Goal: Task Accomplishment & Management: Complete application form

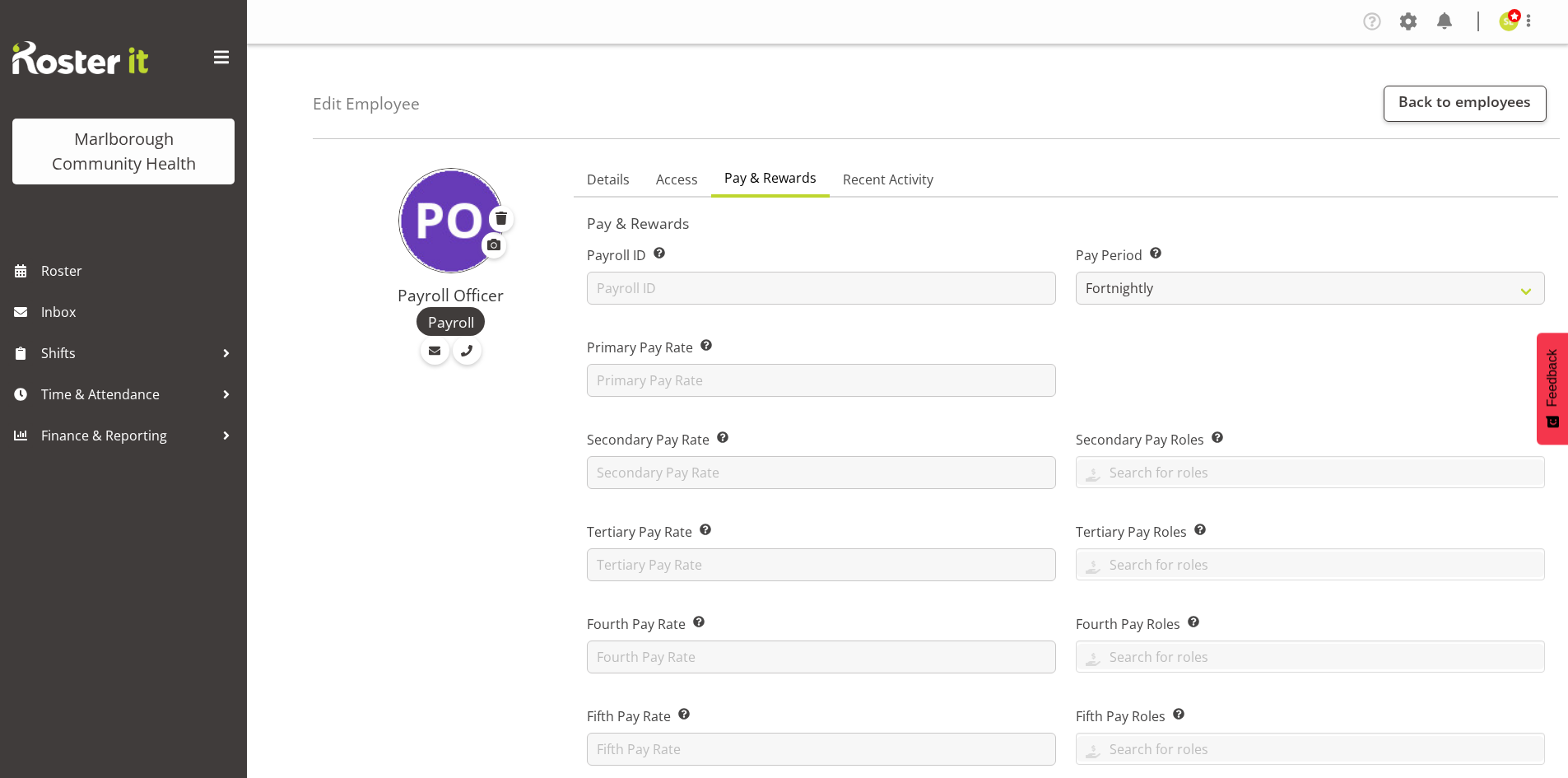
select select "roster"
select select "historical"
select select "day"
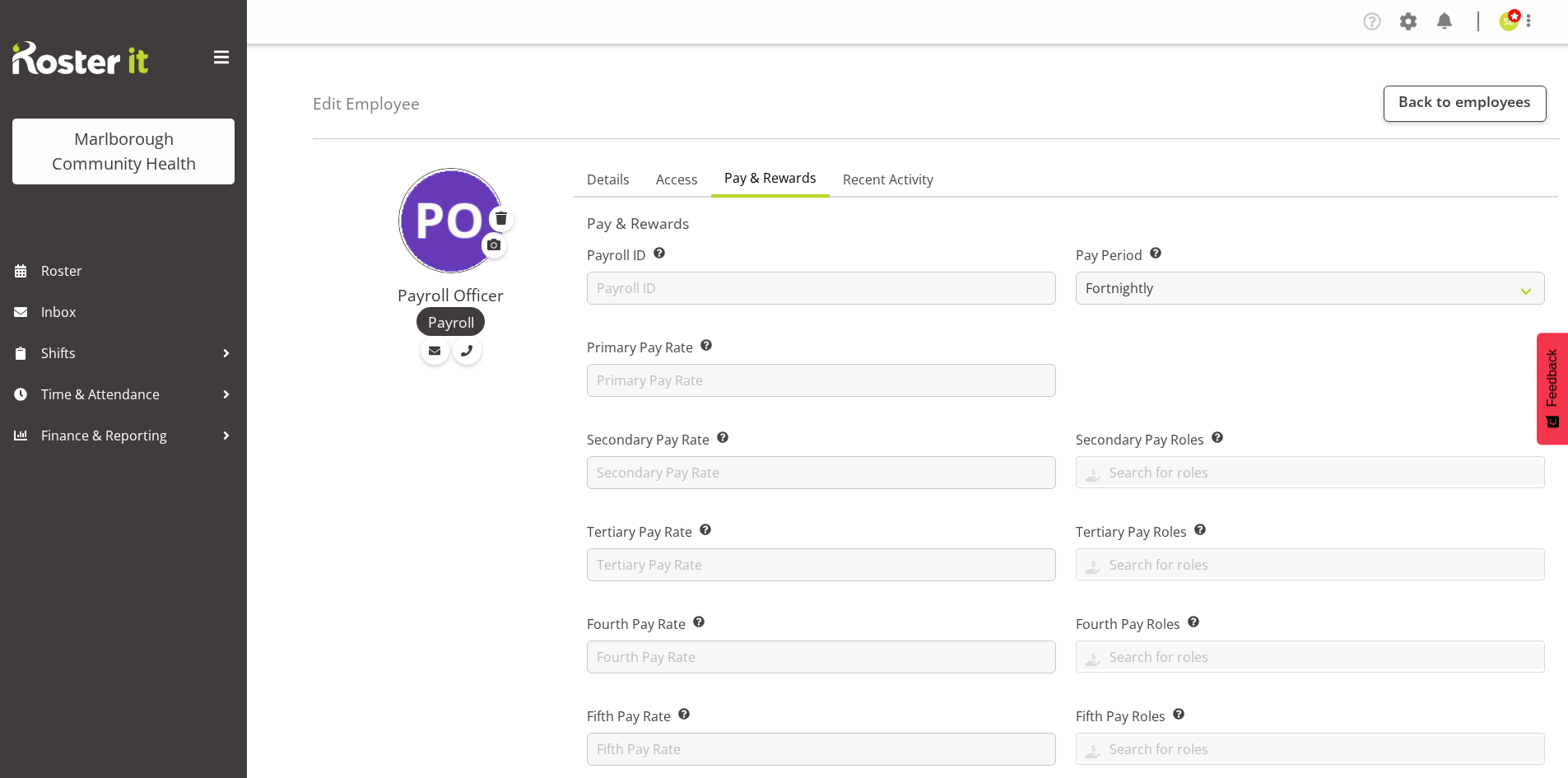
select select "day"
click at [1396, 93] on link "Back to employees" at bounding box center [1465, 103] width 163 height 36
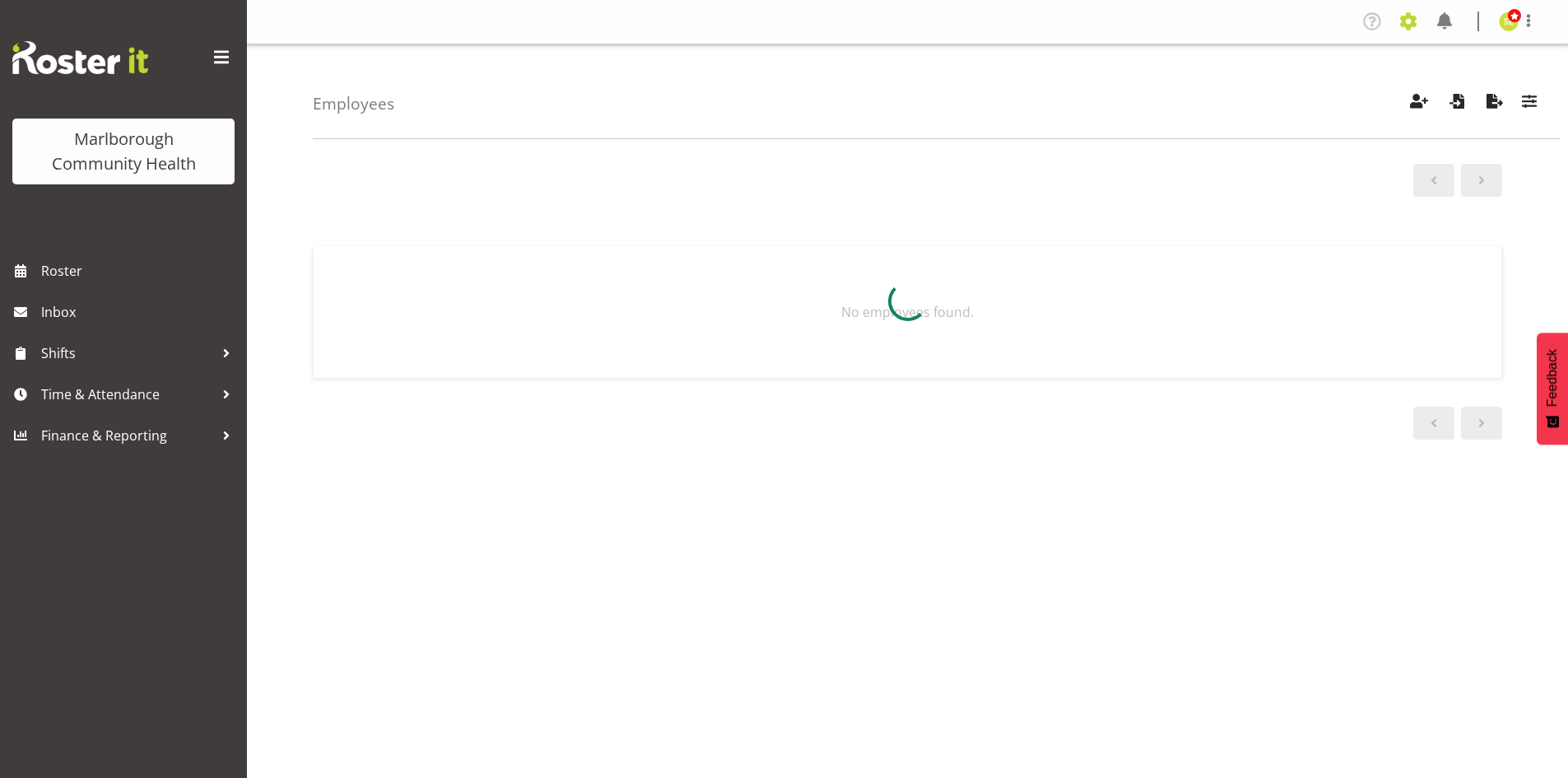
click at [1404, 27] on span at bounding box center [1408, 20] width 26 height 26
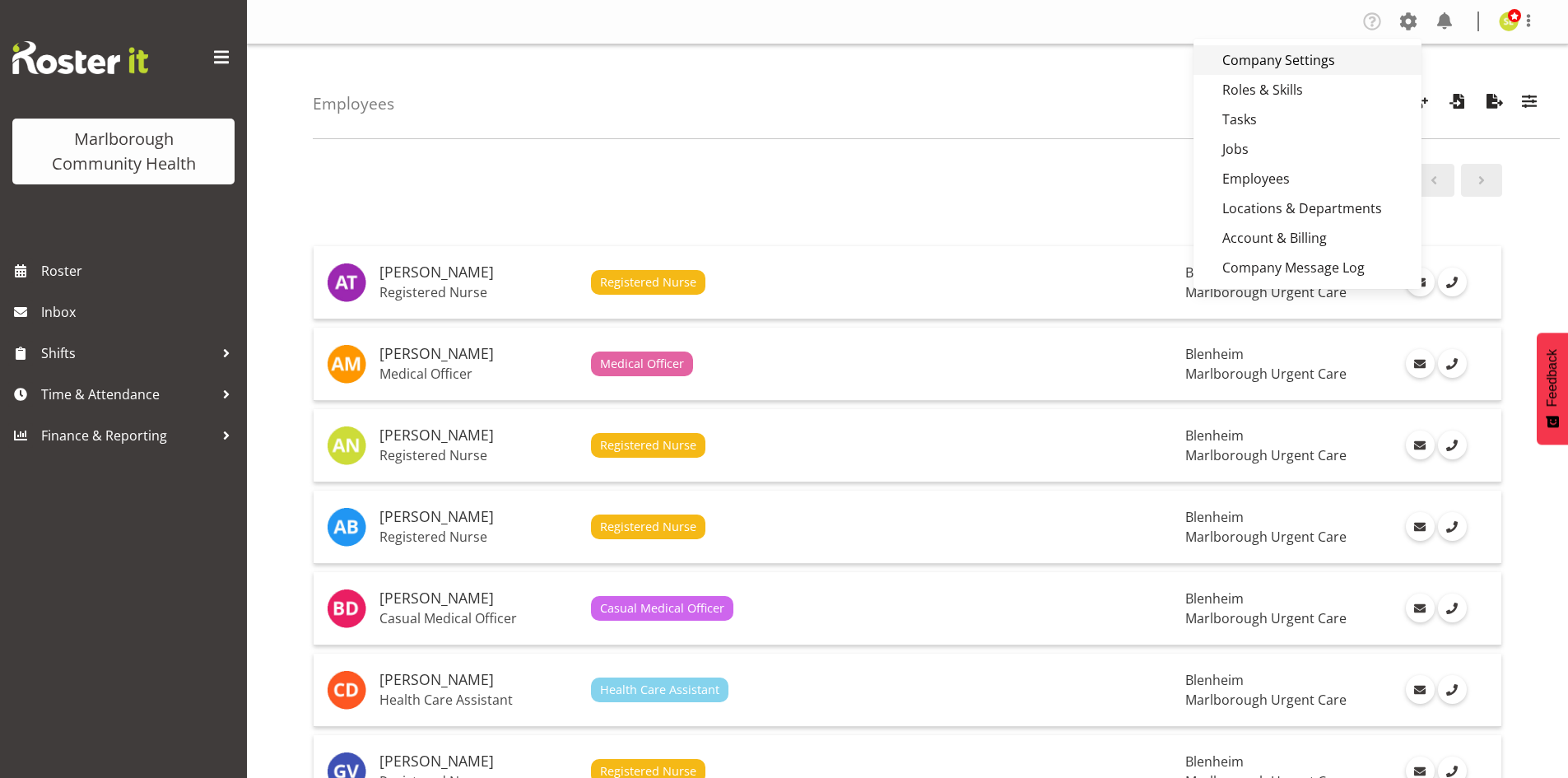
click at [1299, 66] on link "Company Settings" at bounding box center [1308, 59] width 228 height 29
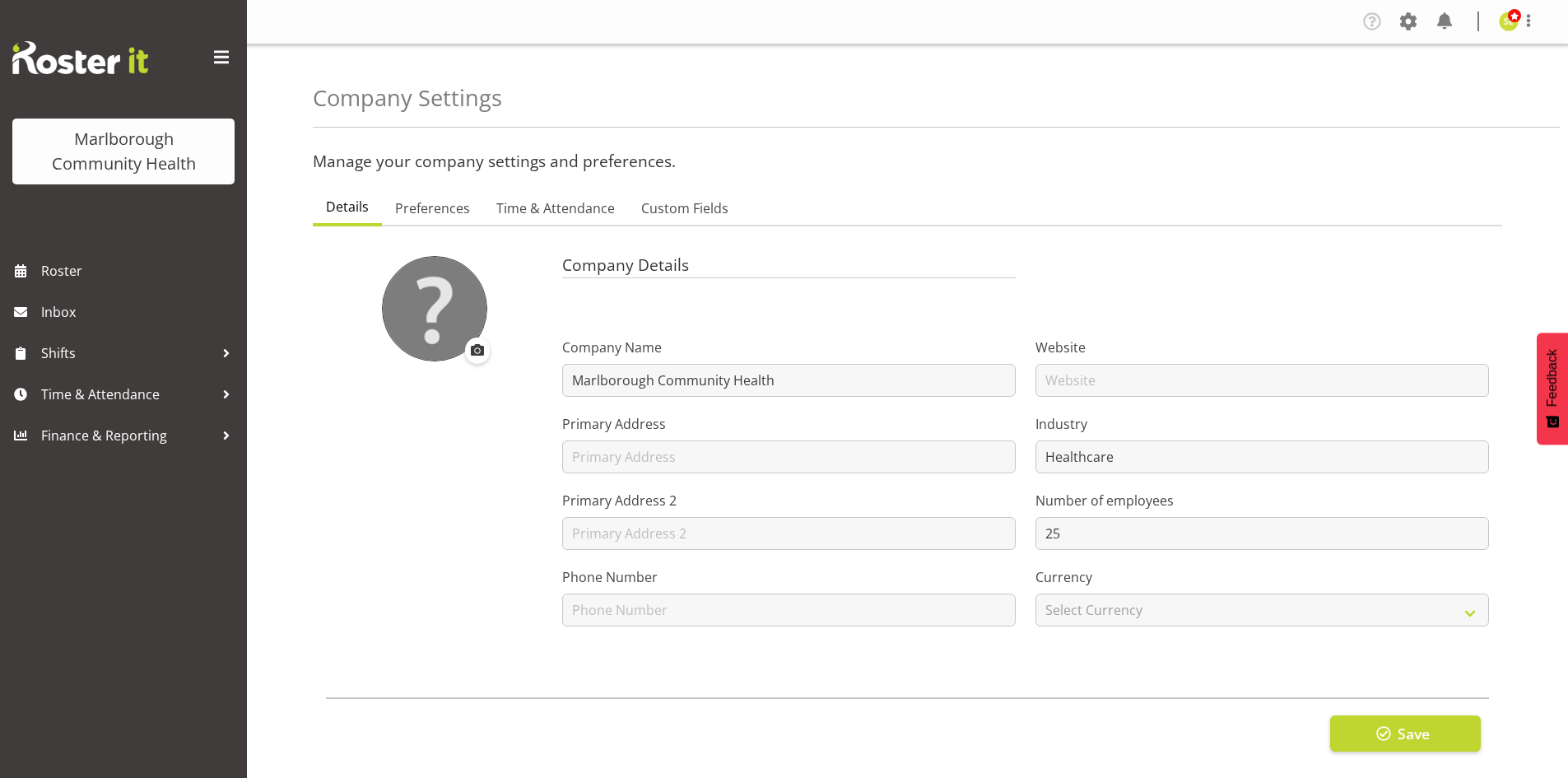
select select
select select "monday"
checkbox input "false"
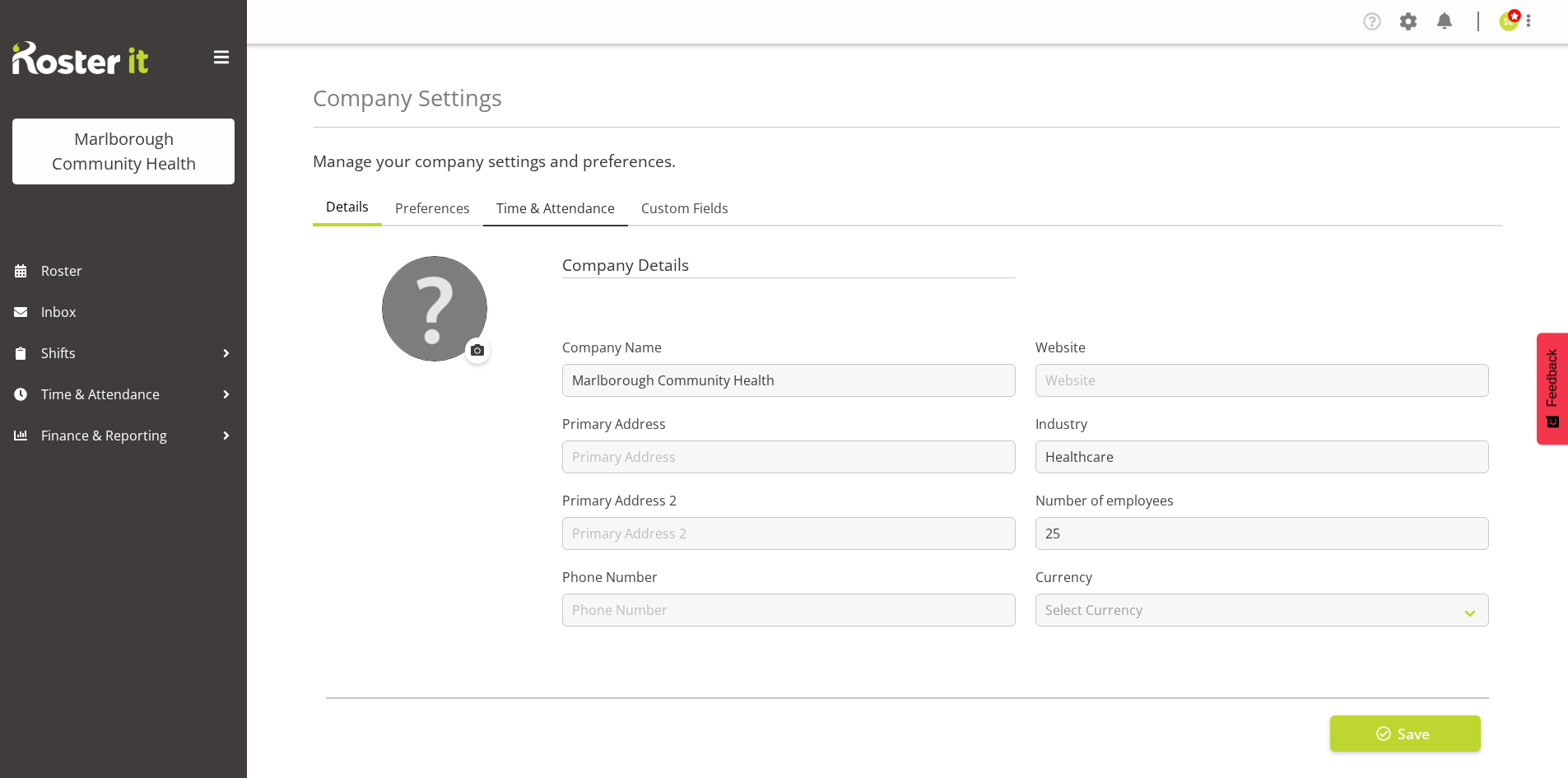
checkbox input "false"
checkbox input "true"
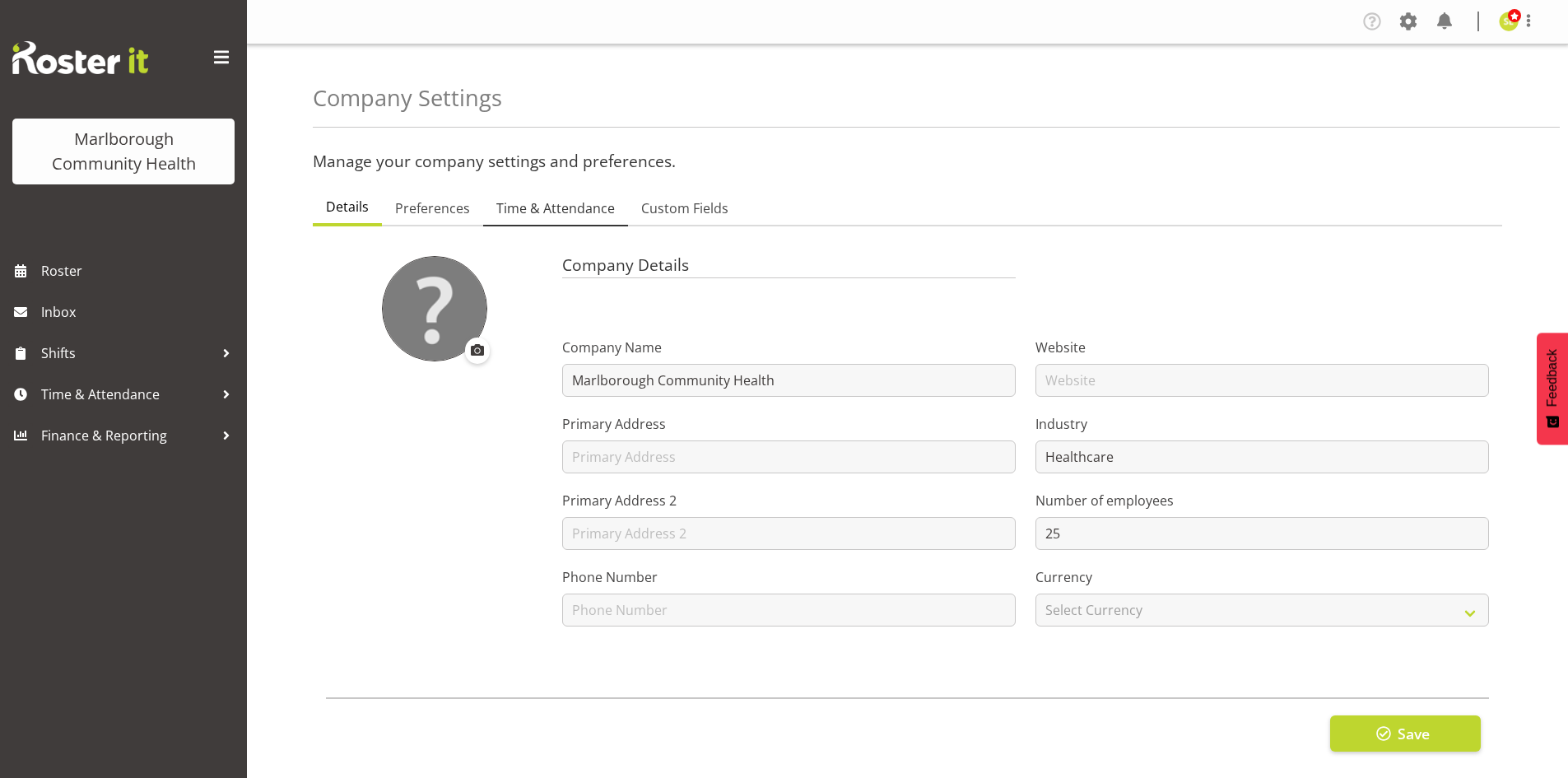
checkbox input "true"
checkbox input "false"
checkbox input "true"
checkbox input "false"
checkbox input "true"
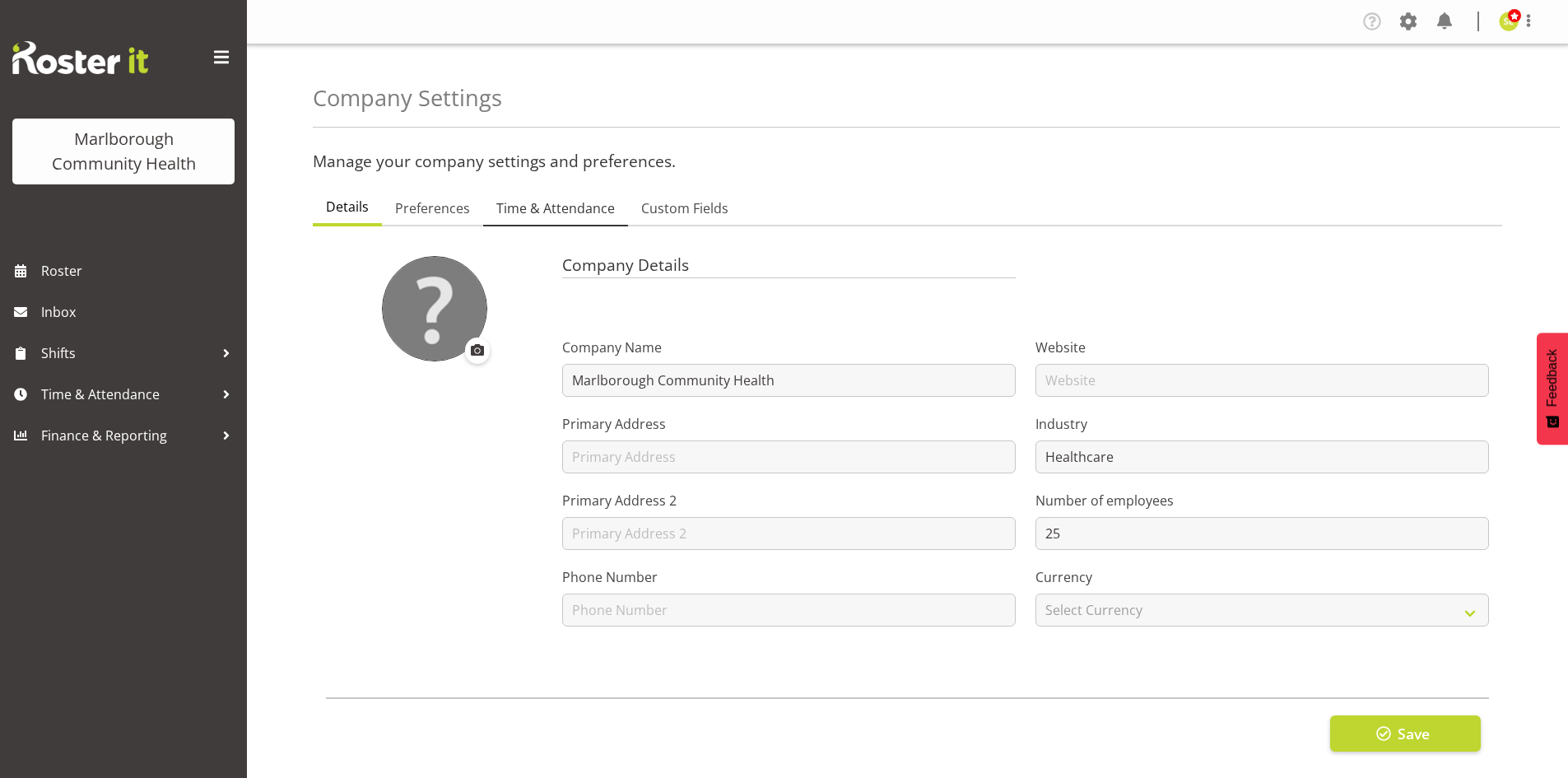
type input "24"
type input "0"
type input "24"
type input "12"
checkbox input "false"
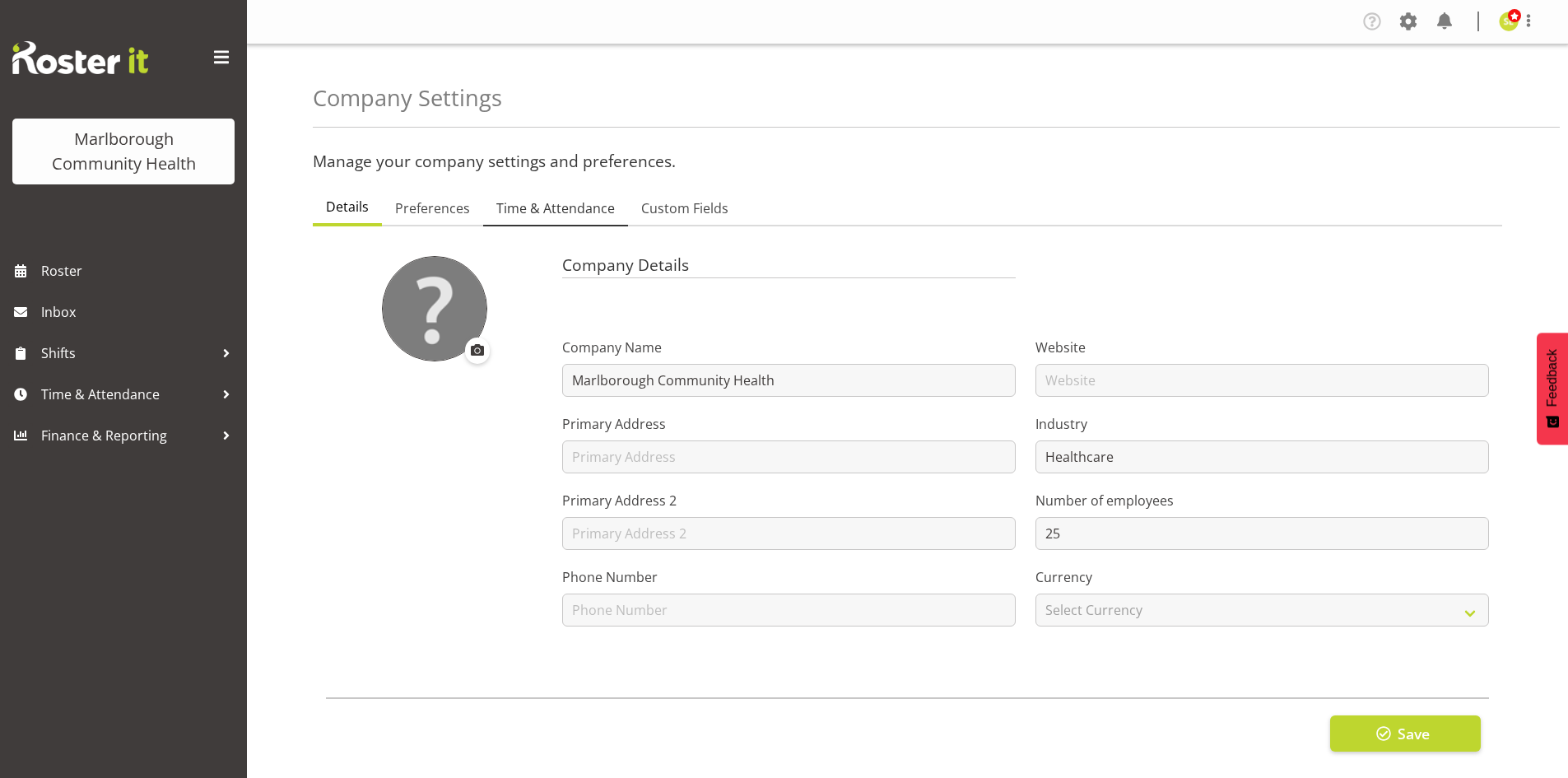
checkbox input "false"
select select "2_day_before"
type input "60"
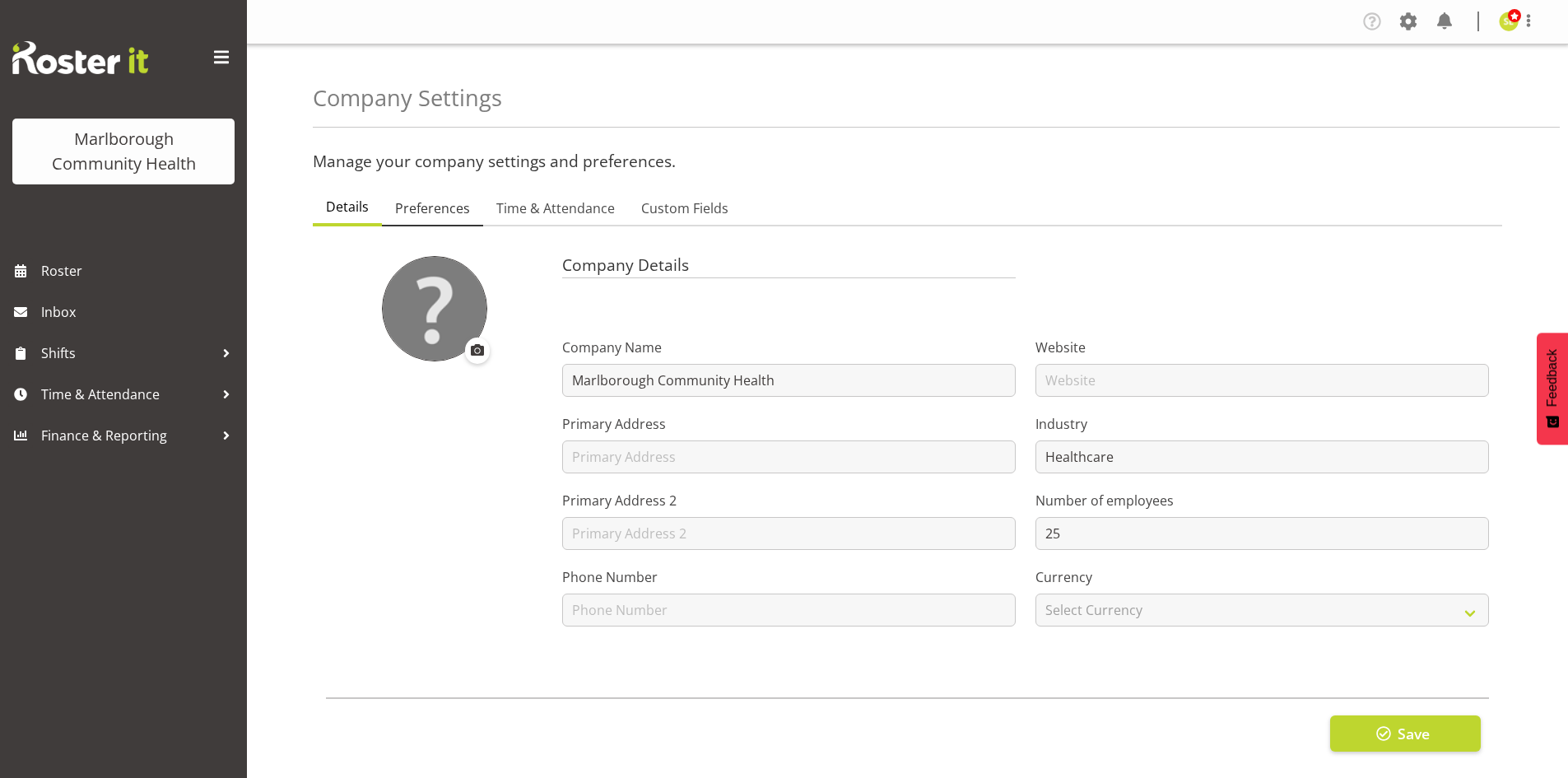
click at [438, 222] on link "Preferences" at bounding box center [433, 209] width 101 height 34
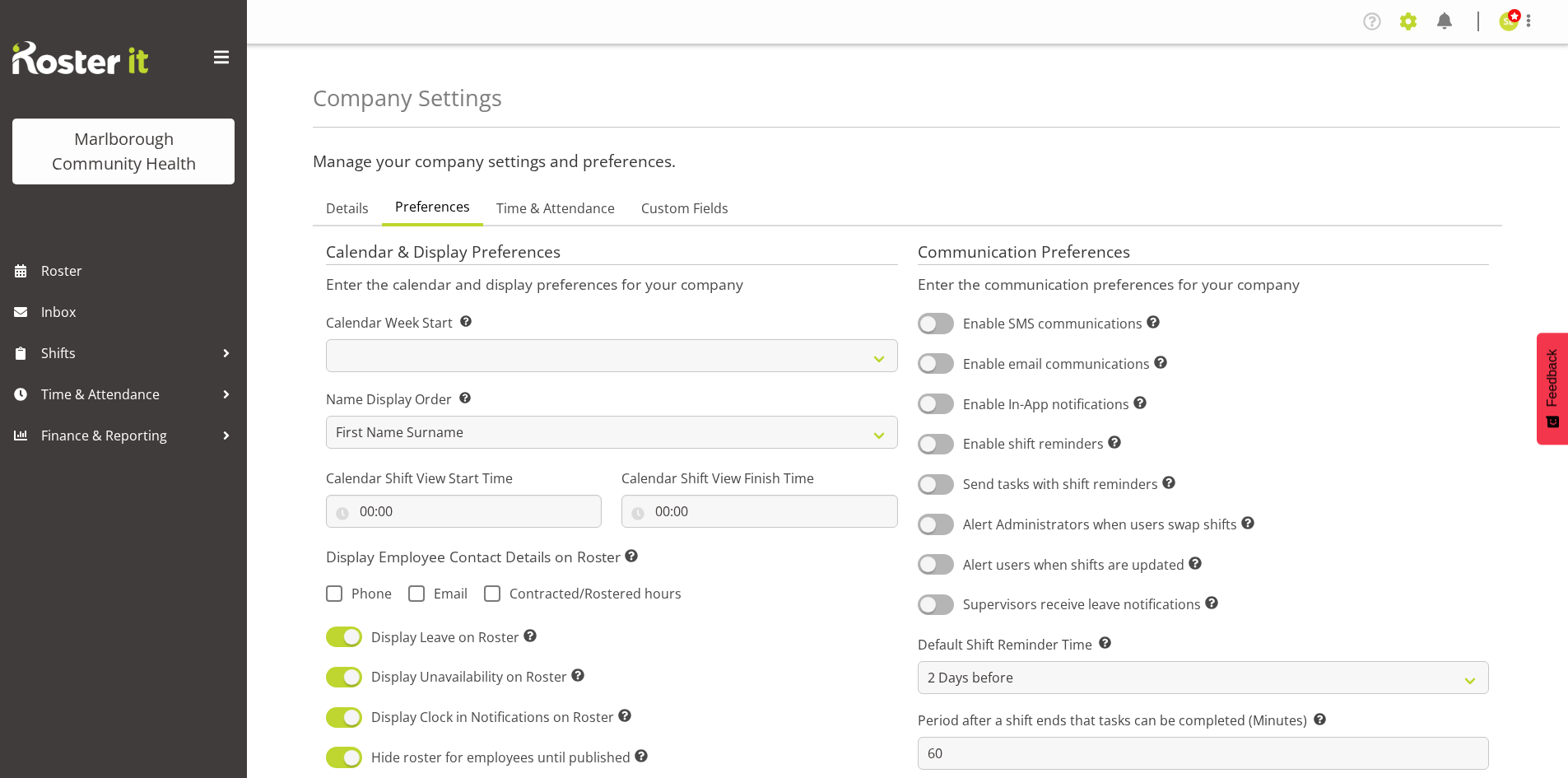
click at [1405, 13] on span at bounding box center [1408, 20] width 26 height 26
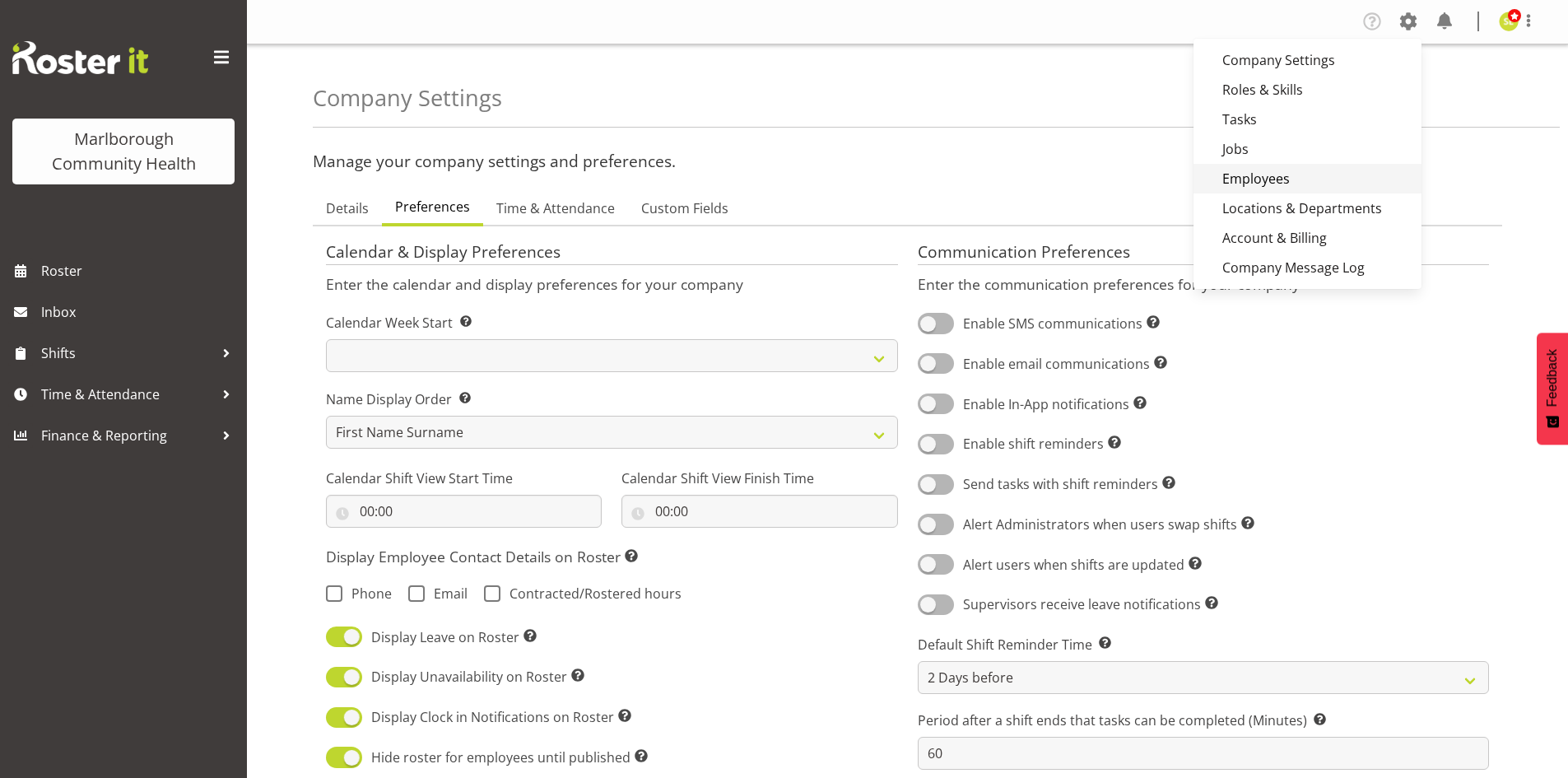
click at [1281, 178] on link "Employees" at bounding box center [1308, 178] width 228 height 29
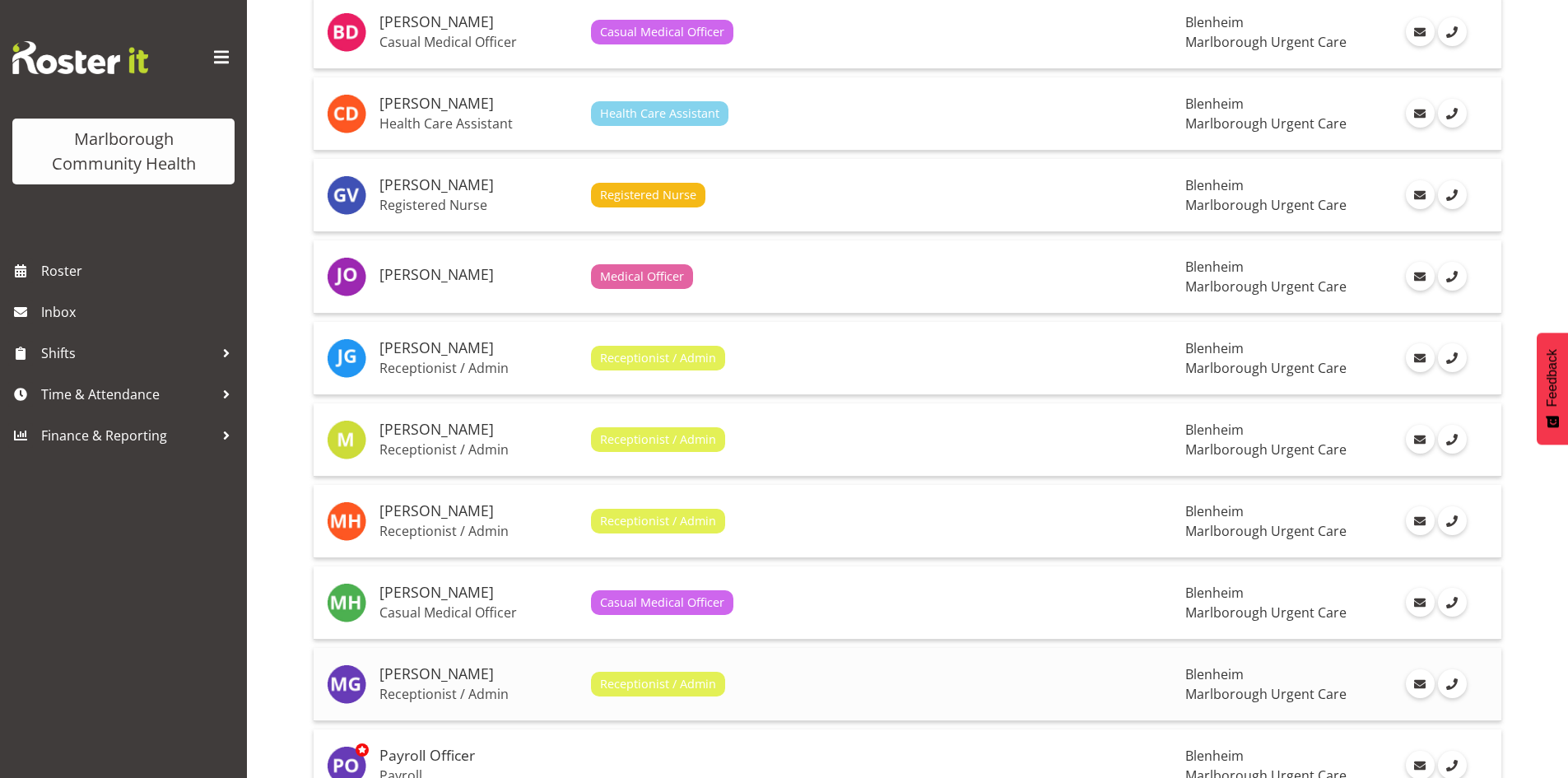
scroll to position [823, 0]
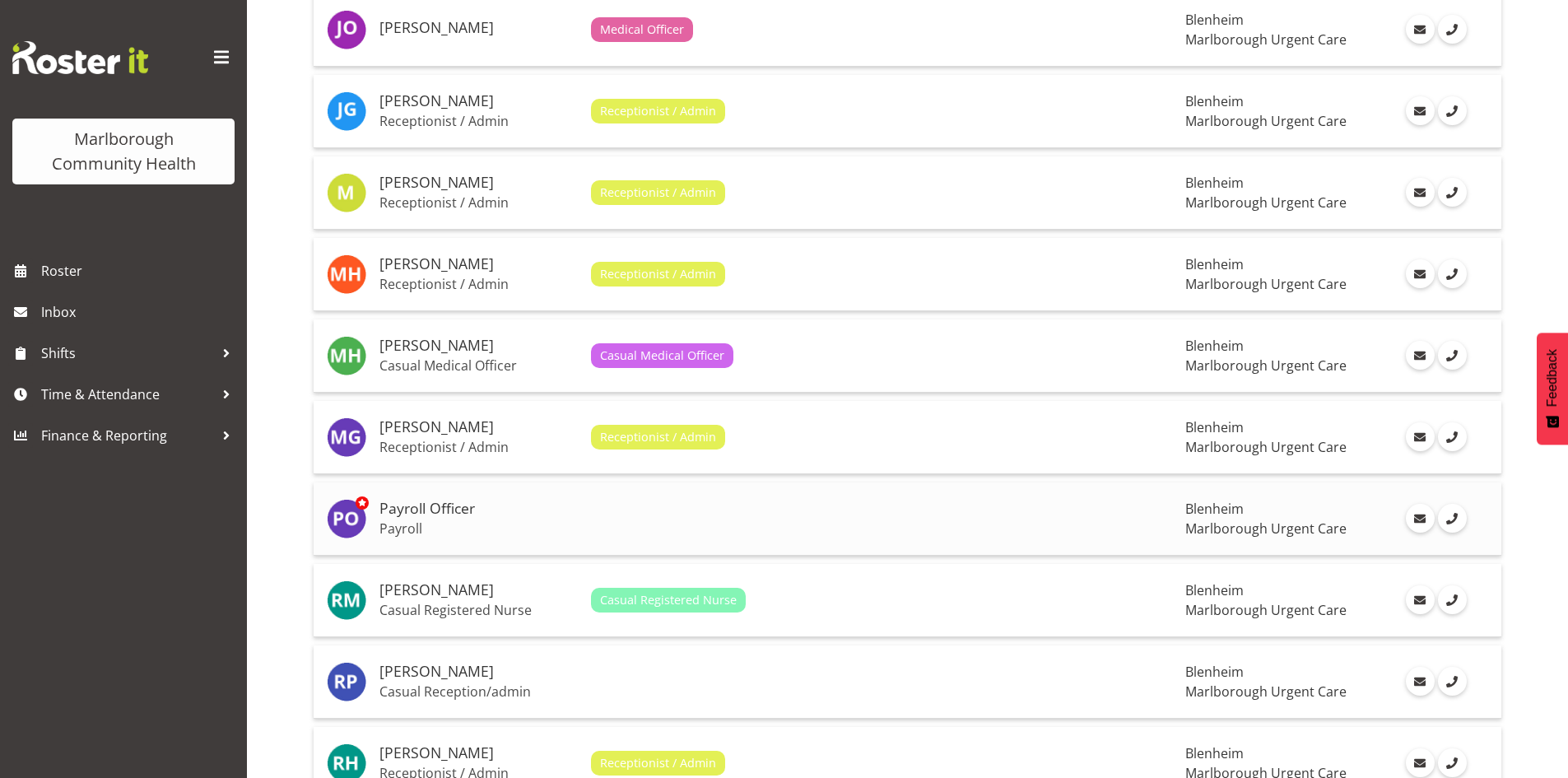
click at [447, 509] on h5 "Payroll Officer" at bounding box center [478, 508] width 198 height 17
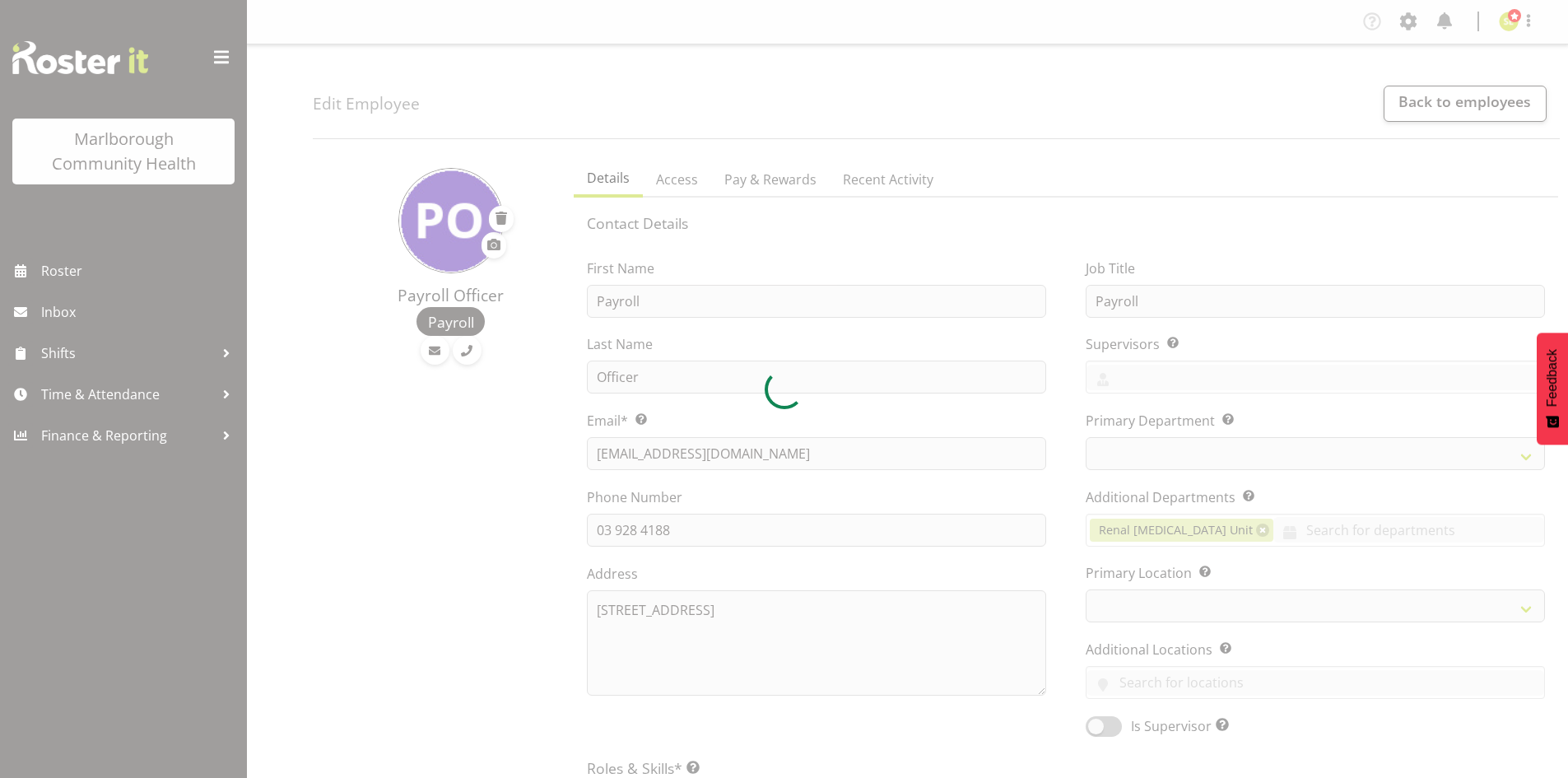
select select "TimelineWeek"
select select
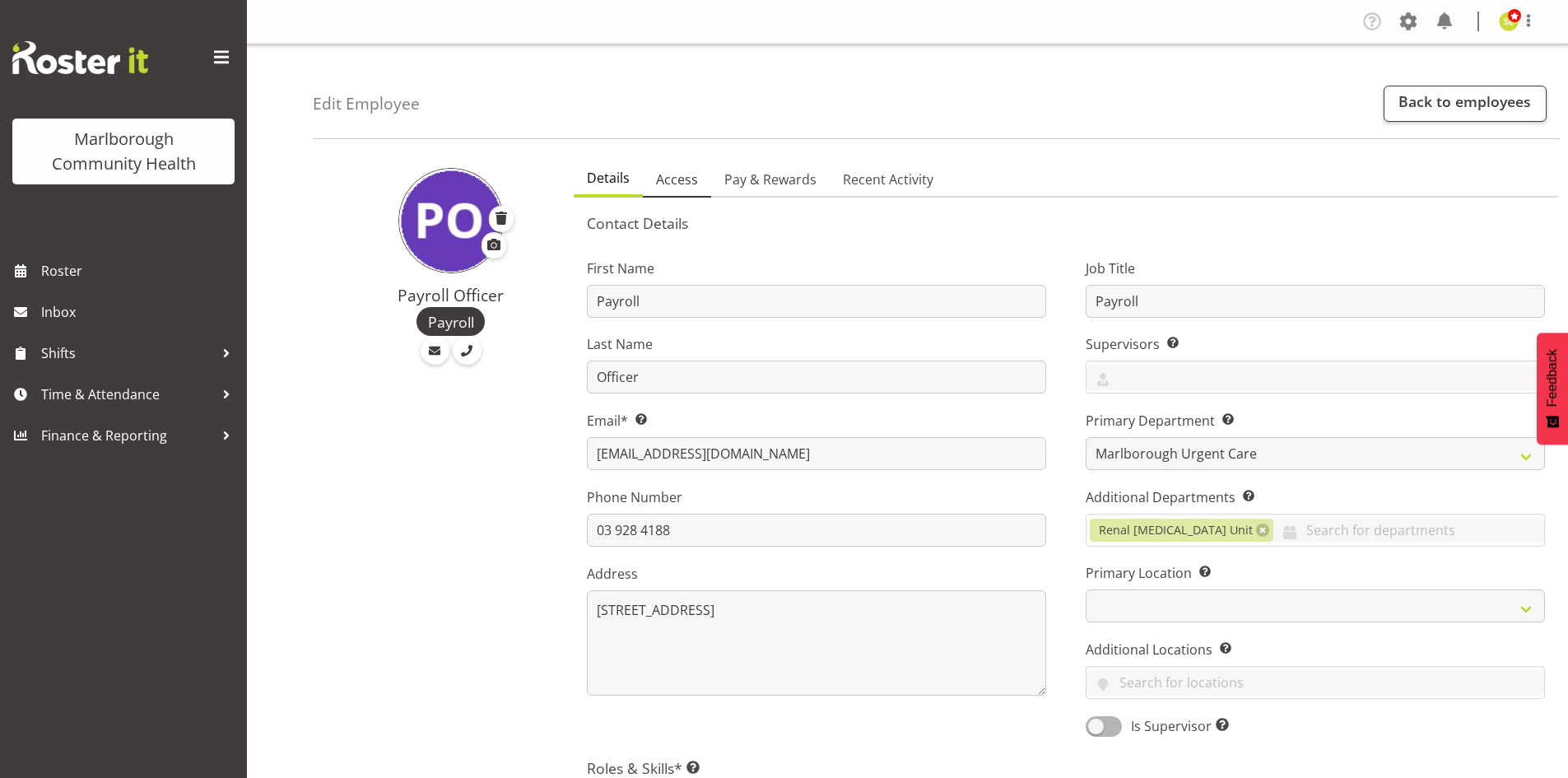
click at [686, 183] on span "Access" at bounding box center [677, 179] width 42 height 19
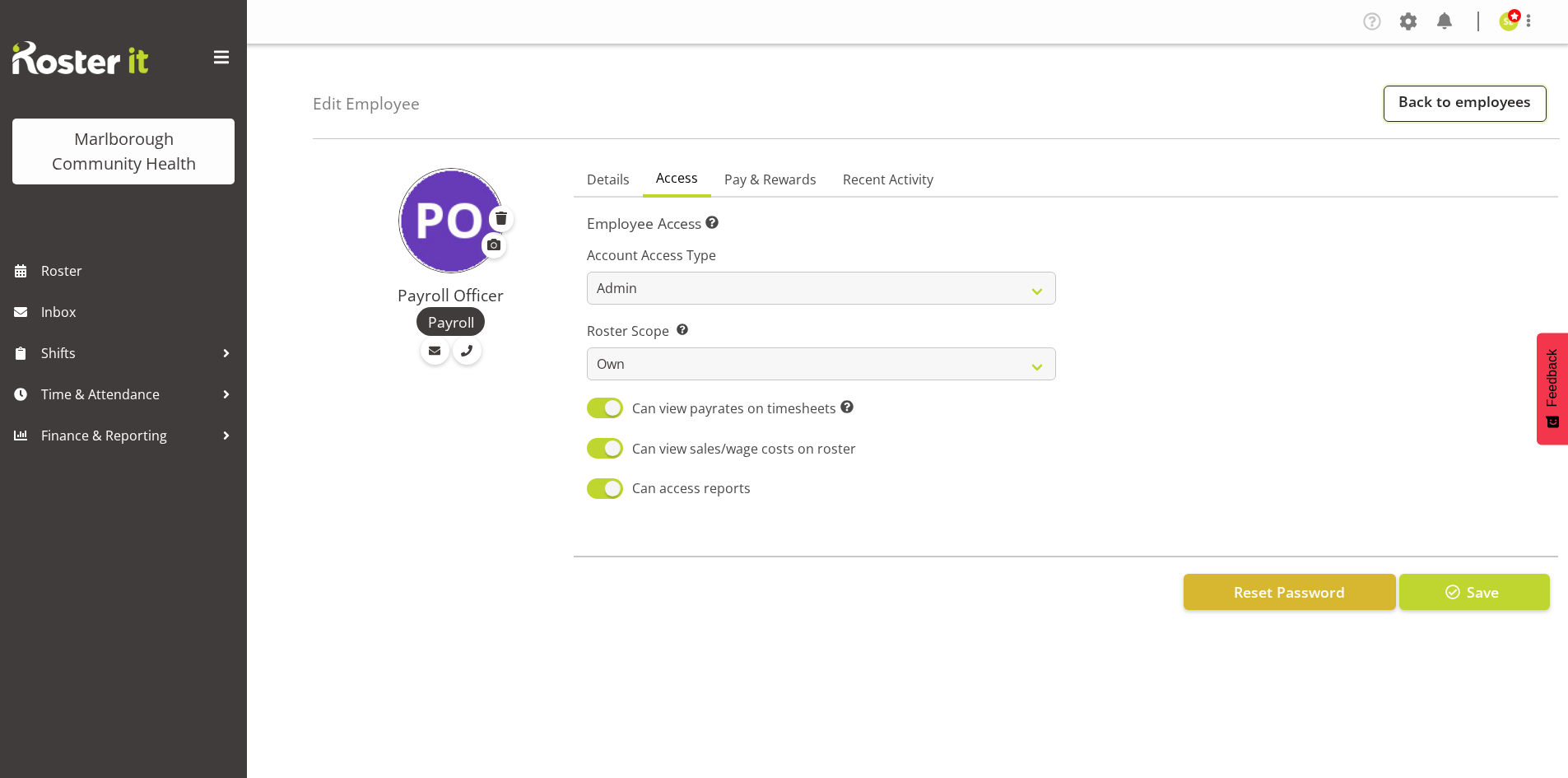
drag, startPoint x: 1399, startPoint y: 108, endPoint x: 1390, endPoint y: 110, distance: 9.2
click at [1399, 108] on link "Back to employees" at bounding box center [1465, 103] width 163 height 36
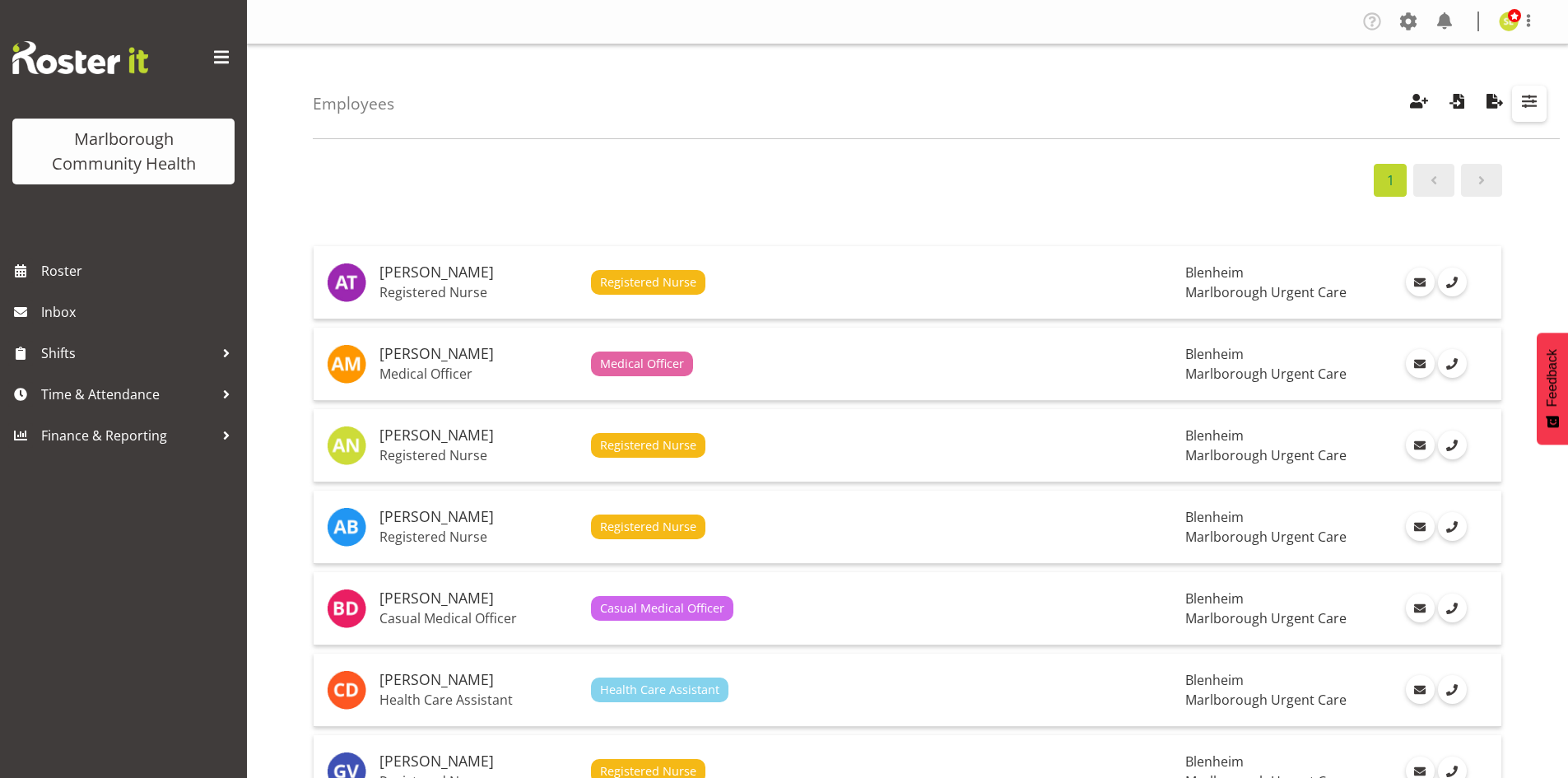
click at [1525, 103] on span "button" at bounding box center [1529, 101] width 21 height 21
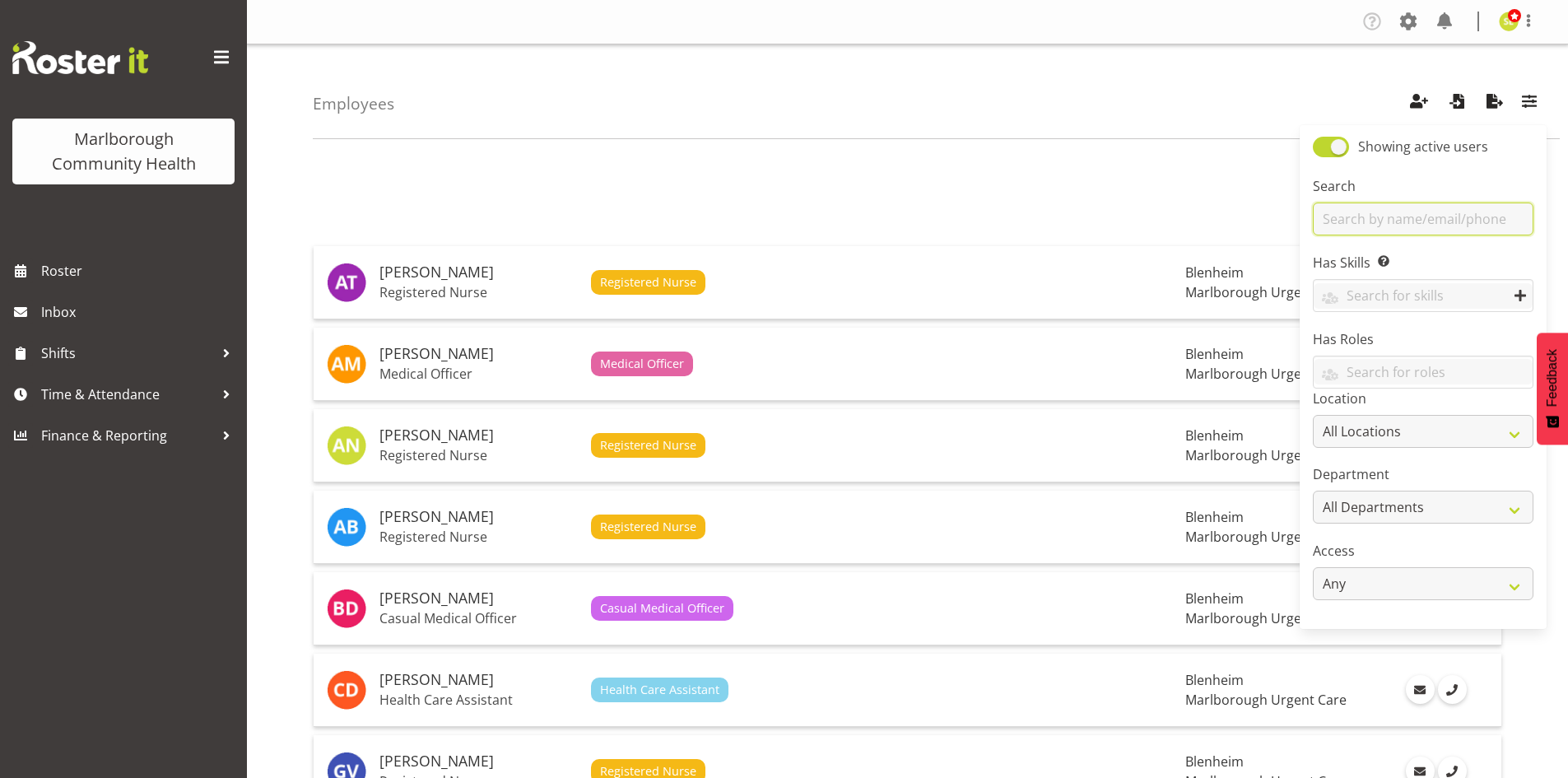
click at [1405, 224] on input "text" at bounding box center [1423, 219] width 220 height 33
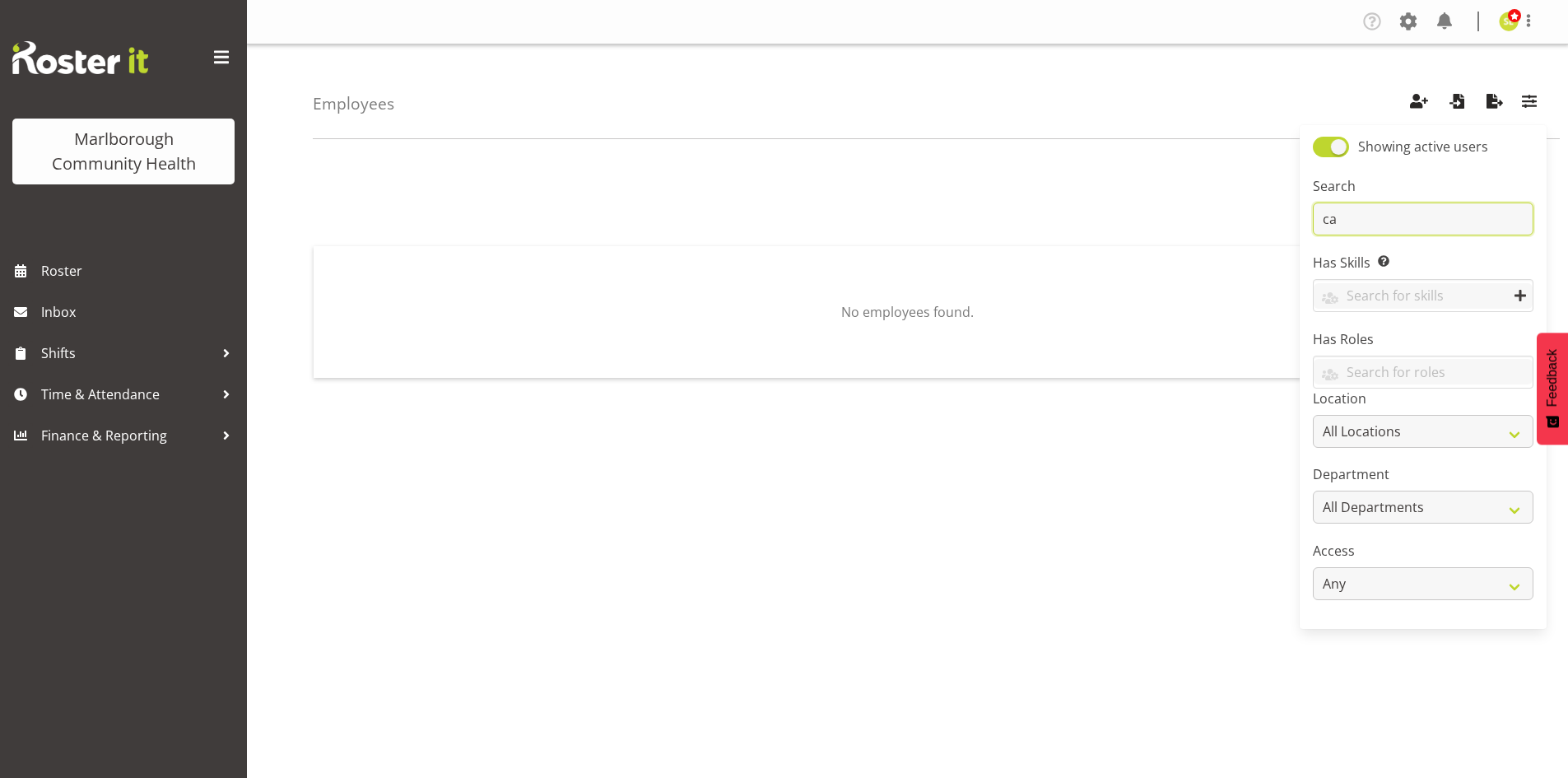
type input "c"
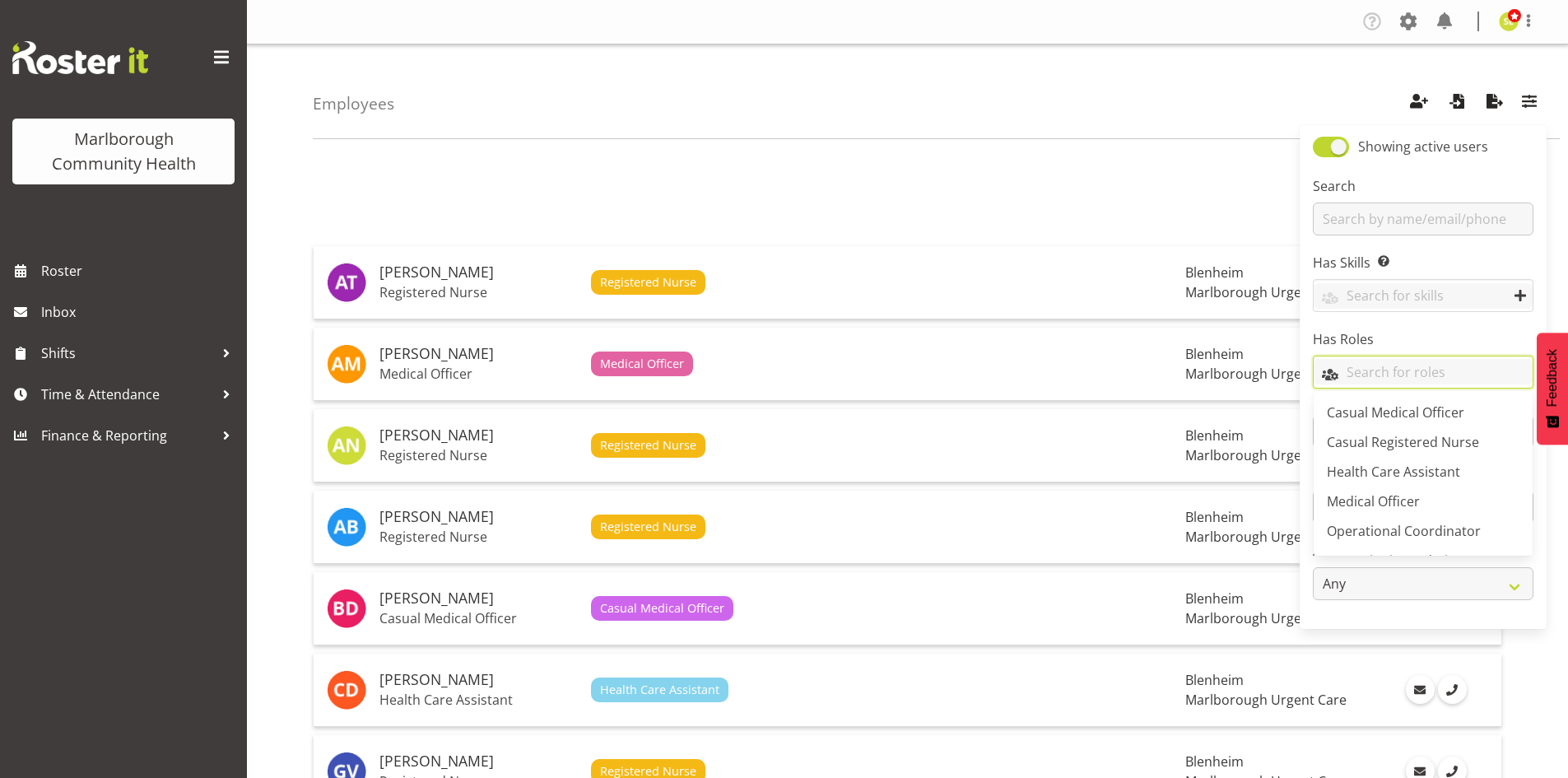
click at [1353, 381] on input "text" at bounding box center [1423, 371] width 219 height 25
click at [1356, 408] on span "Casual Medical Officer" at bounding box center [1395, 412] width 137 height 19
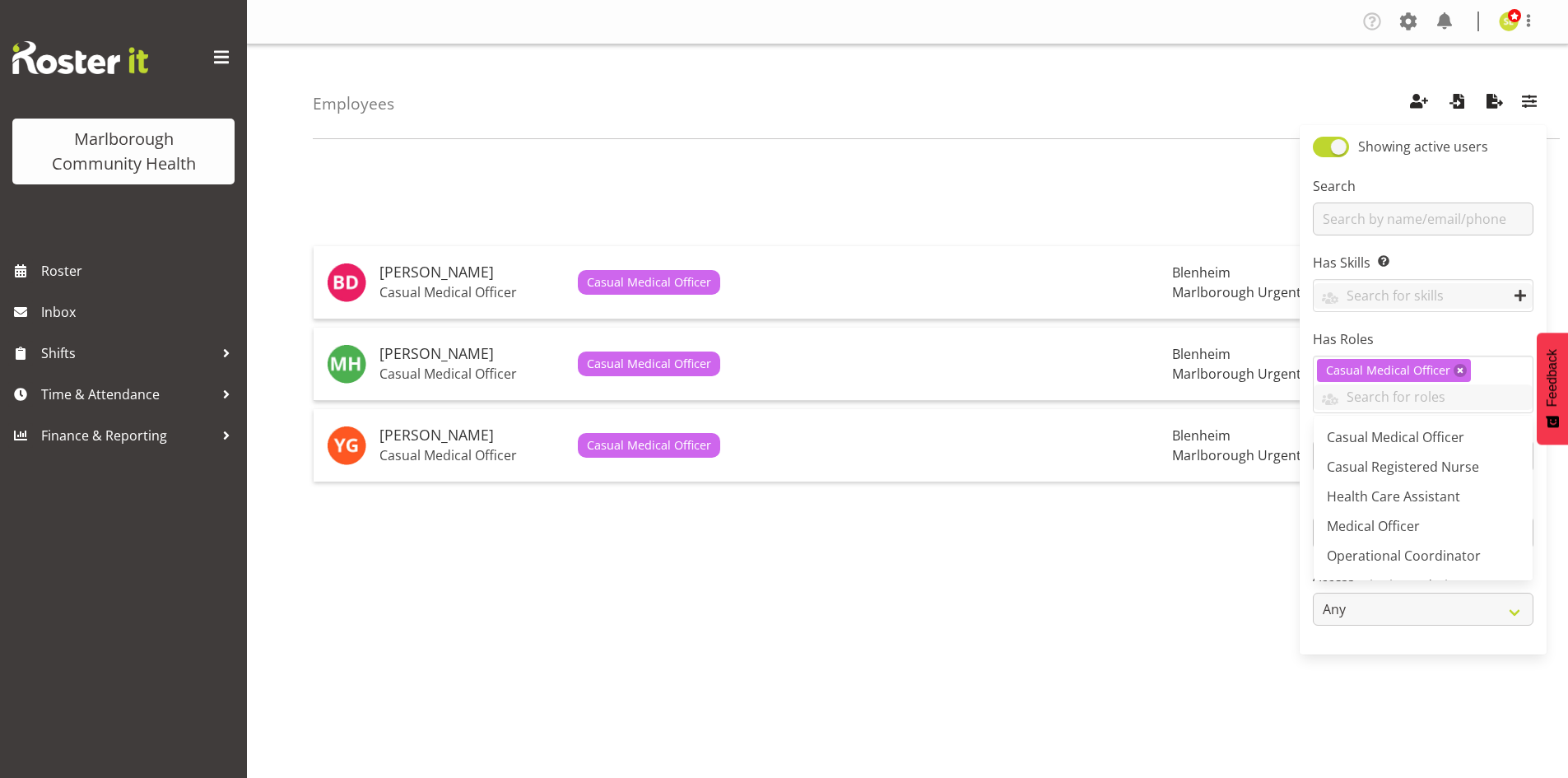
click at [844, 599] on div "1 Beata Danielek Casual Medical Officer Casual Medical Officer Blenheim Marlbor…" at bounding box center [940, 480] width 1255 height 658
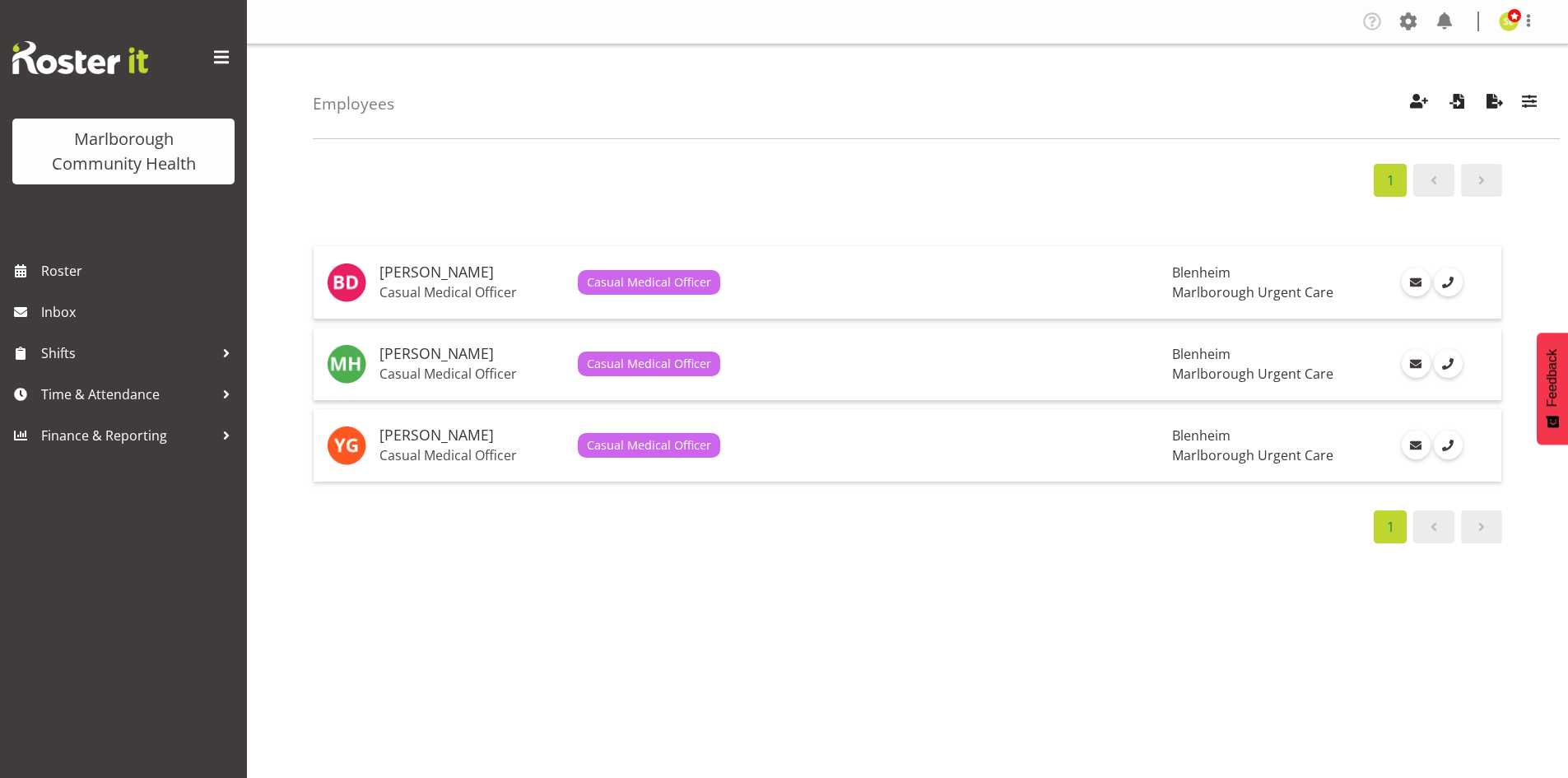
click at [646, 550] on div "1 Beata Danielek Casual Medical Officer Casual Medical Officer Blenheim Marlbor…" at bounding box center [940, 480] width 1255 height 658
click at [1426, 101] on span "button" at bounding box center [1419, 101] width 21 height 21
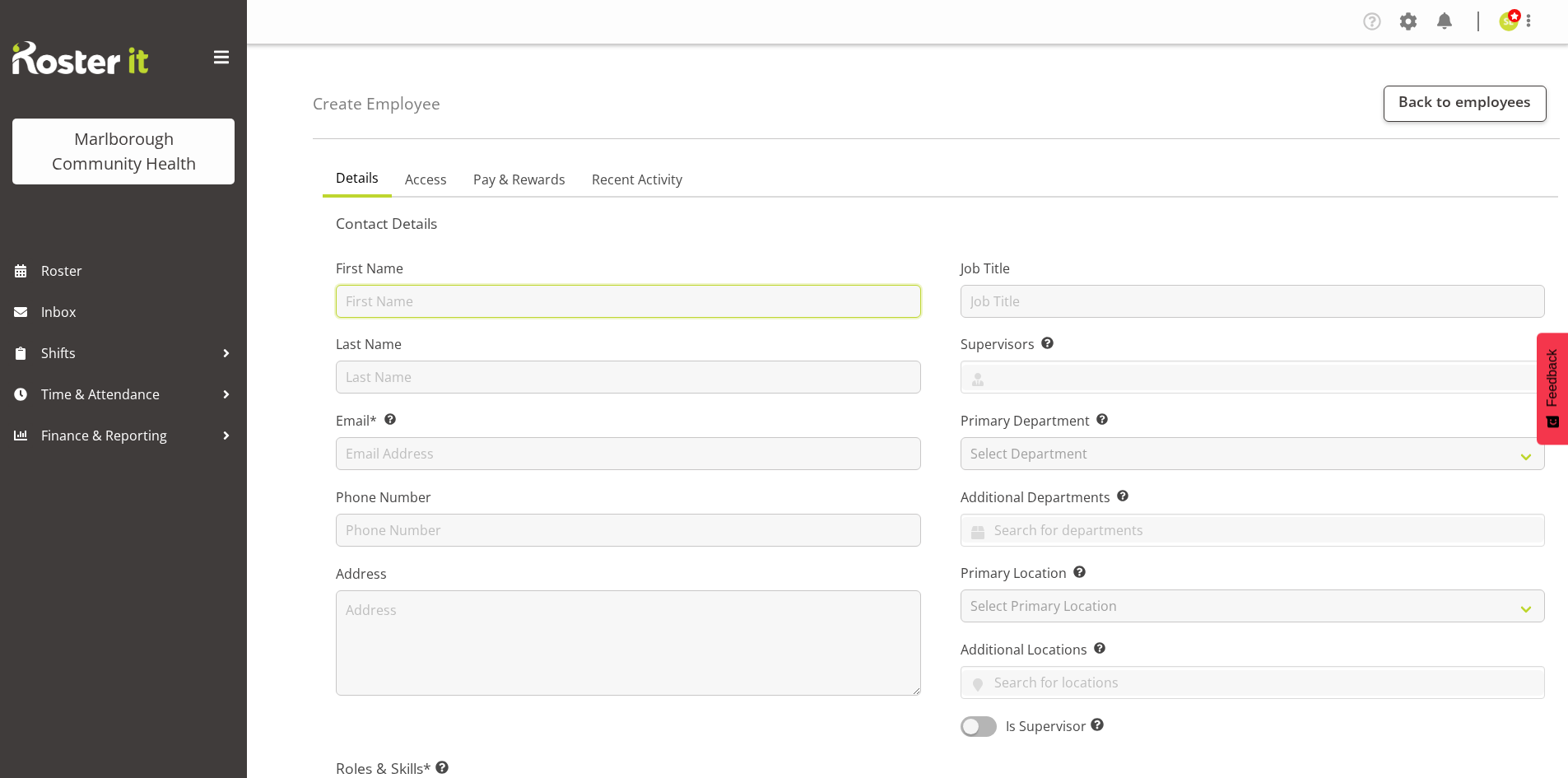
click at [427, 309] on input "text" at bounding box center [628, 301] width 585 height 33
type input "Tomi"
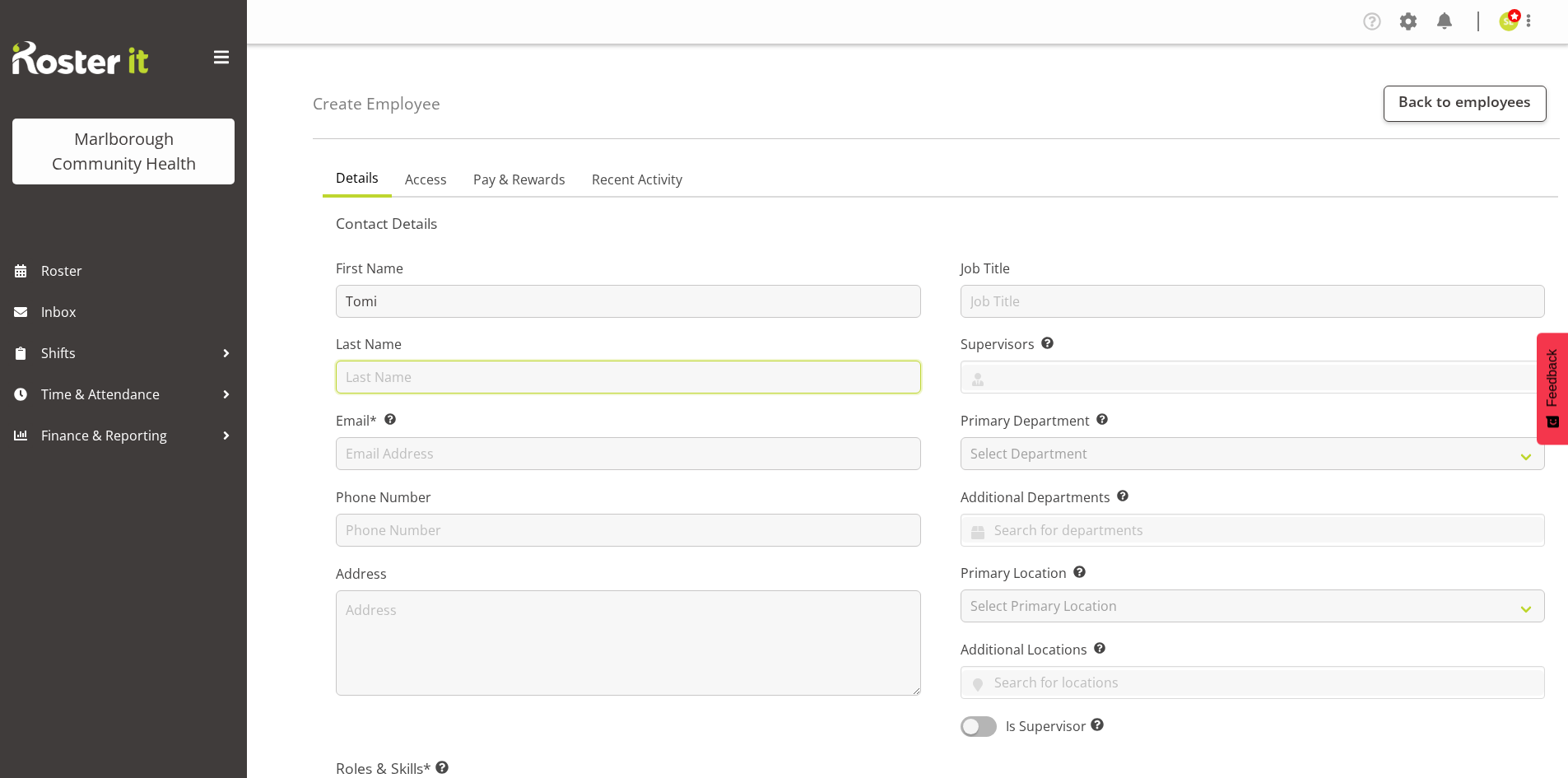
click at [424, 365] on input "text" at bounding box center [628, 377] width 585 height 33
type input "Moore"
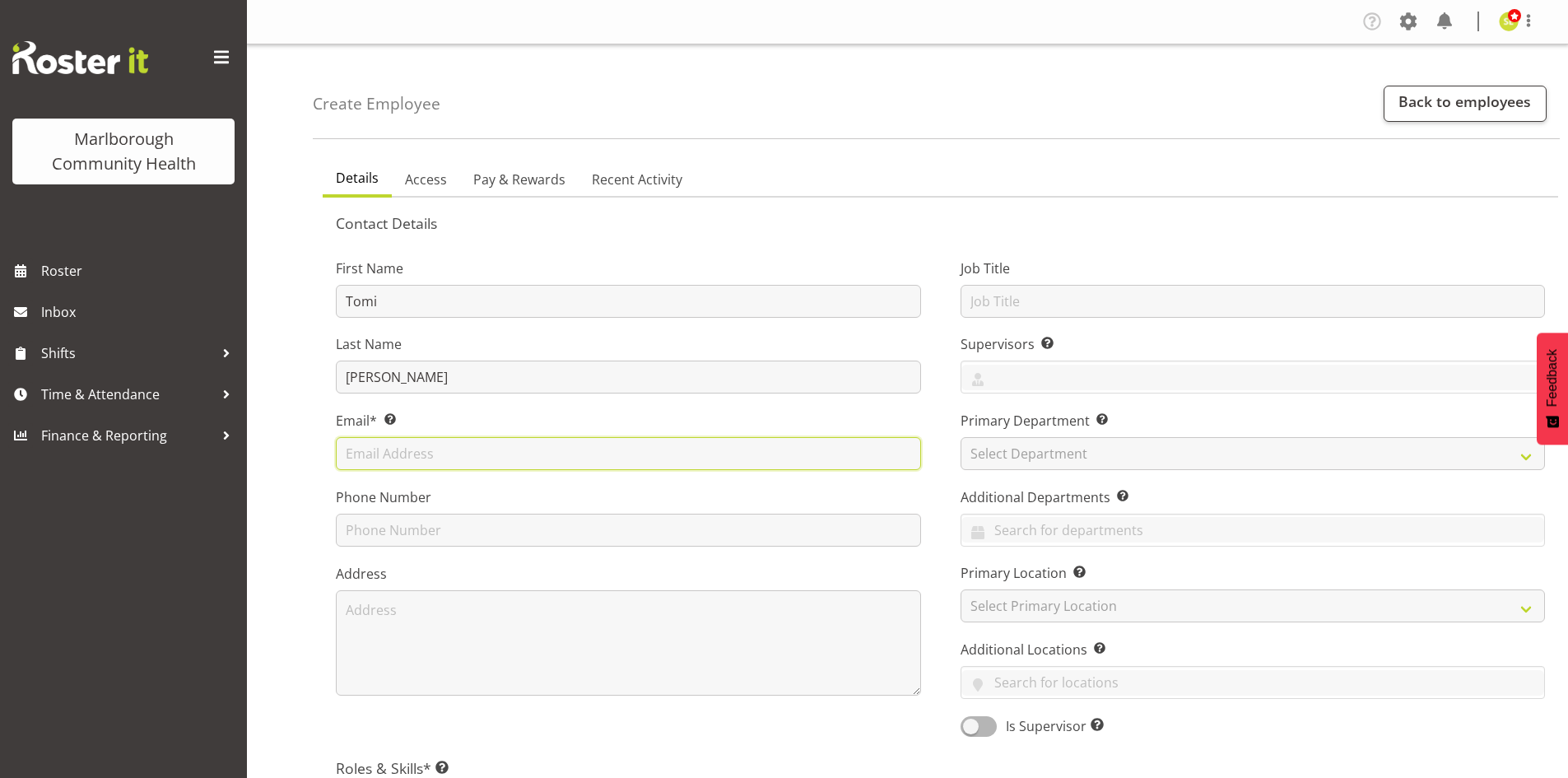
click at [413, 459] on input "text" at bounding box center [628, 453] width 585 height 33
paste input "tomigeraldmoore@googlemail.com"
type input "tomigeraldmoore@googlemail.com"
click at [569, 396] on div "First Name Tomi Last Name Moore Email* This is a required field. tomigeraldmoor…" at bounding box center [628, 491] width 625 height 514
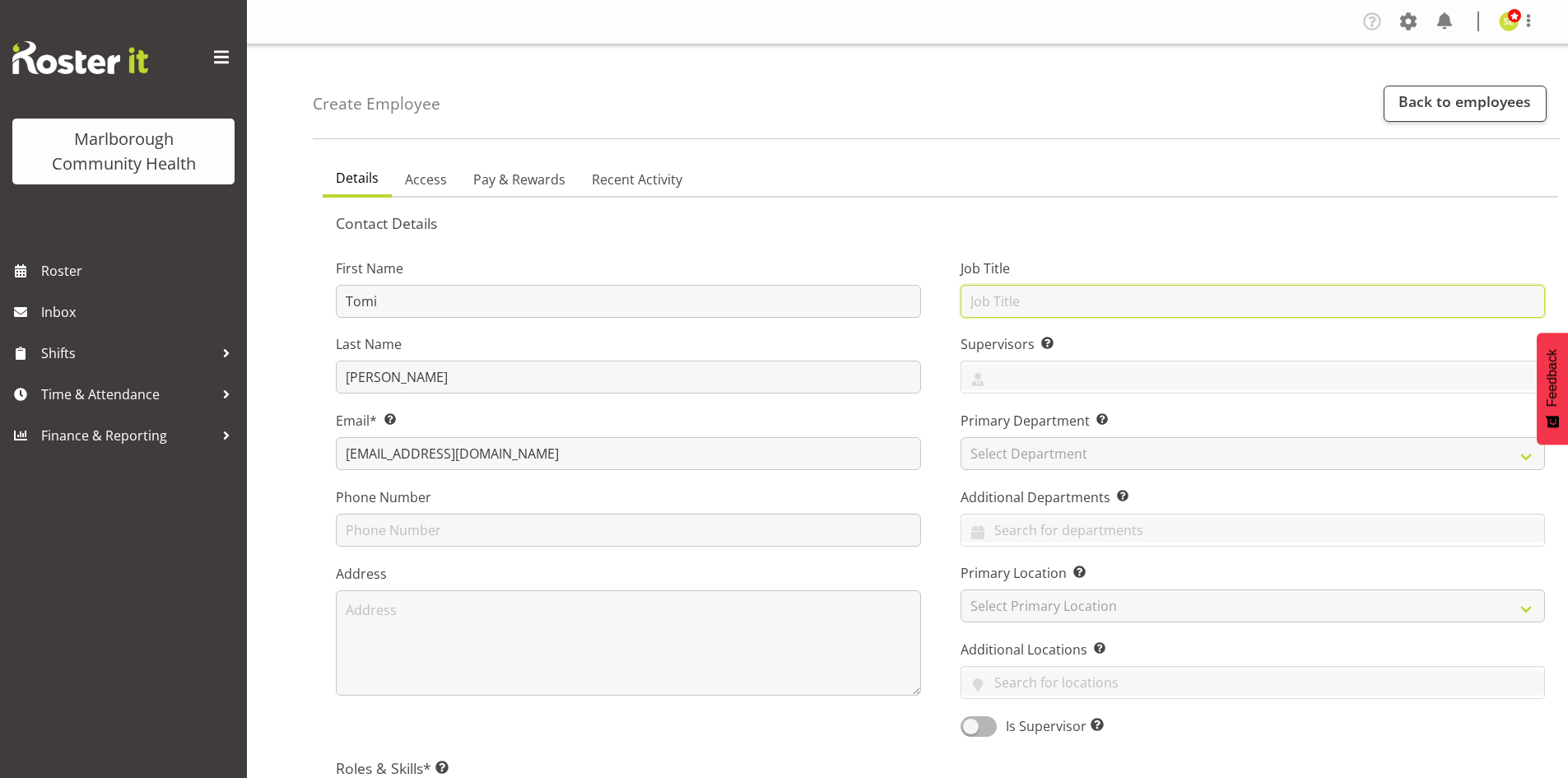
click at [1029, 300] on input "text" at bounding box center [1253, 301] width 585 height 33
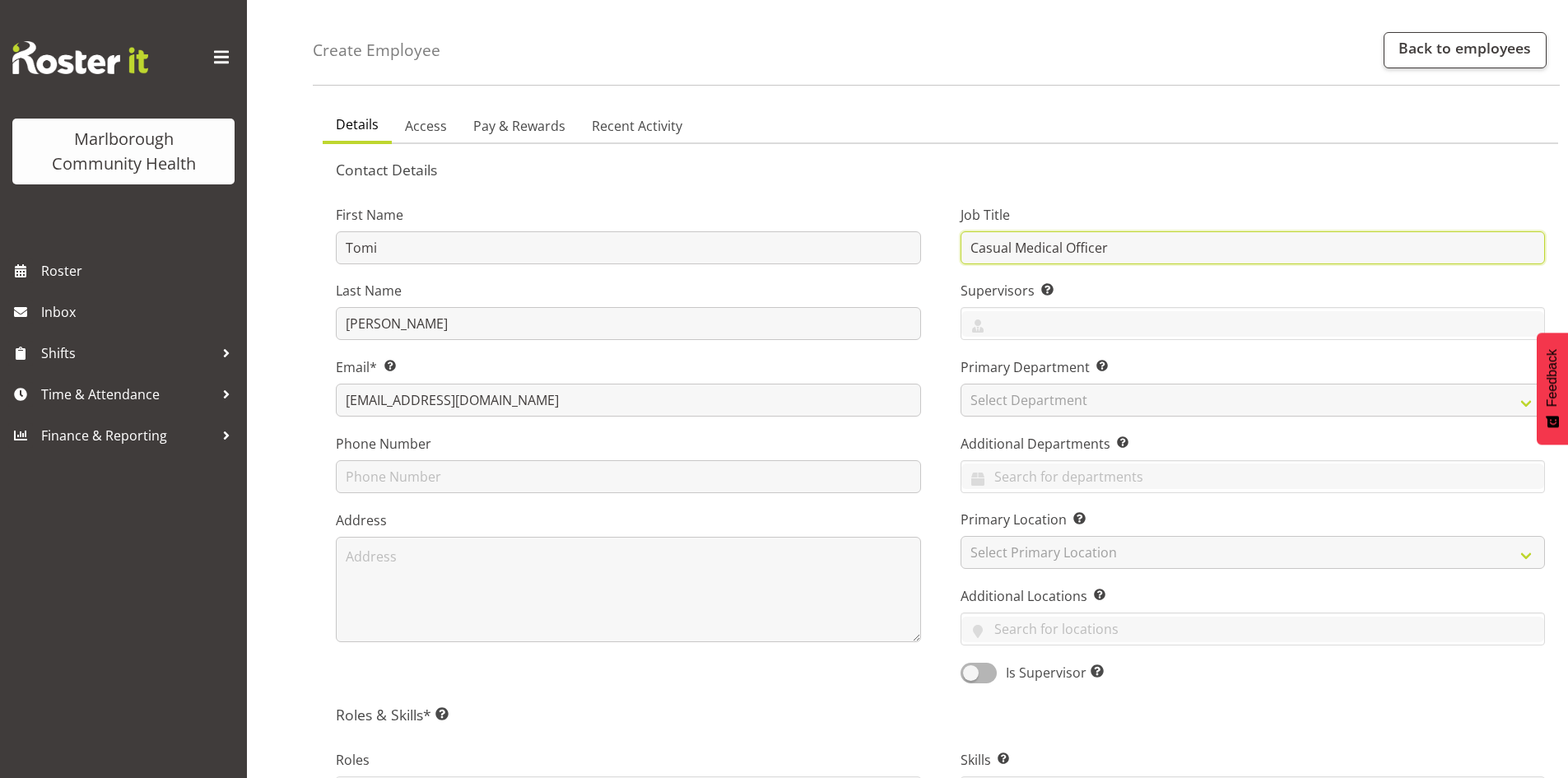
scroll to position [82, 0]
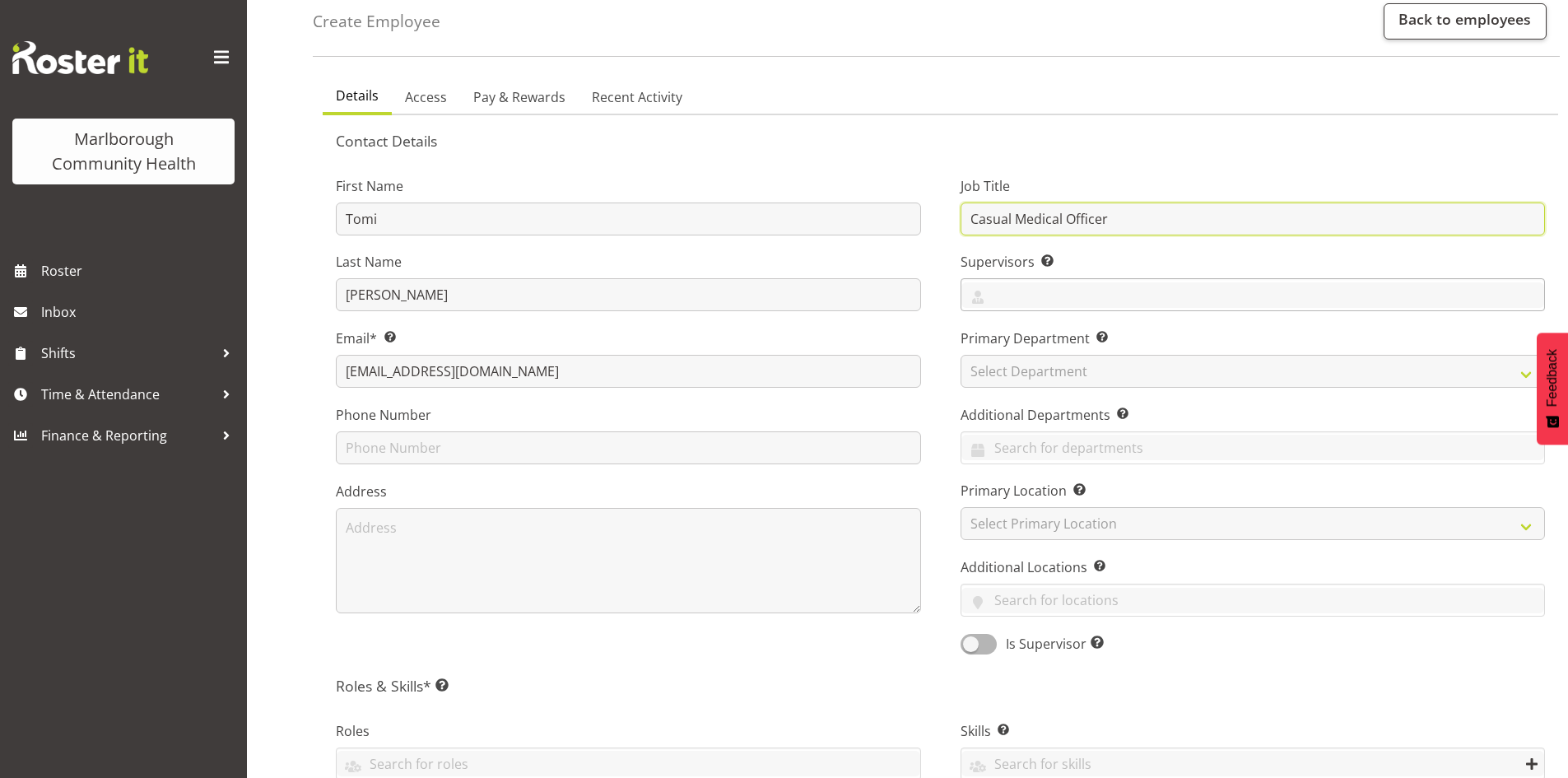
type input "Casual Medical Officer"
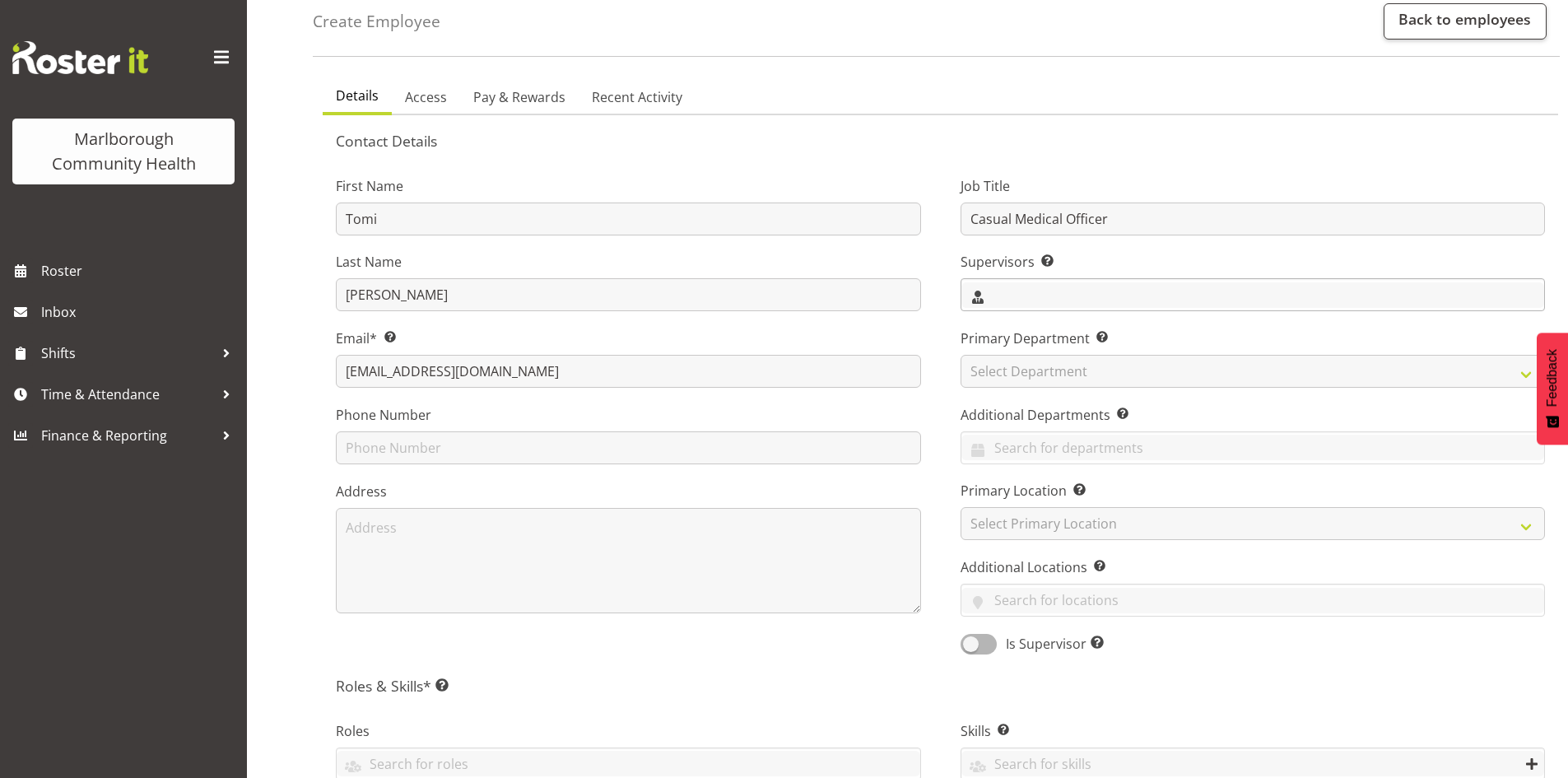
click at [1030, 295] on input "text" at bounding box center [1253, 295] width 583 height 25
click at [1027, 371] on span "[PERSON_NAME]" at bounding box center [1025, 365] width 102 height 19
click at [938, 372] on div "First Name Tomi Last Name Moore Email* This is a required field. tomigeraldmoor…" at bounding box center [628, 409] width 625 height 514
click at [1013, 366] on select "Select Department Marlborough Urgent Care Renal Dialysis Unit" at bounding box center [1253, 371] width 585 height 33
select select "925"
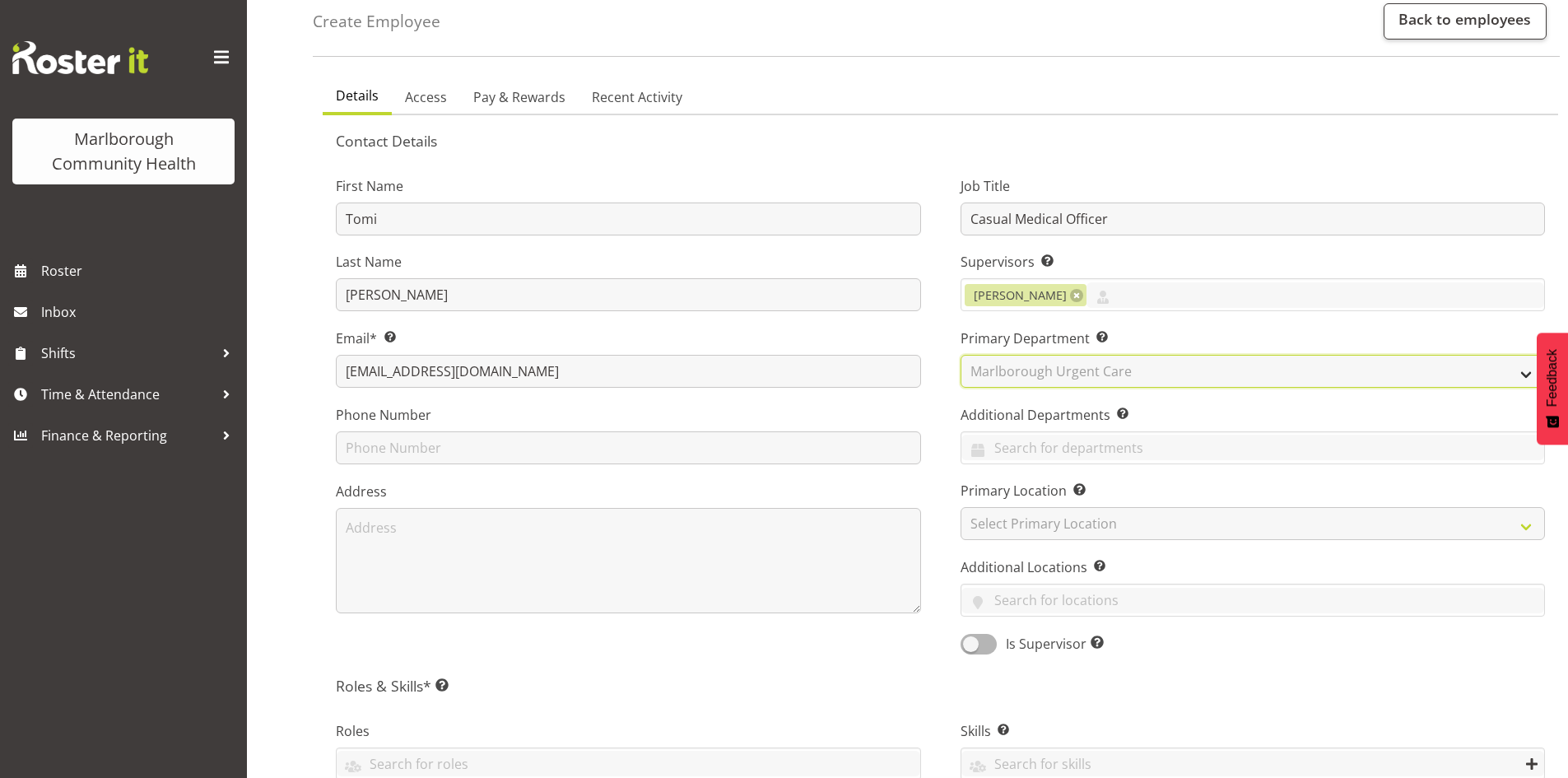
click at [960, 355] on select "Select Department Marlborough Urgent Care Renal Dialysis Unit" at bounding box center [1253, 371] width 585 height 33
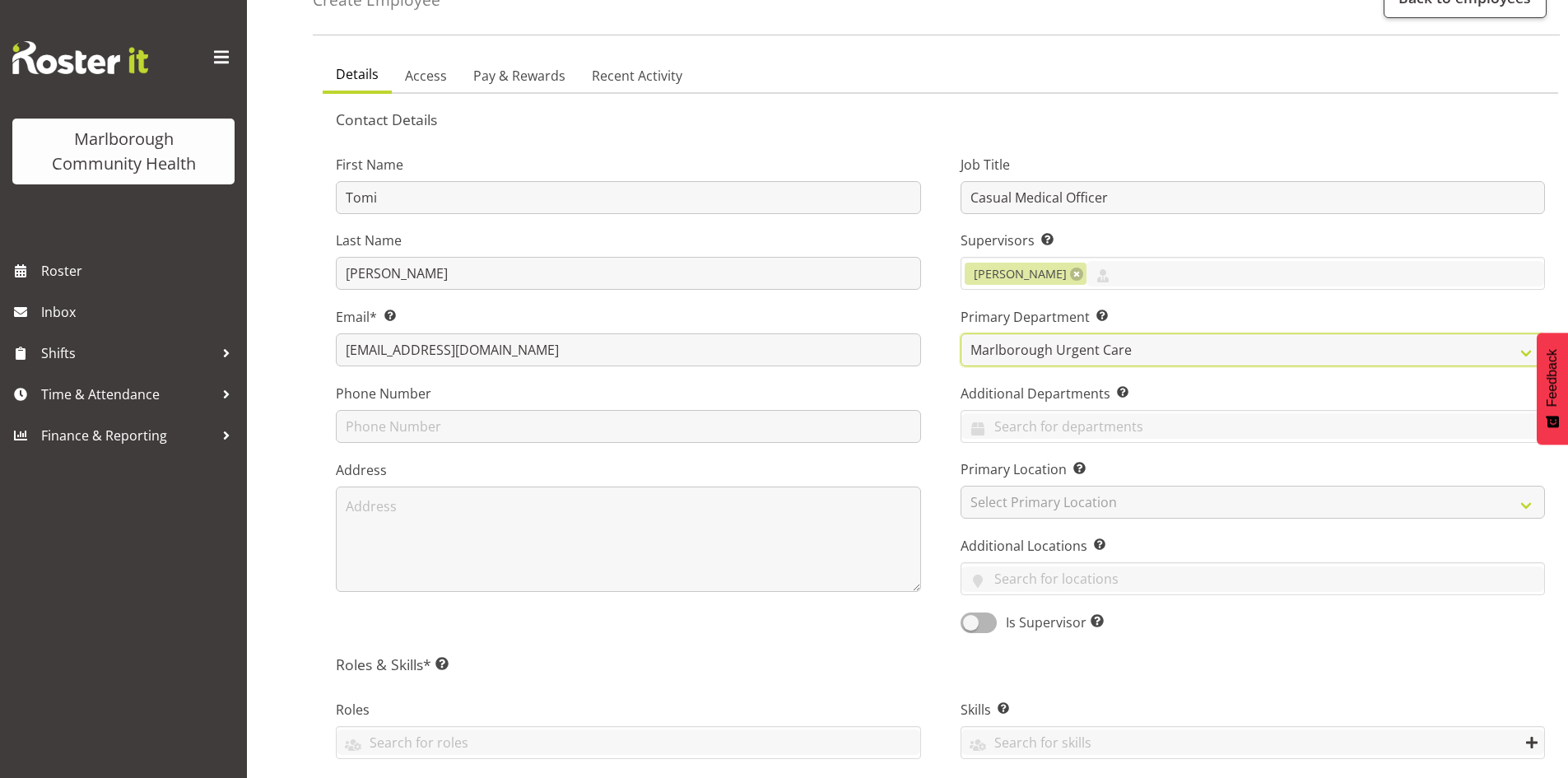
scroll to position [165, 0]
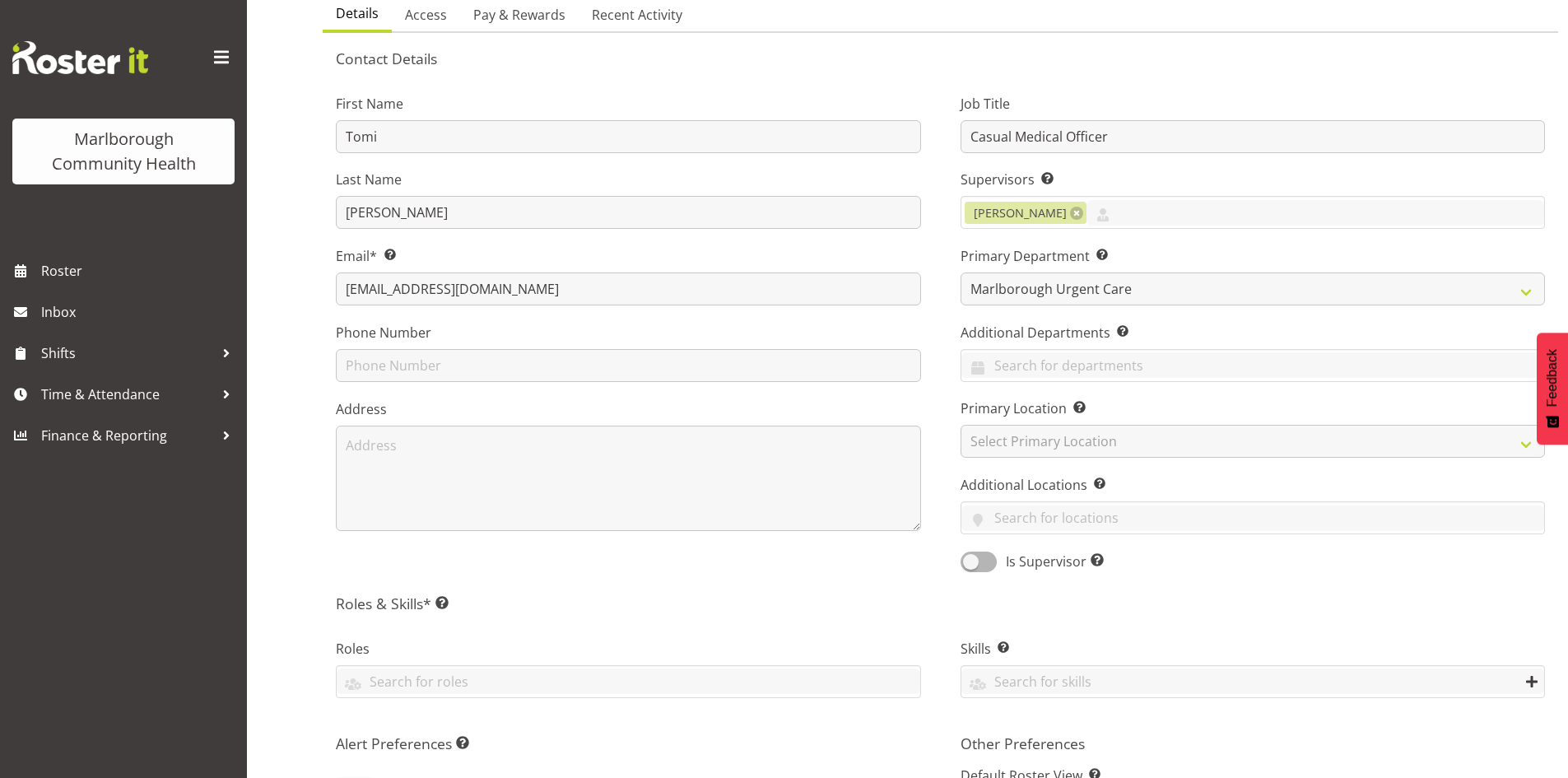
click at [1026, 423] on div "Primary Location Specify the location where the employee is primarily based. Se…" at bounding box center [1253, 428] width 585 height 59
click at [1020, 433] on select "Select Primary Location Blenheim" at bounding box center [1253, 442] width 585 height 33
select select "1282"
click at [960, 425] on select "Select Primary Location Blenheim" at bounding box center [1253, 442] width 585 height 33
click at [852, 562] on div "First Name Tomi Last Name Moore Email* This is a required field. tomigeraldmoor…" at bounding box center [628, 328] width 625 height 514
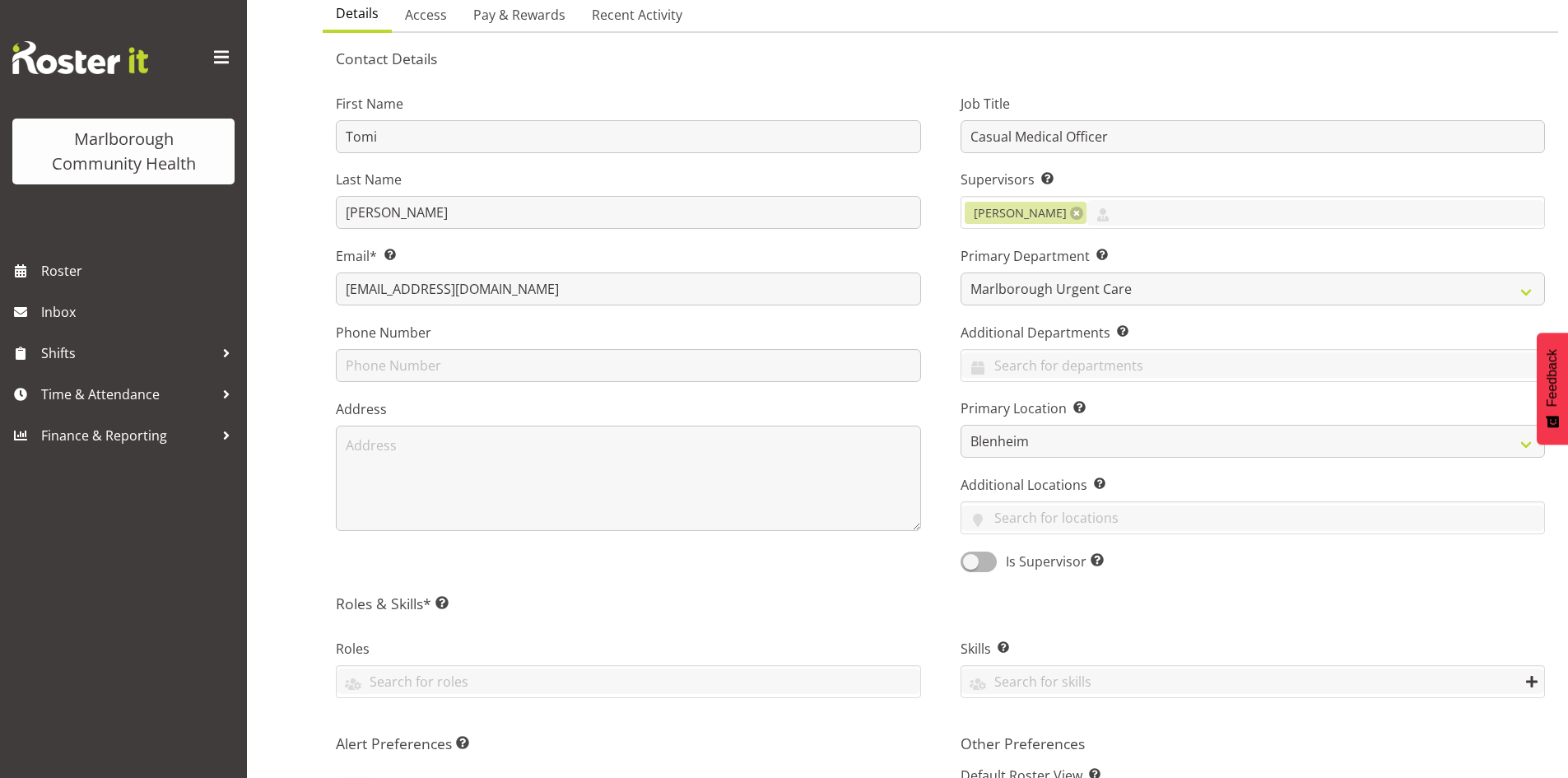
scroll to position [330, 0]
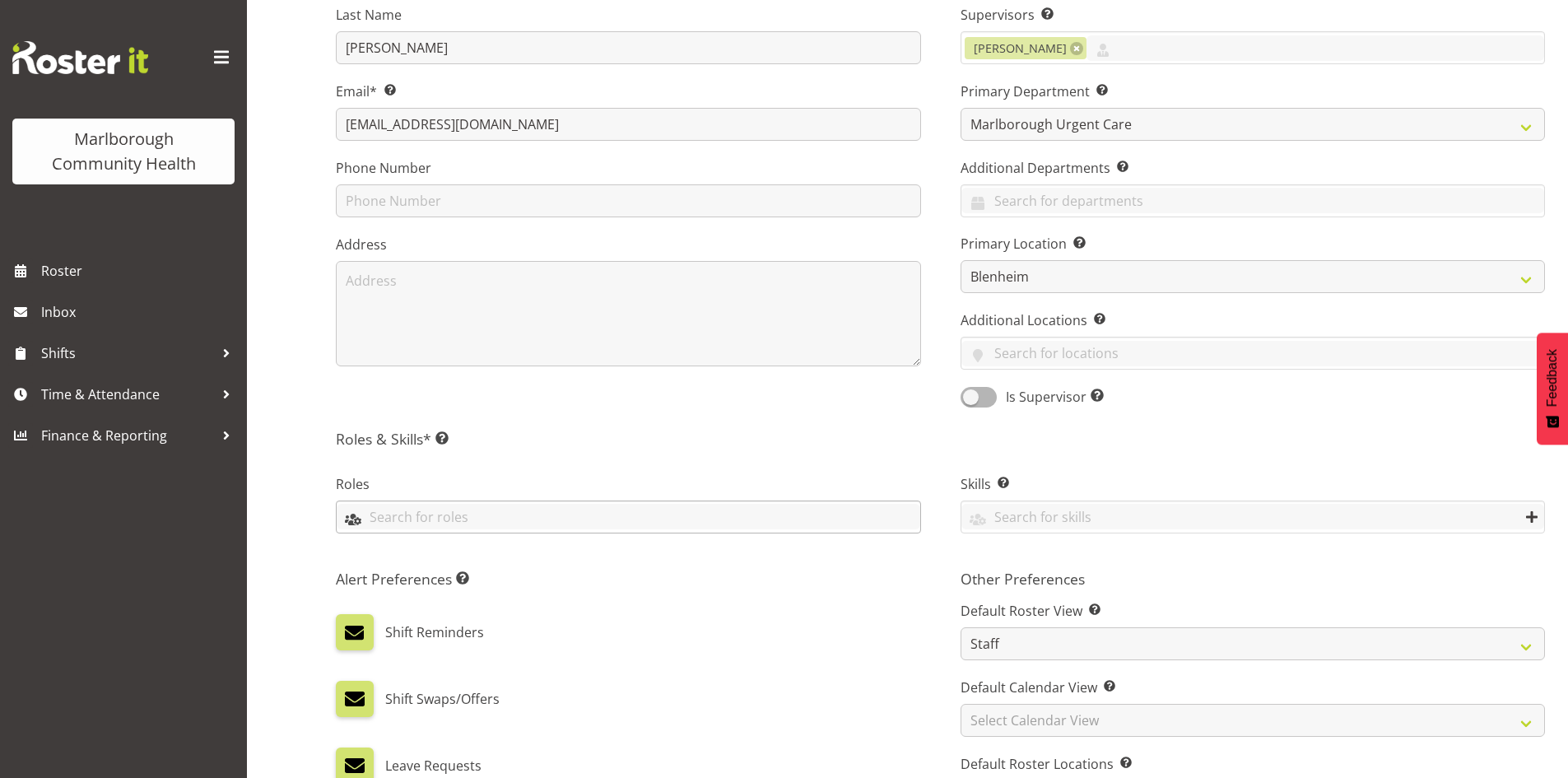
click at [467, 514] on input "text" at bounding box center [628, 517] width 583 height 25
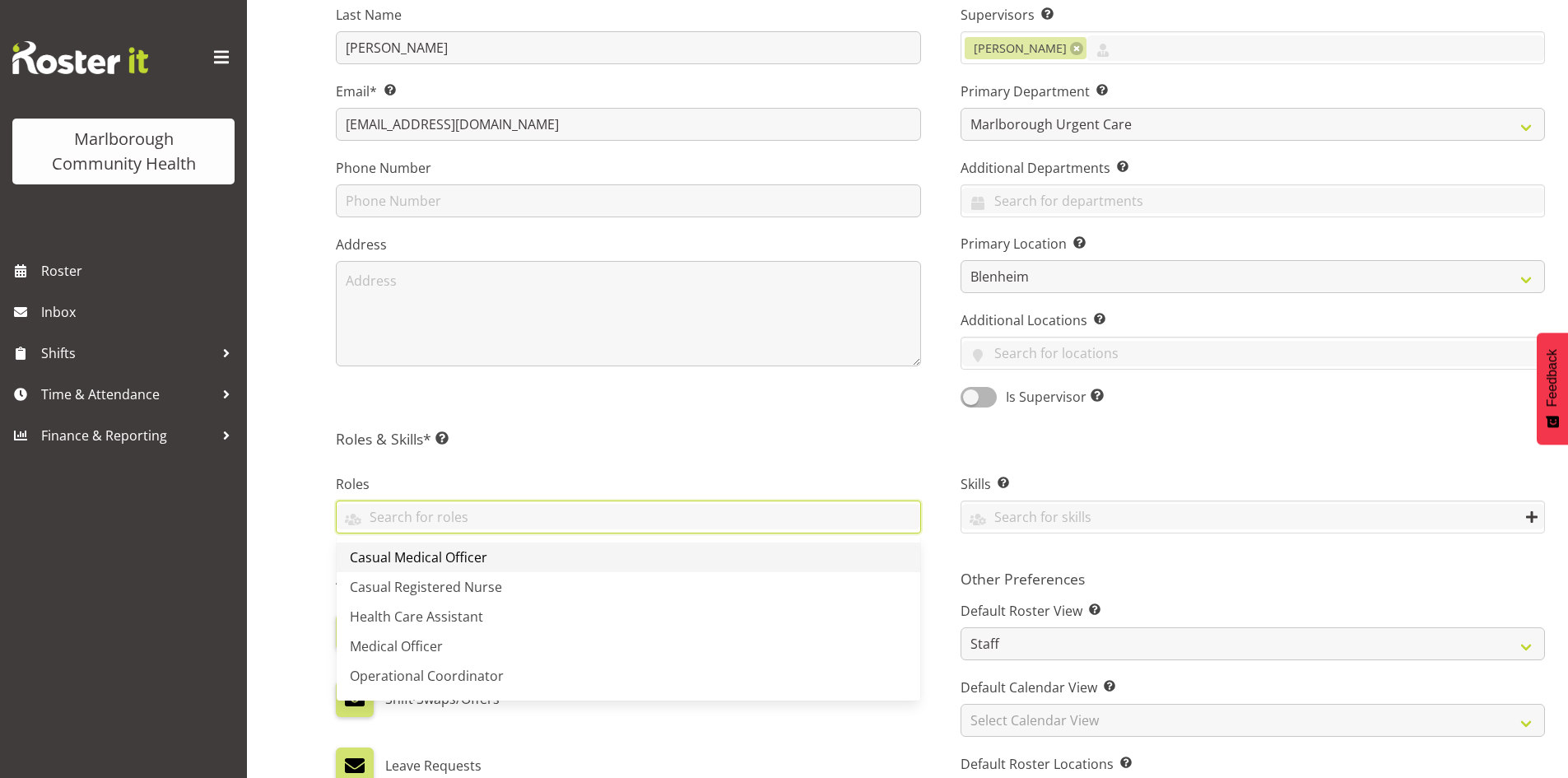
click at [495, 552] on link "Casual Medical Officer" at bounding box center [628, 557] width 583 height 29
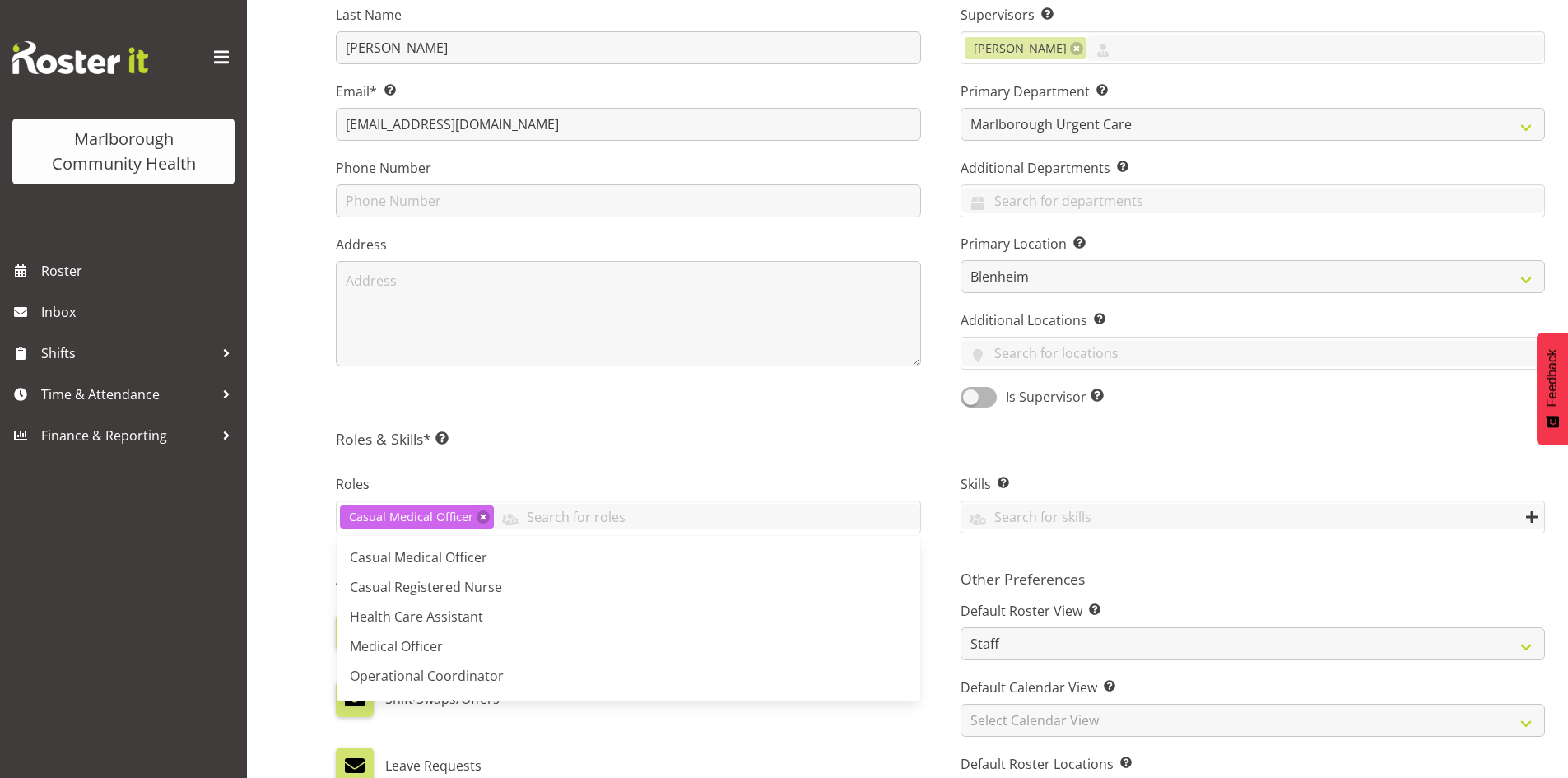
click at [615, 462] on div "Roles Casual Medical Officer Casual Medical Officer Casual Registered Nurse Hea…" at bounding box center [628, 506] width 625 height 109
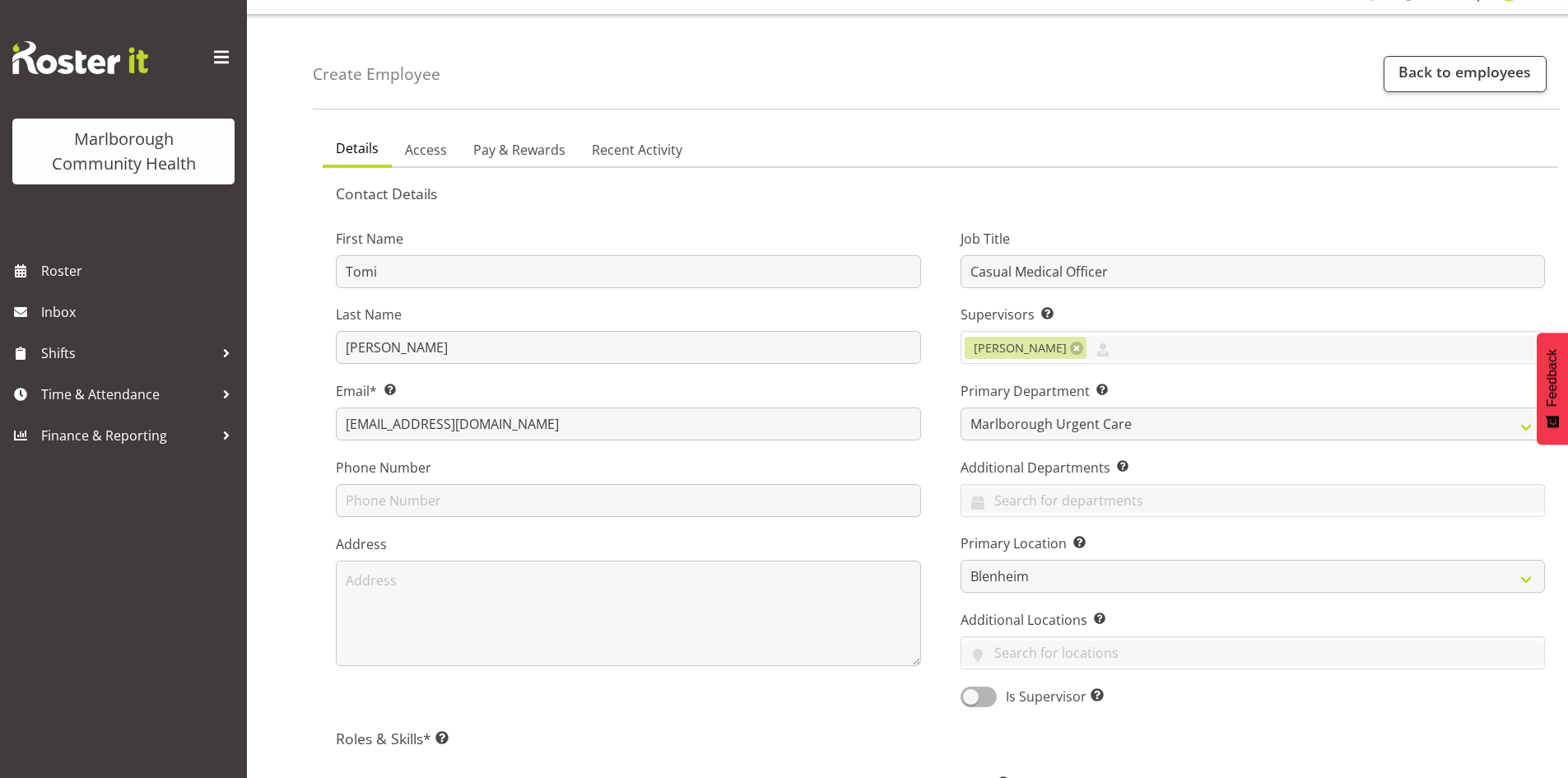
scroll to position [0, 0]
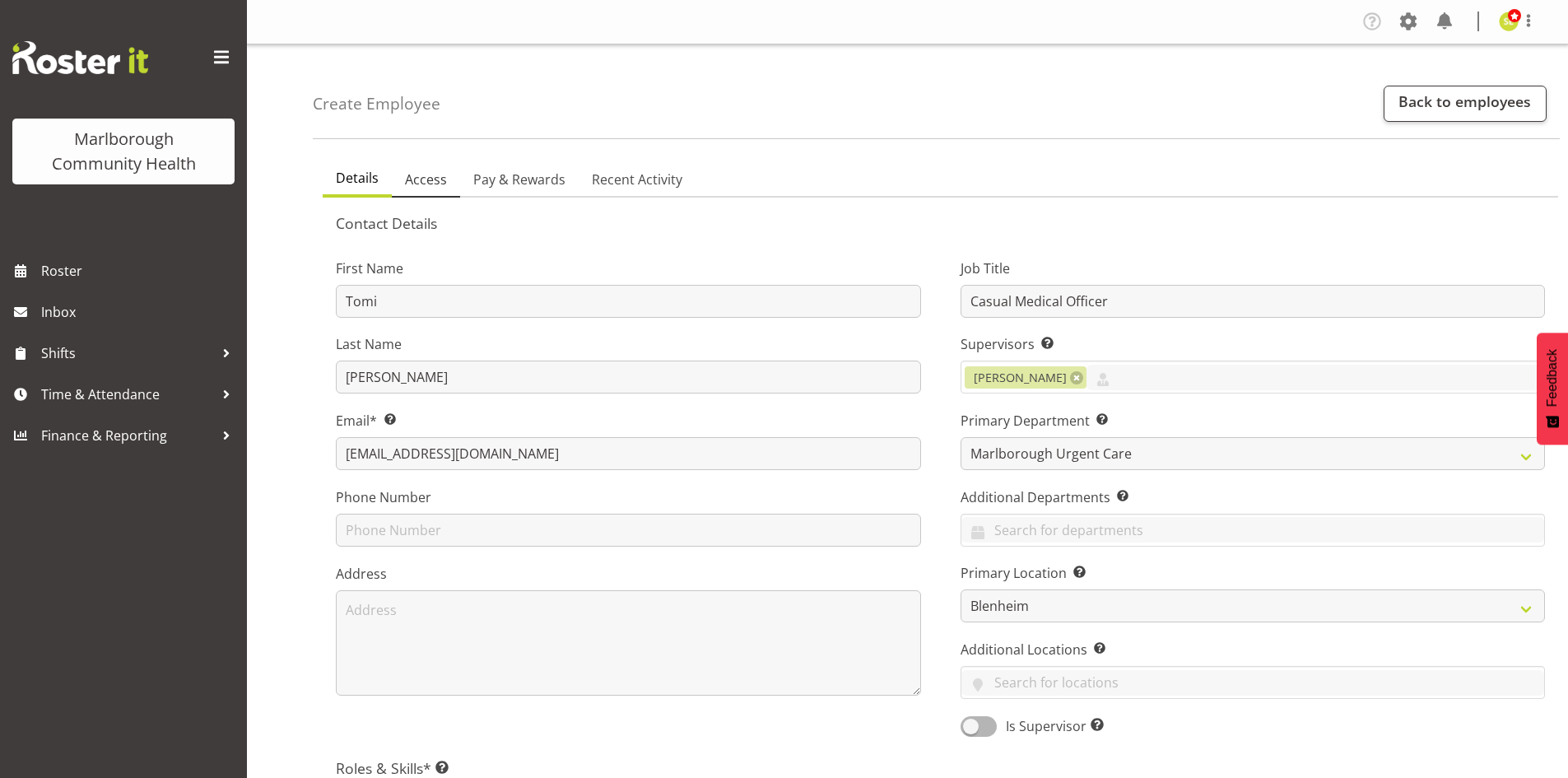
click at [425, 176] on span "Access" at bounding box center [425, 179] width 42 height 19
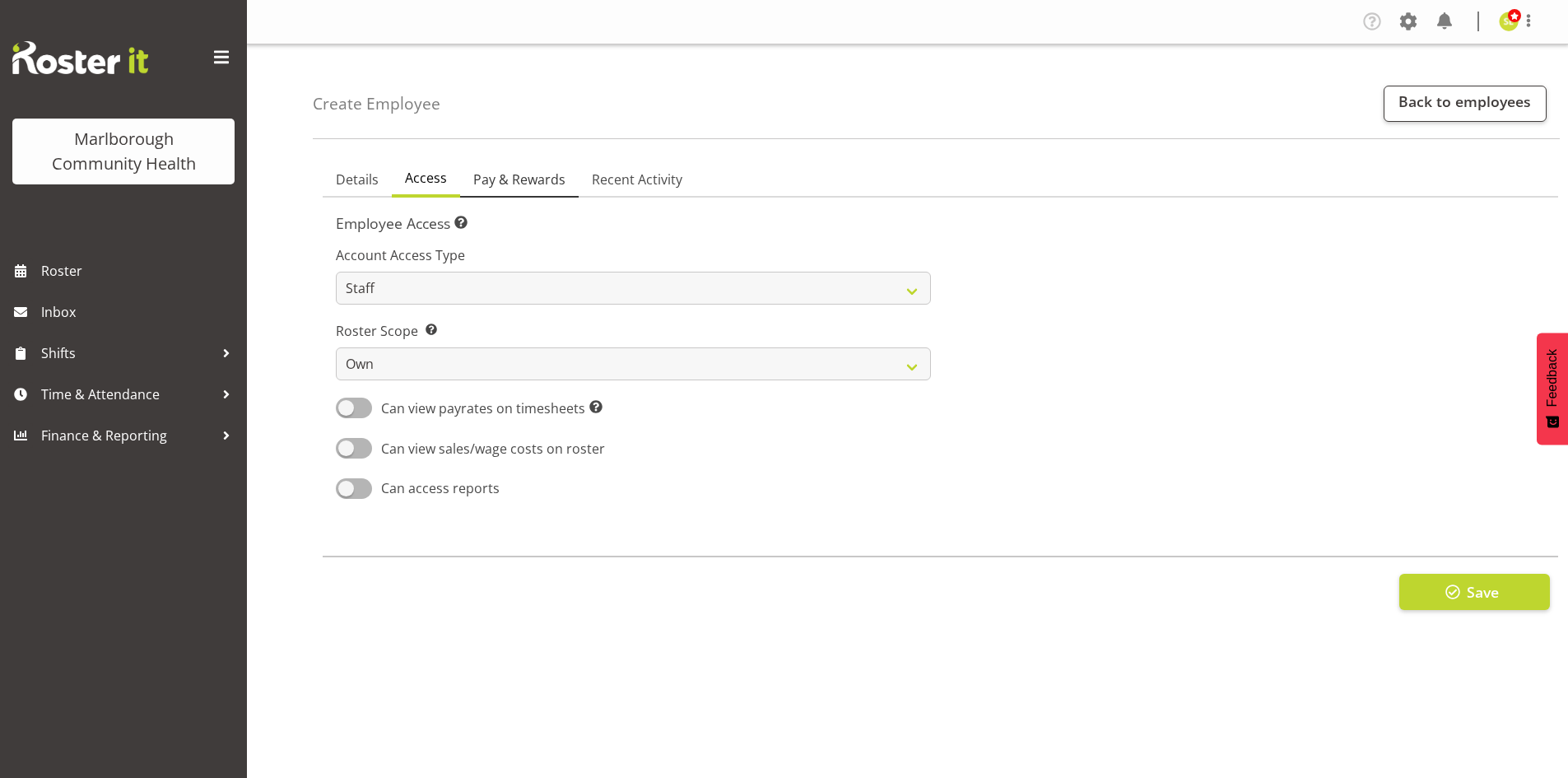
click at [506, 185] on span "Pay & Rewards" at bounding box center [519, 179] width 93 height 19
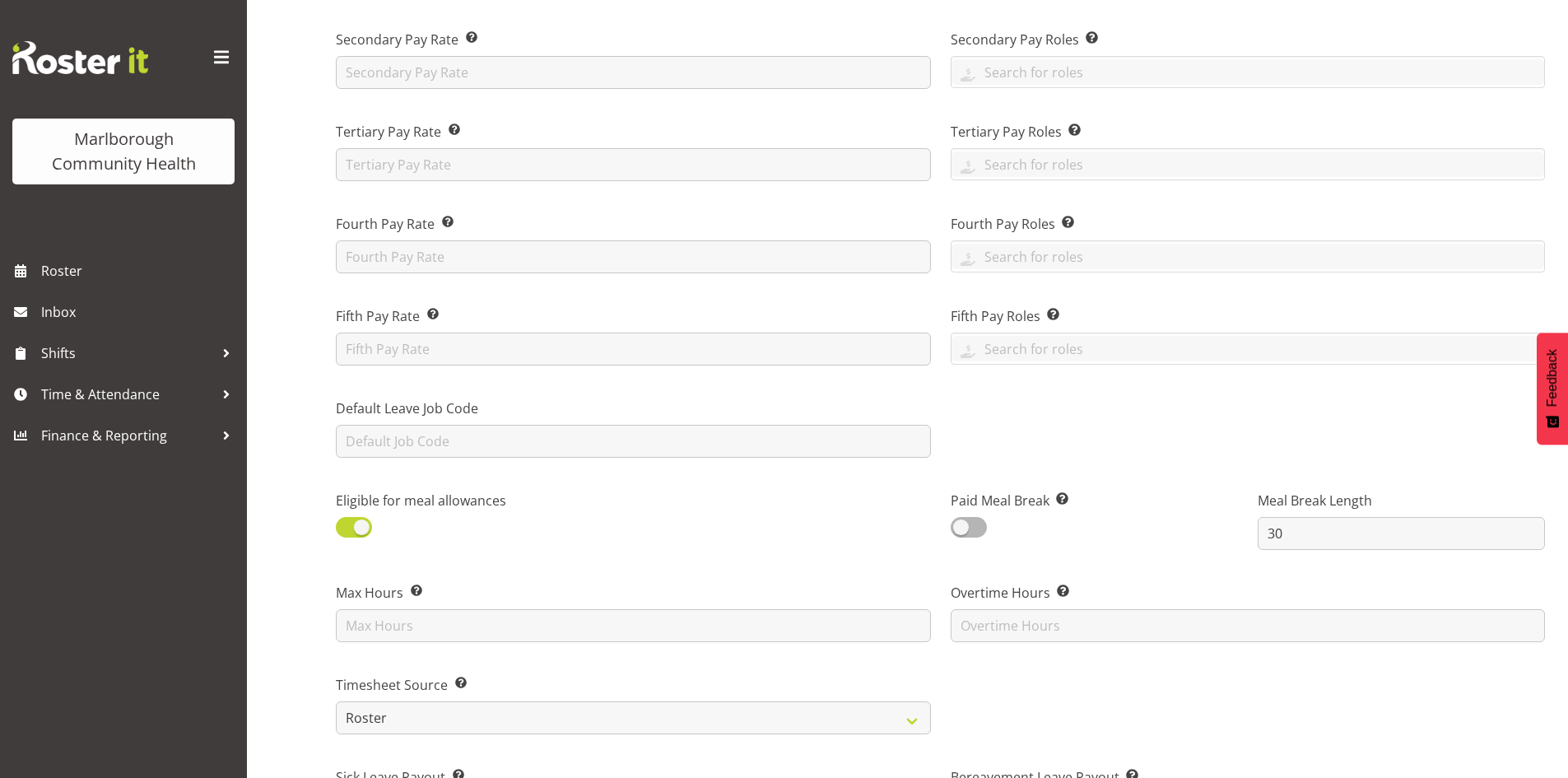
scroll to position [411, 0]
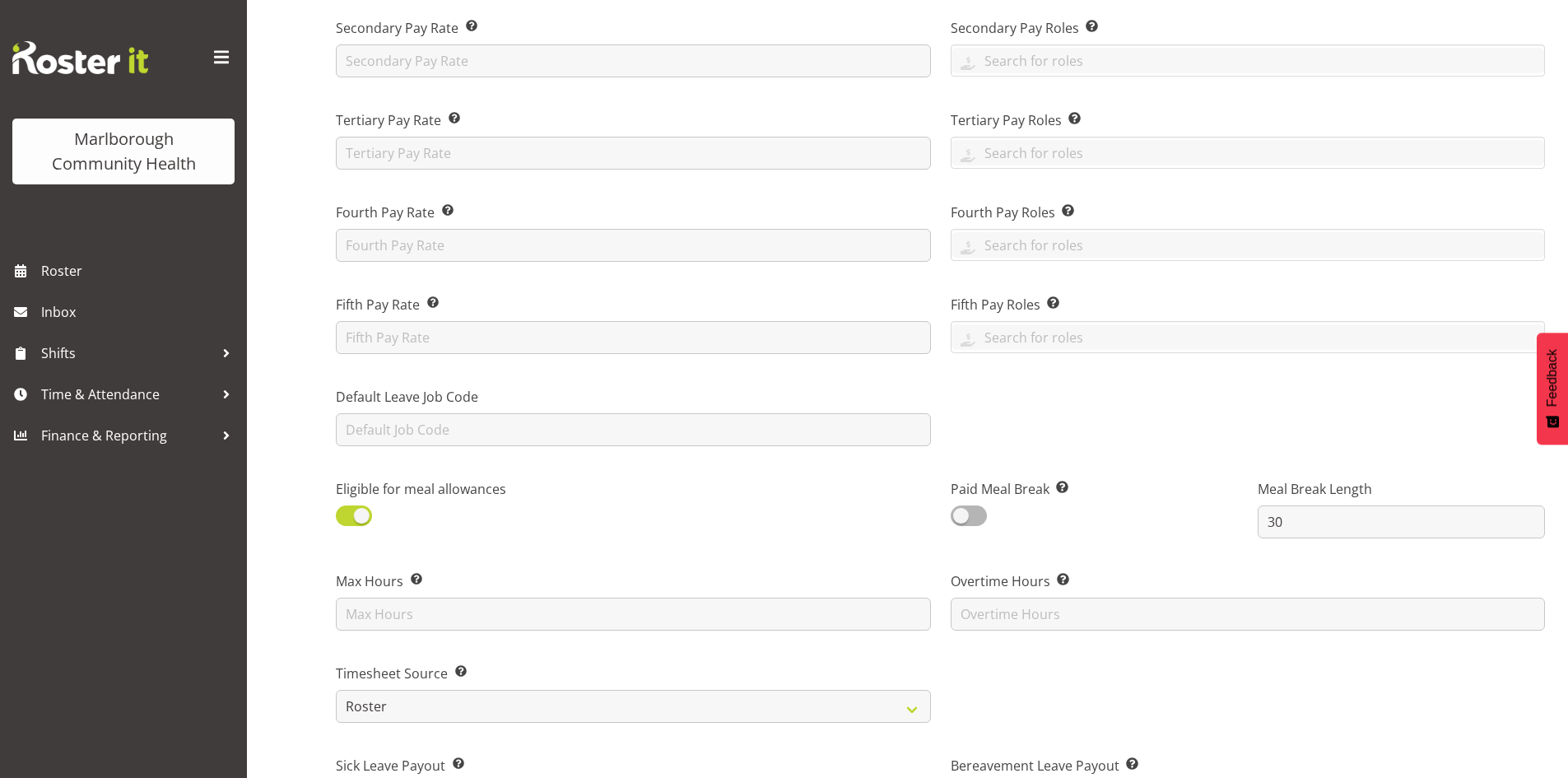
click at [372, 514] on div "Eligible for meal allowances" at bounding box center [479, 503] width 288 height 50
drag, startPoint x: 371, startPoint y: 509, endPoint x: 363, endPoint y: 515, distance: 10.0
click at [368, 511] on span at bounding box center [353, 515] width 36 height 20
click at [346, 511] on input "checkbox" at bounding box center [340, 515] width 11 height 11
checkbox input "false"
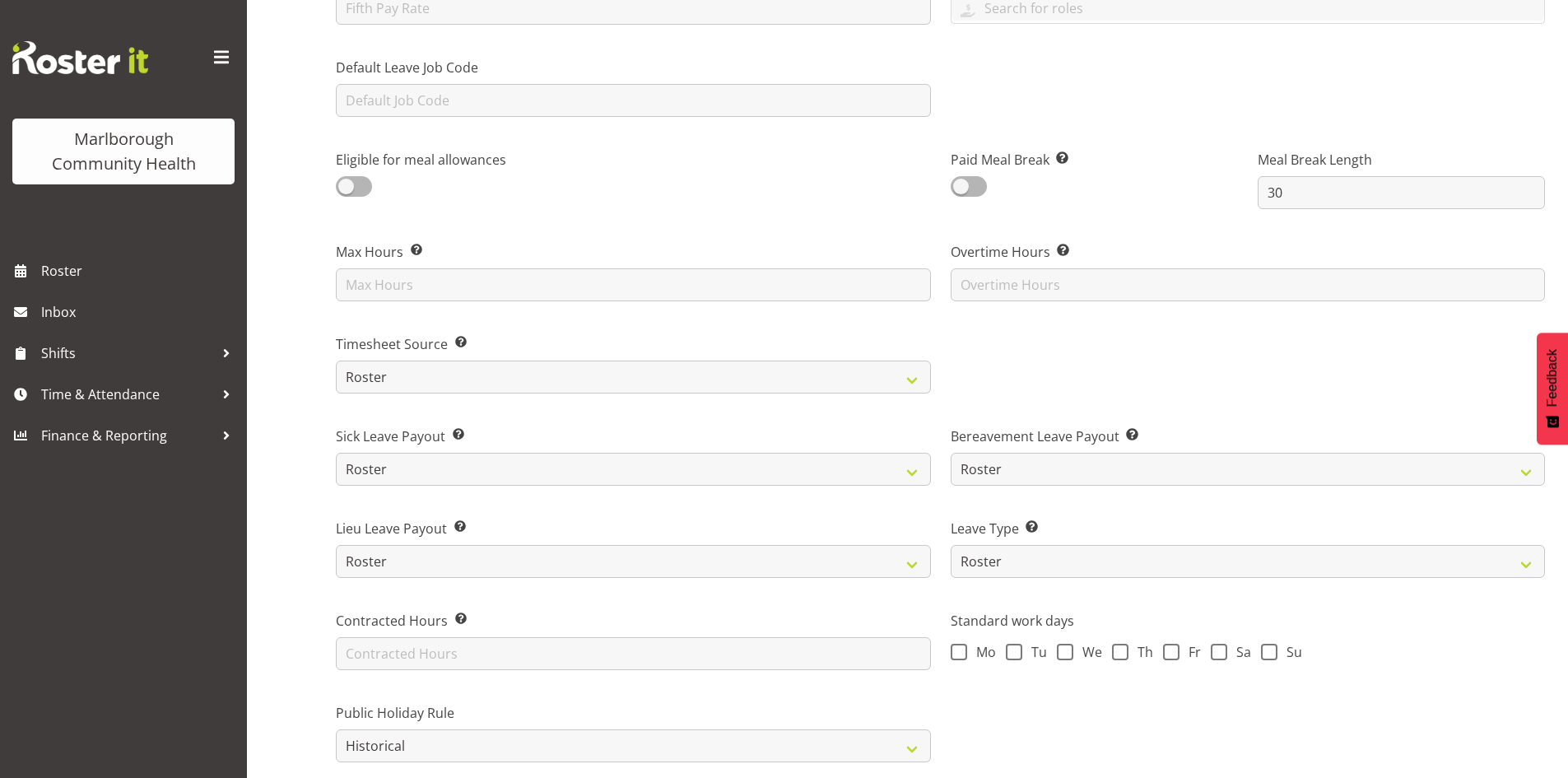
scroll to position [823, 0]
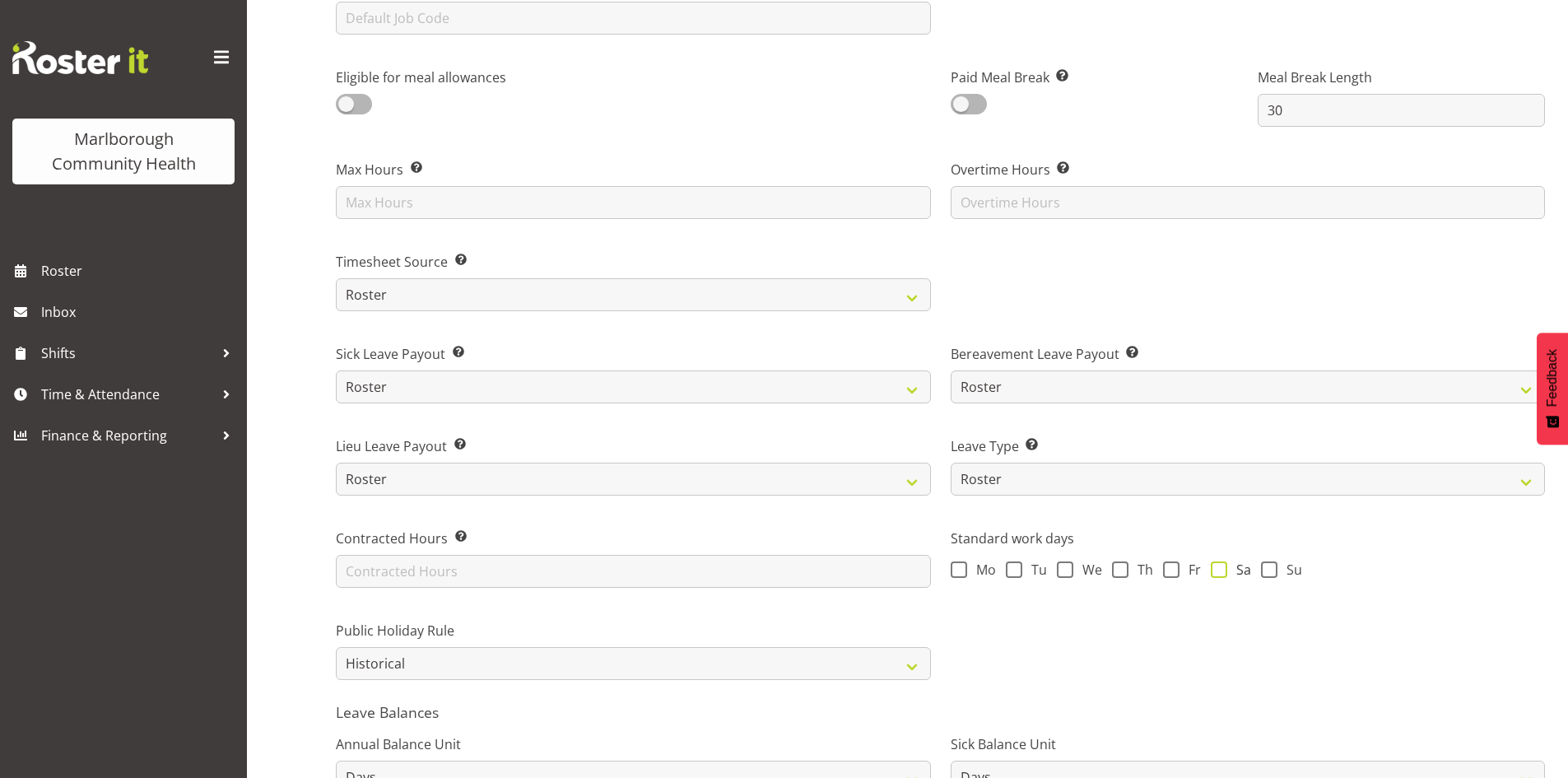
click at [1231, 573] on span "Sa" at bounding box center [1238, 569] width 23 height 17
click at [1222, 573] on input "Sa" at bounding box center [1216, 568] width 11 height 11
checkbox input "true"
click at [1292, 564] on span "Su" at bounding box center [1289, 569] width 24 height 17
click at [1272, 564] on input "Su" at bounding box center [1266, 568] width 11 height 11
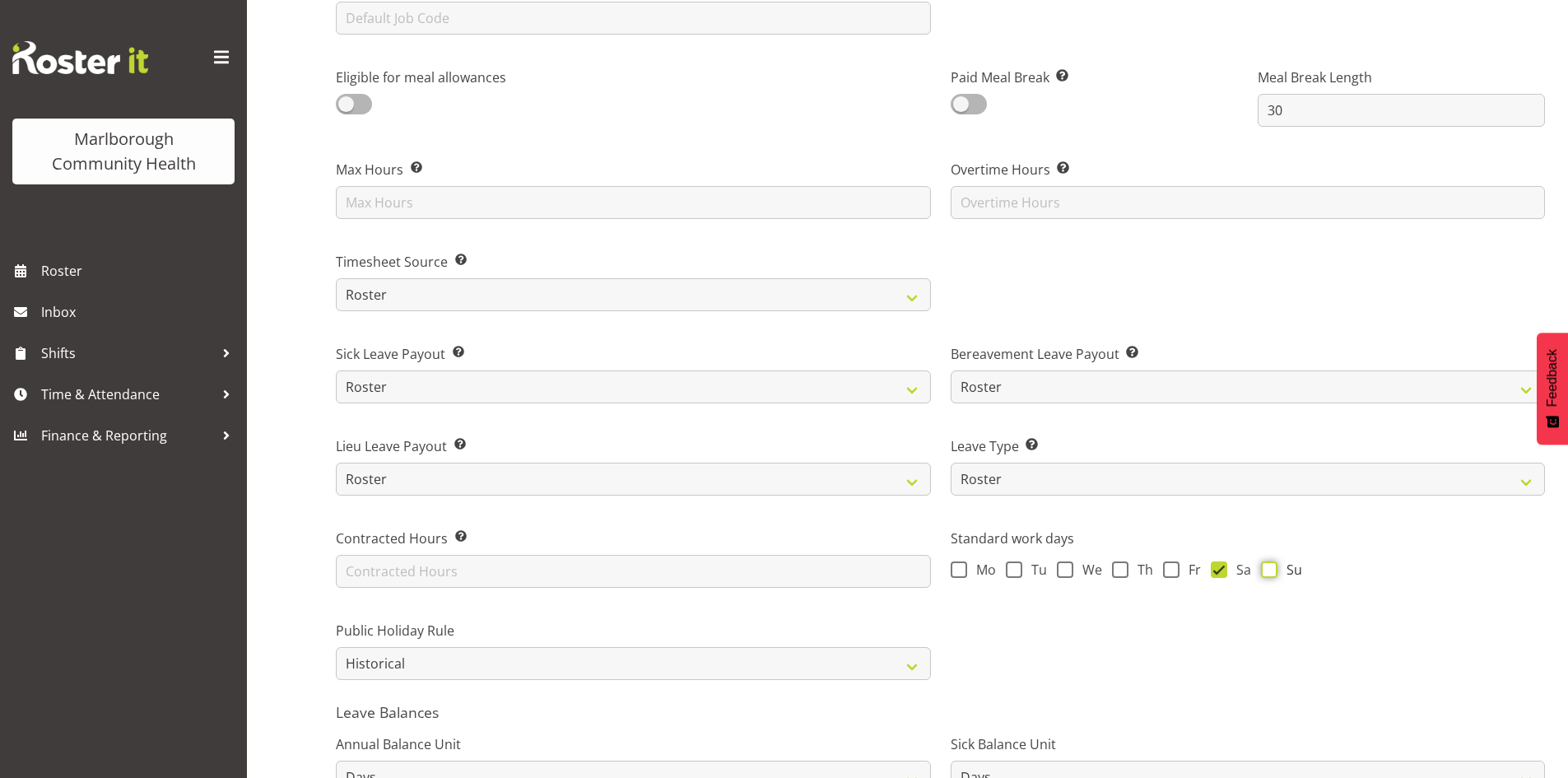
checkbox input "true"
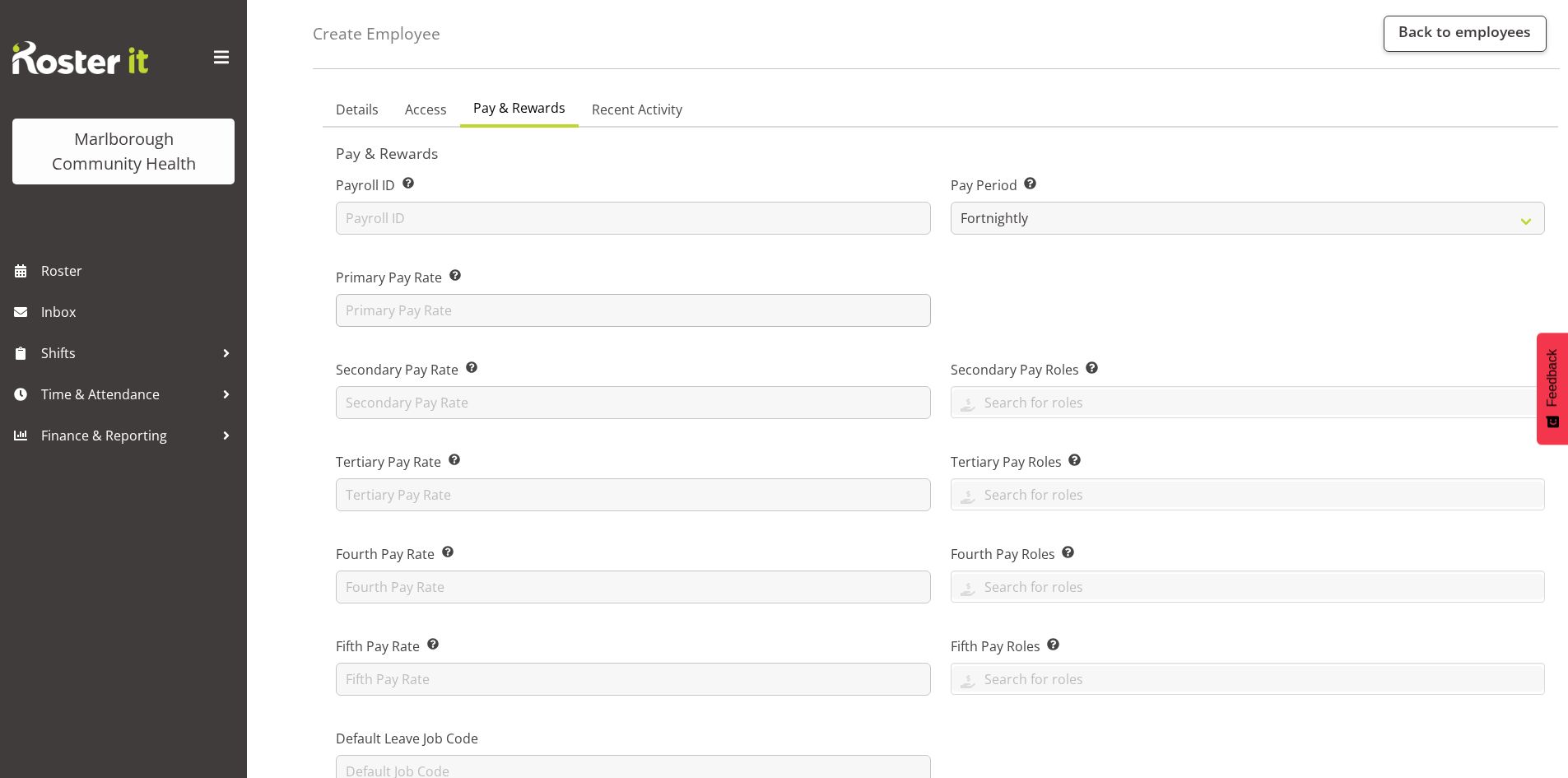
scroll to position [0, 0]
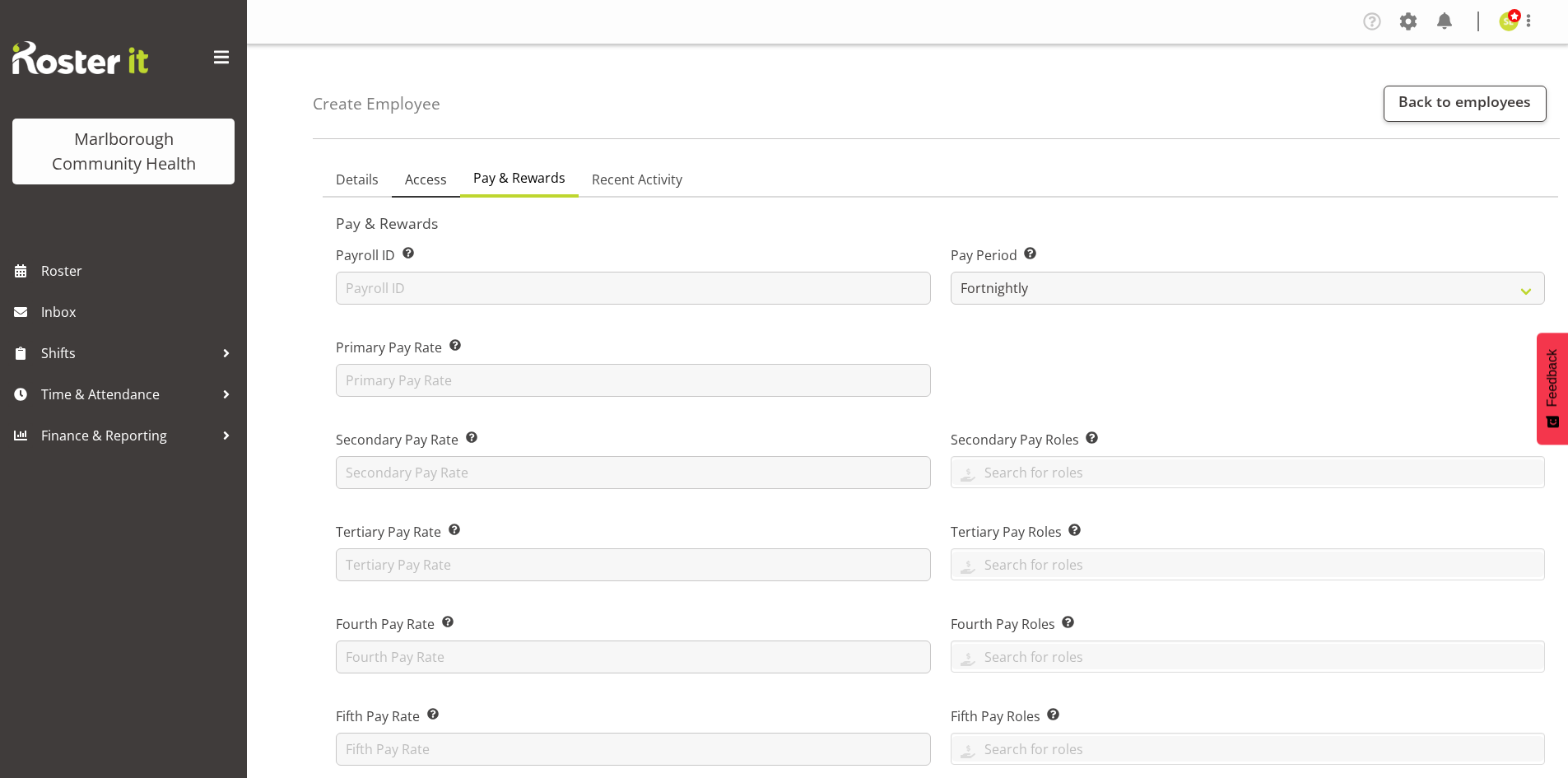
click at [436, 177] on span "Access" at bounding box center [425, 179] width 42 height 19
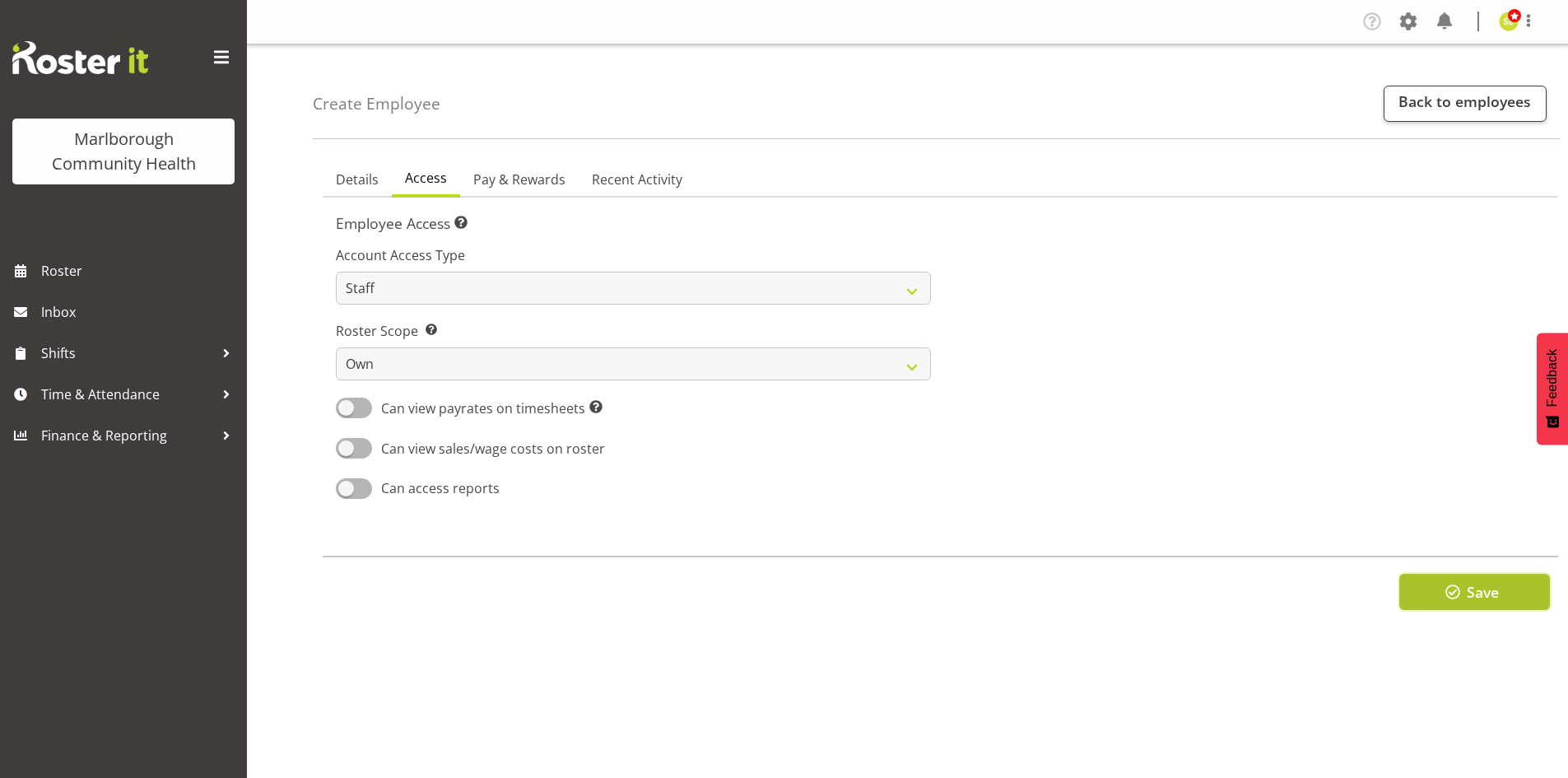
click at [1417, 602] on button "Save" at bounding box center [1474, 591] width 150 height 36
click at [1424, 588] on button "Save" at bounding box center [1474, 591] width 150 height 36
click at [362, 183] on span "Details" at bounding box center [357, 179] width 43 height 19
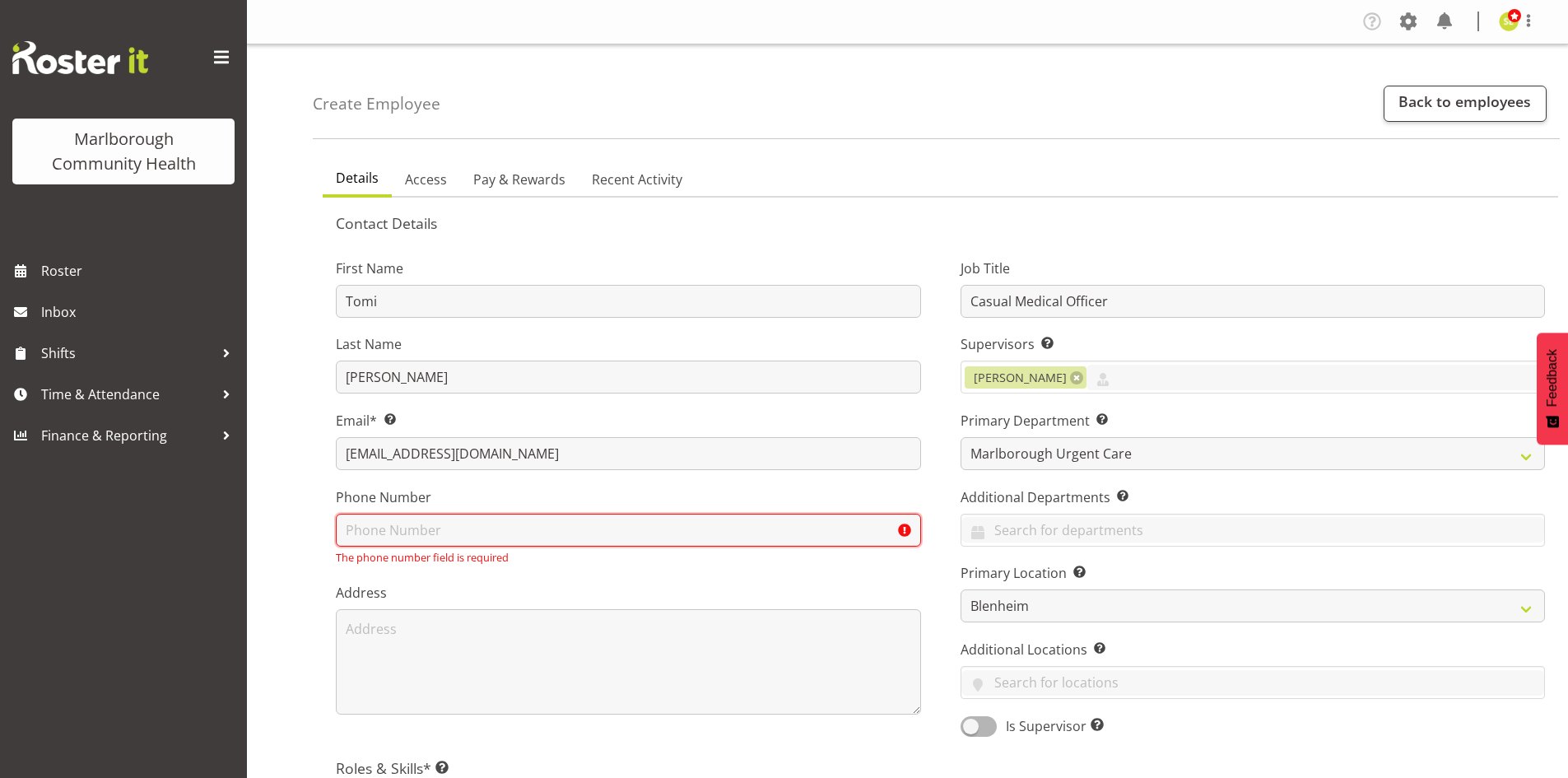
click at [508, 530] on input "text" at bounding box center [628, 530] width 585 height 33
click at [433, 525] on input "text" at bounding box center [628, 530] width 585 height 33
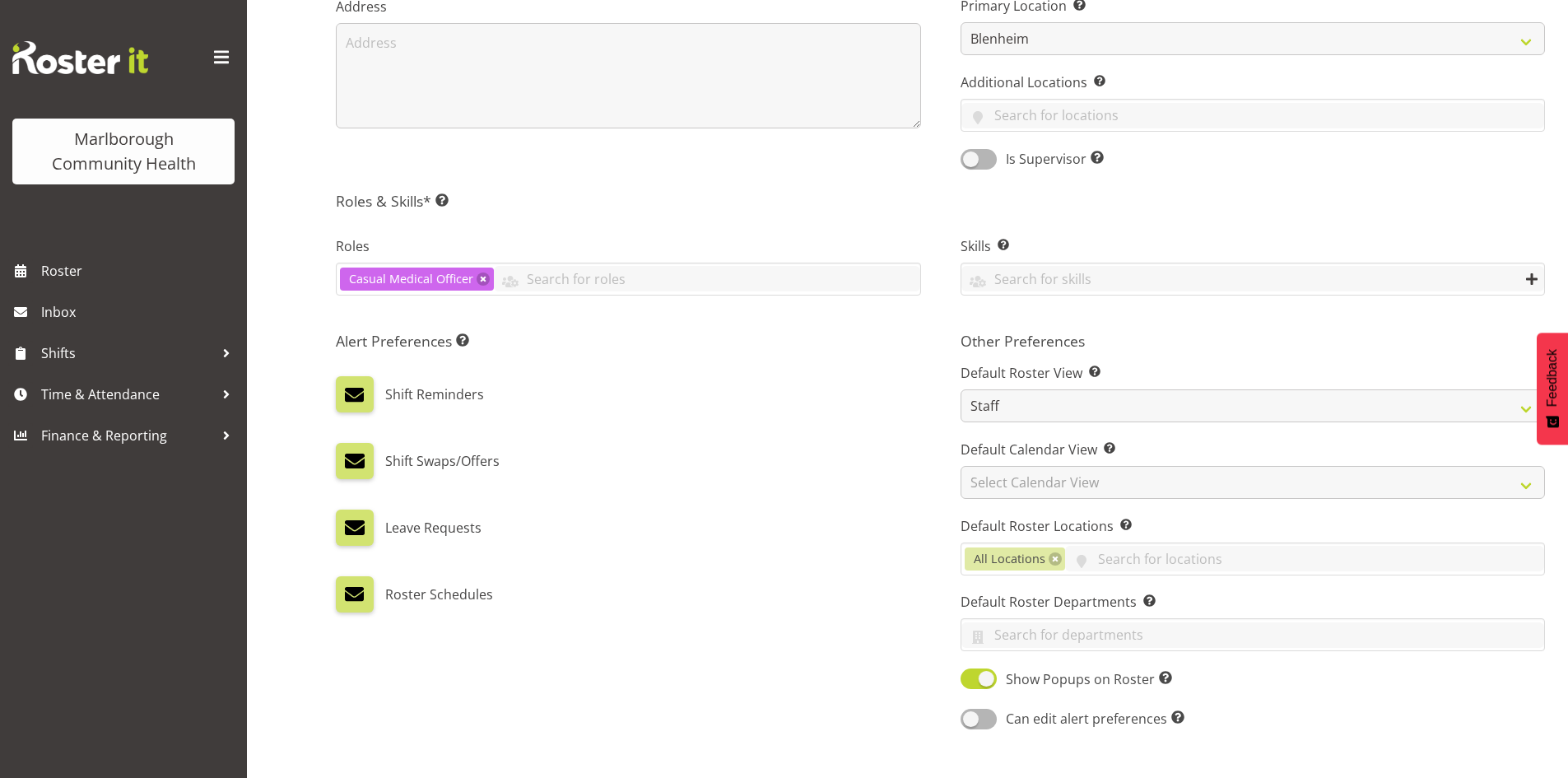
scroll to position [688, 0]
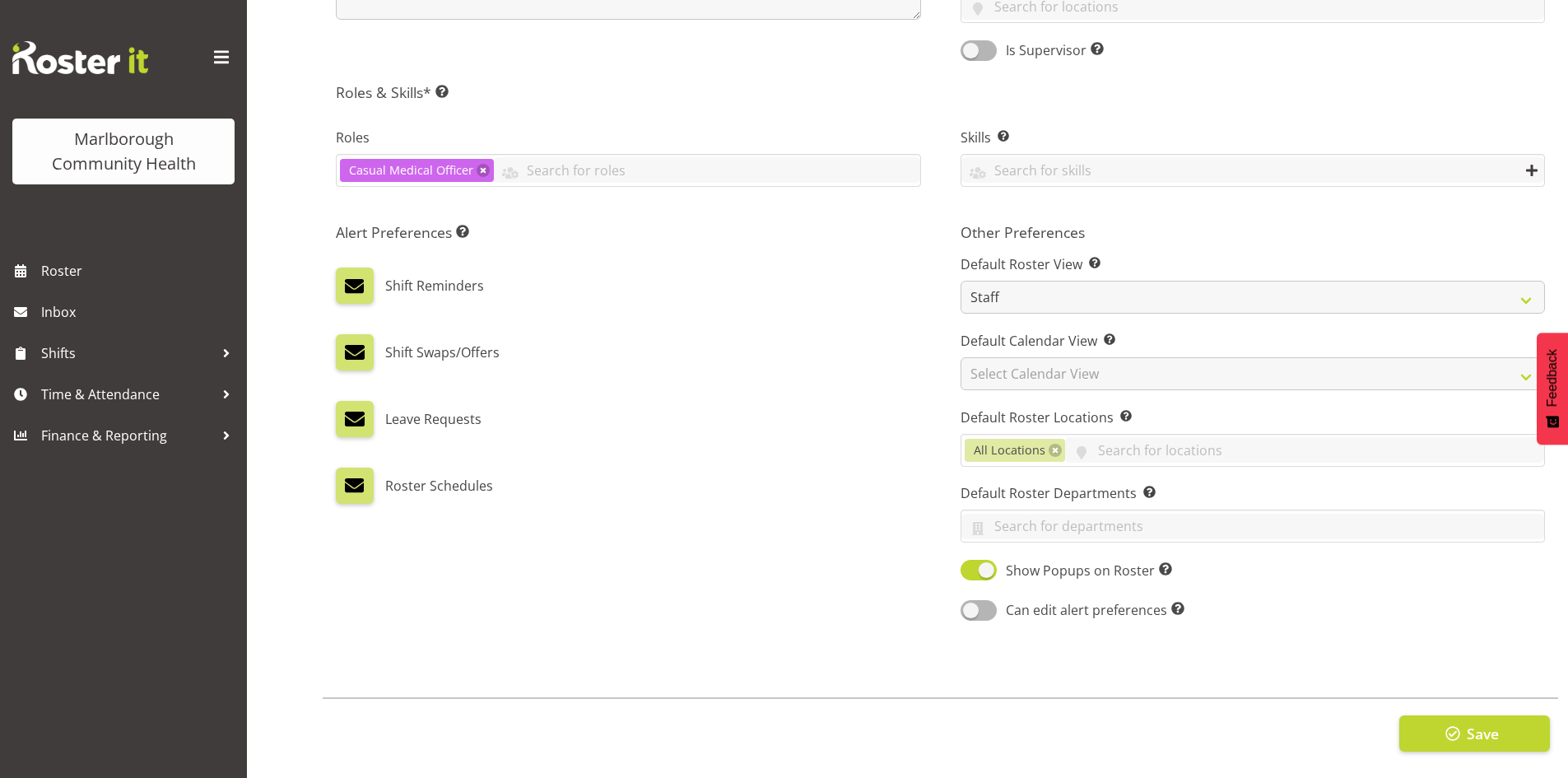
type input "021 998 513"
click at [1443, 715] on button "Save" at bounding box center [1474, 732] width 150 height 36
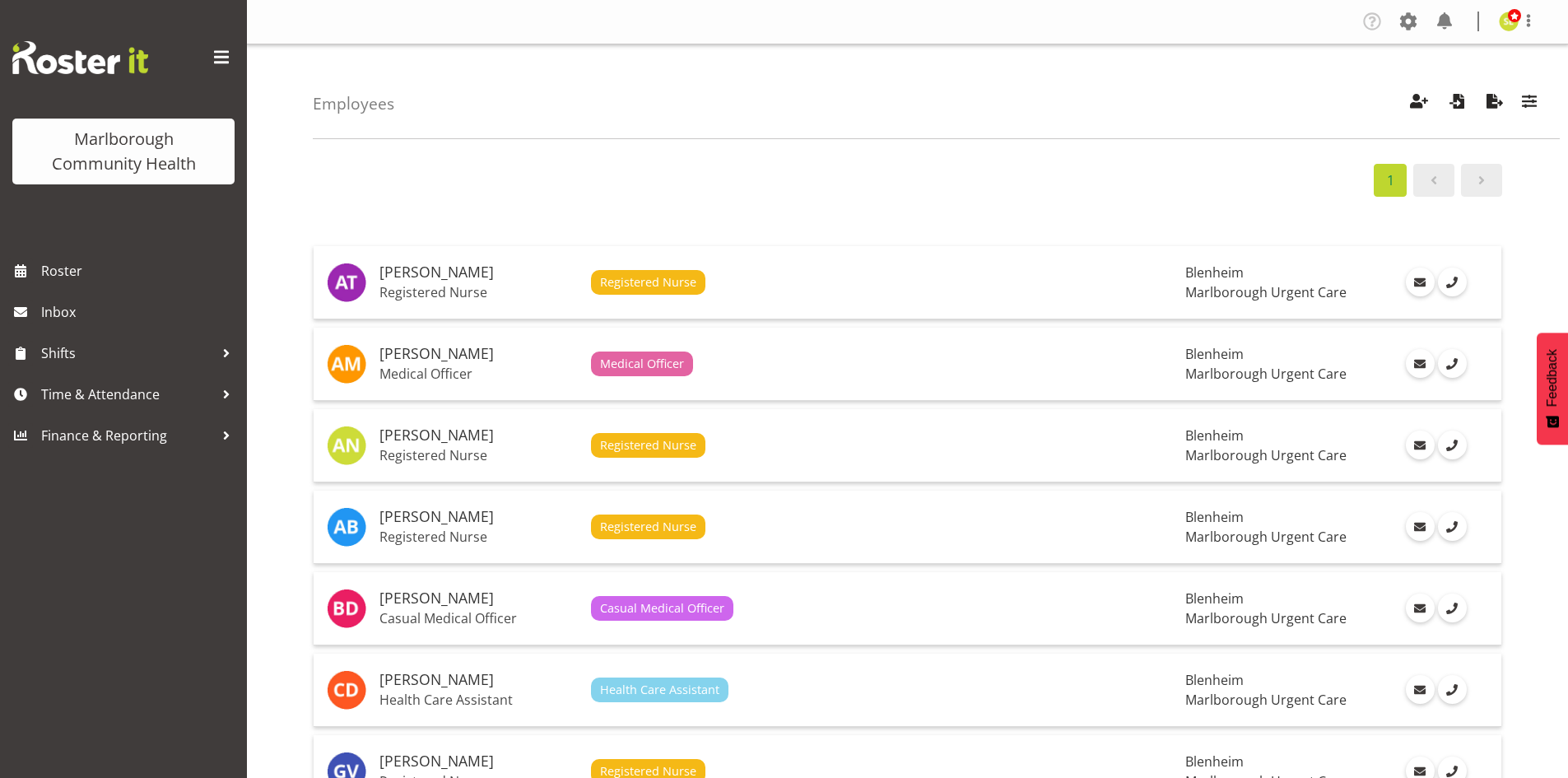
click at [1226, 183] on div "1" at bounding box center [908, 180] width 1190 height 33
click at [1422, 104] on span "button" at bounding box center [1419, 101] width 21 height 21
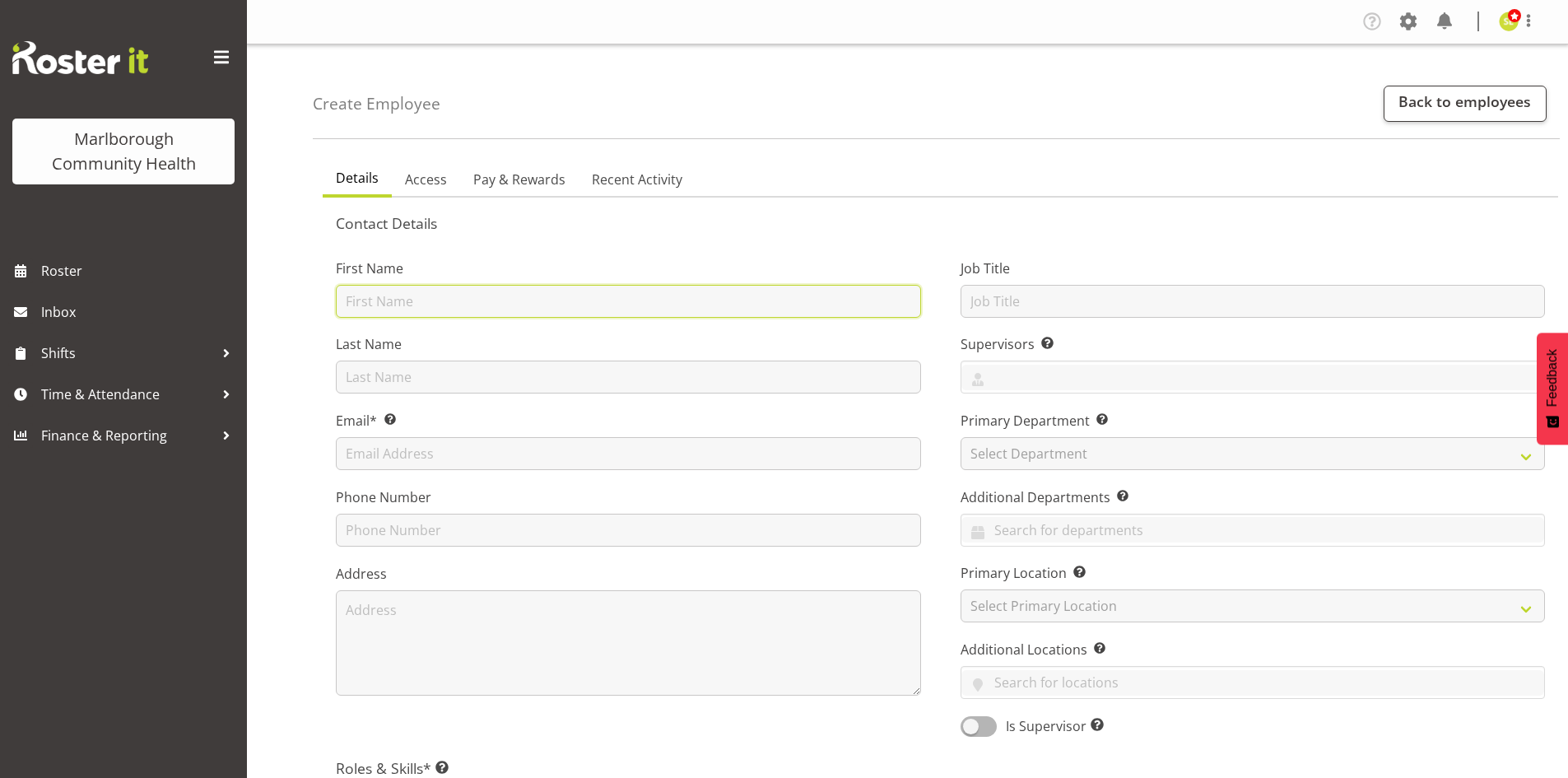
click at [444, 299] on input "text" at bounding box center [628, 301] width 585 height 33
type input "Emily"
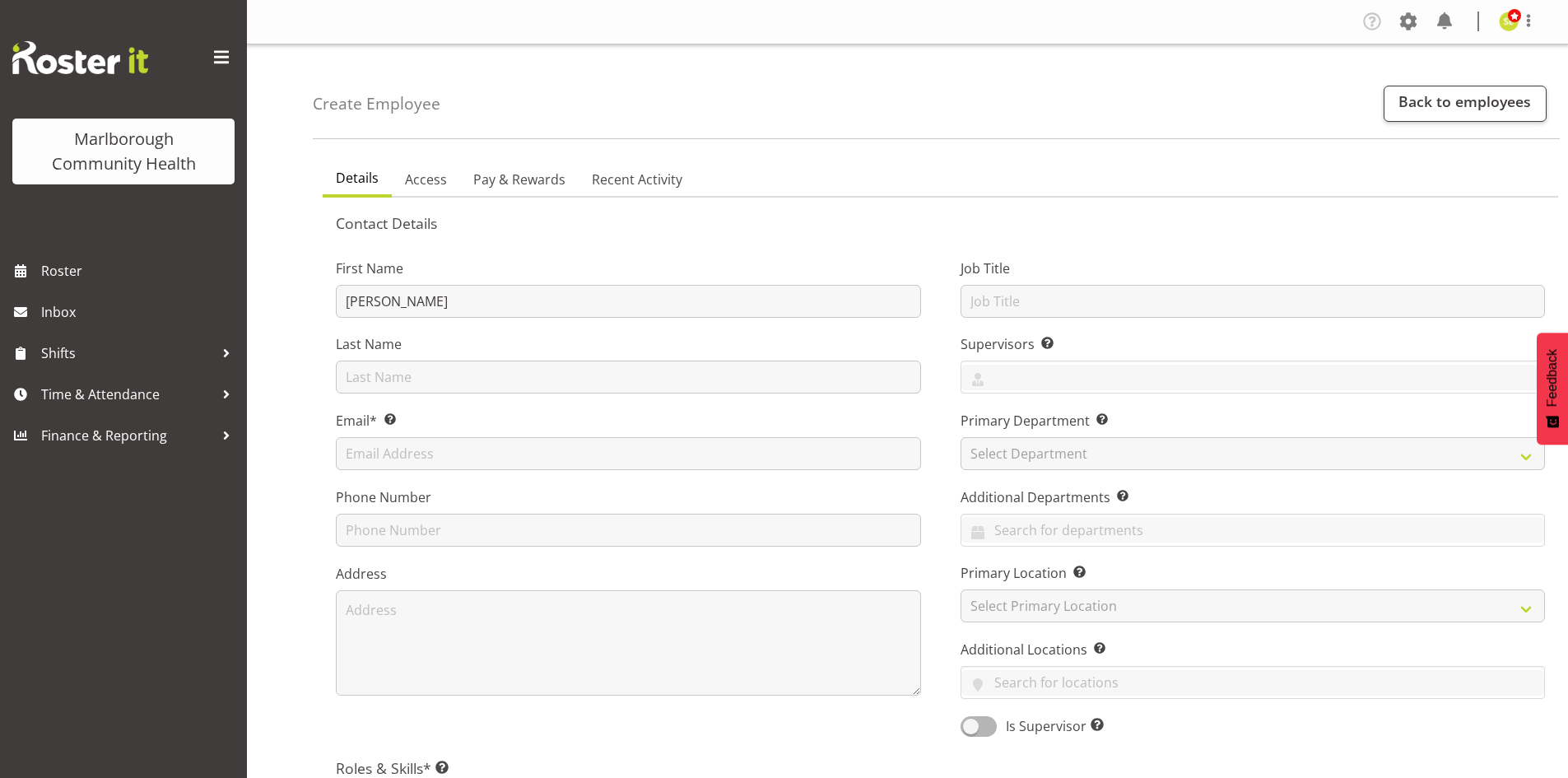
click at [420, 395] on div "First Name Emily Last Name Email* This is a required field. Phone Number Address" at bounding box center [628, 491] width 625 height 514
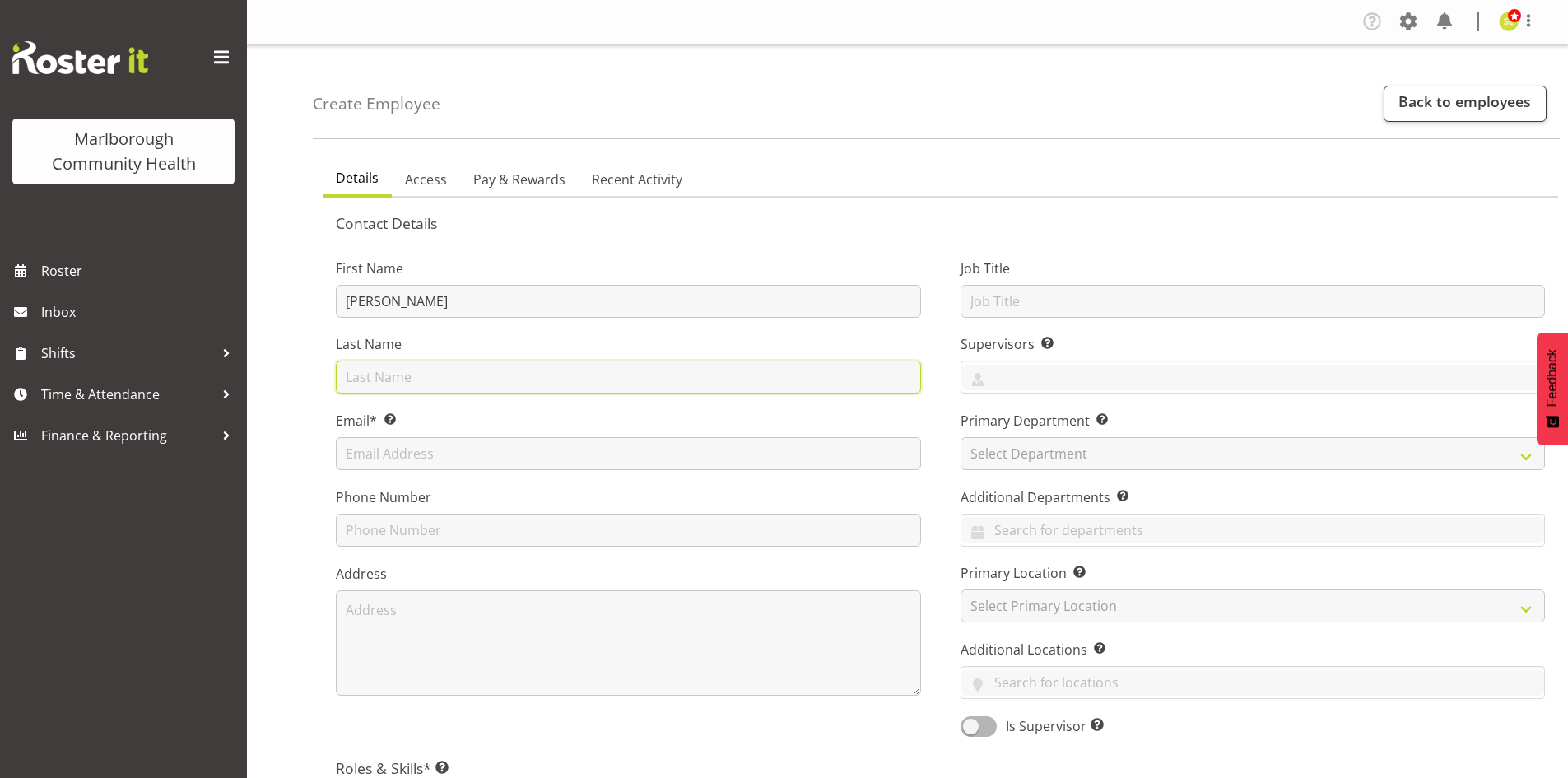
click at [410, 385] on input "text" at bounding box center [628, 377] width 585 height 33
type input "Marfell"
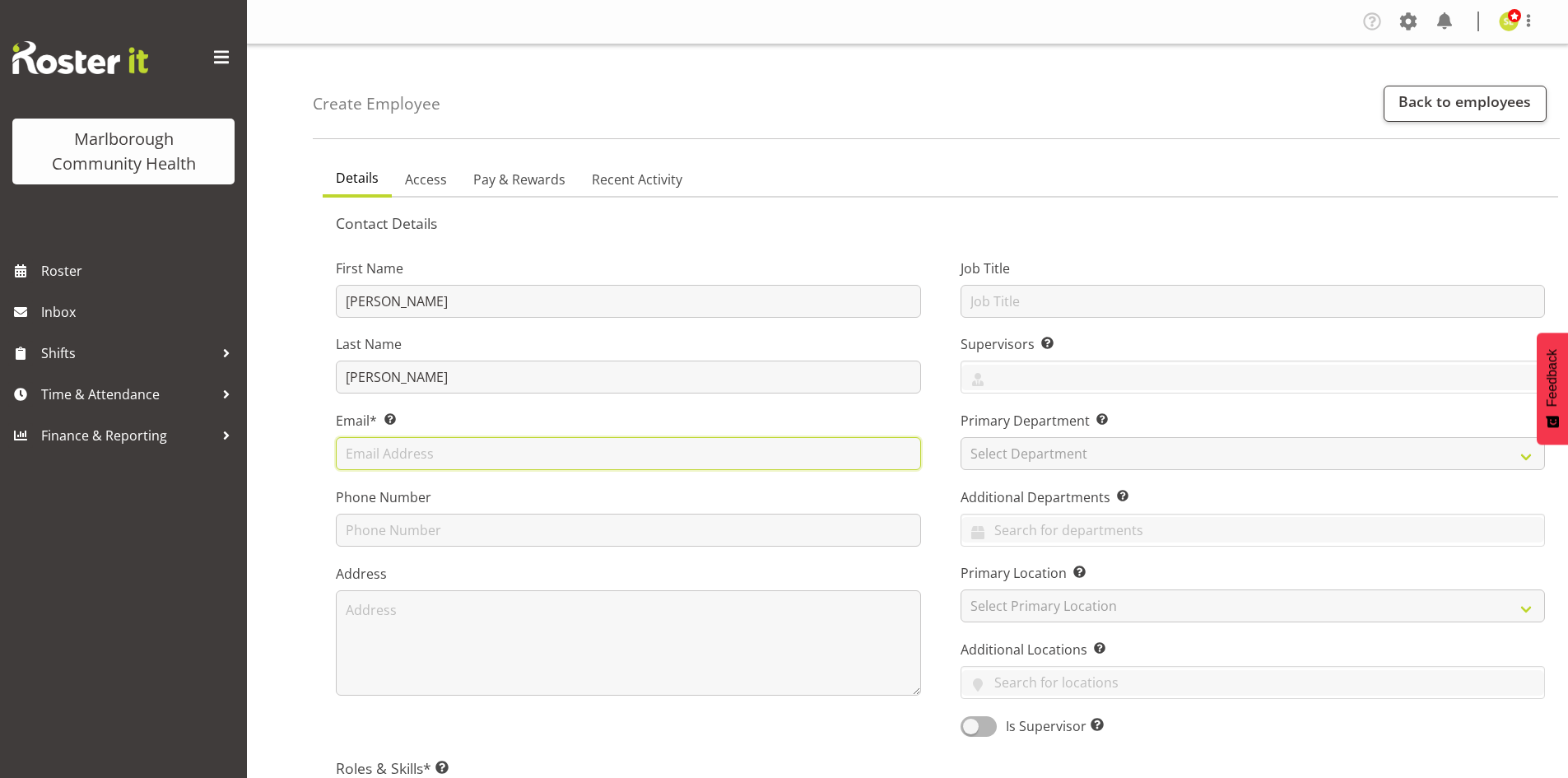
click at [448, 458] on input "text" at bounding box center [628, 453] width 585 height 33
paste input "emily@civichealth.co.nz"
type input "emily@civichealth.co.nz"
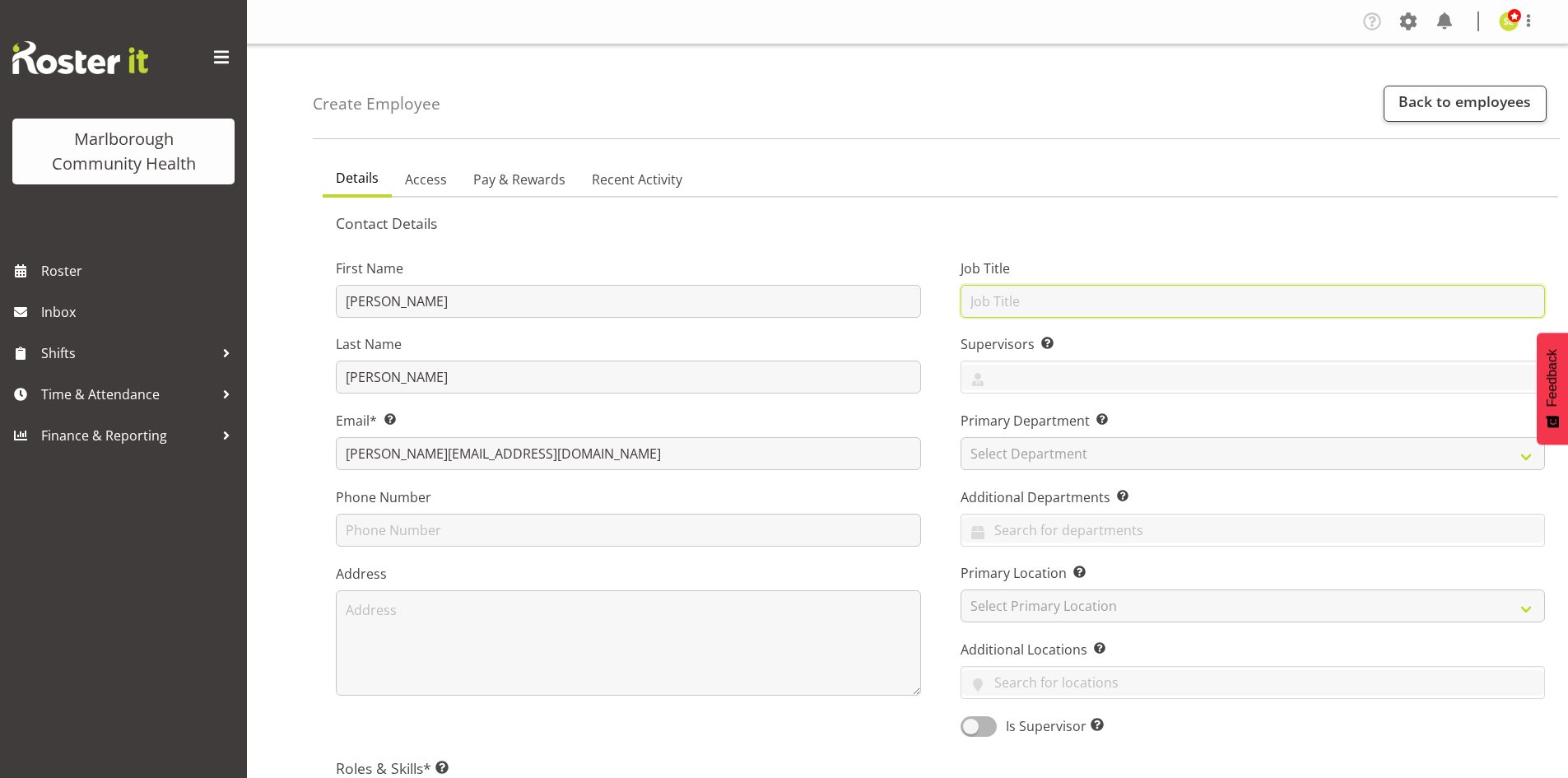
click at [990, 314] on input "text" at bounding box center [1253, 301] width 585 height 33
type input "Casual Medical Officer"
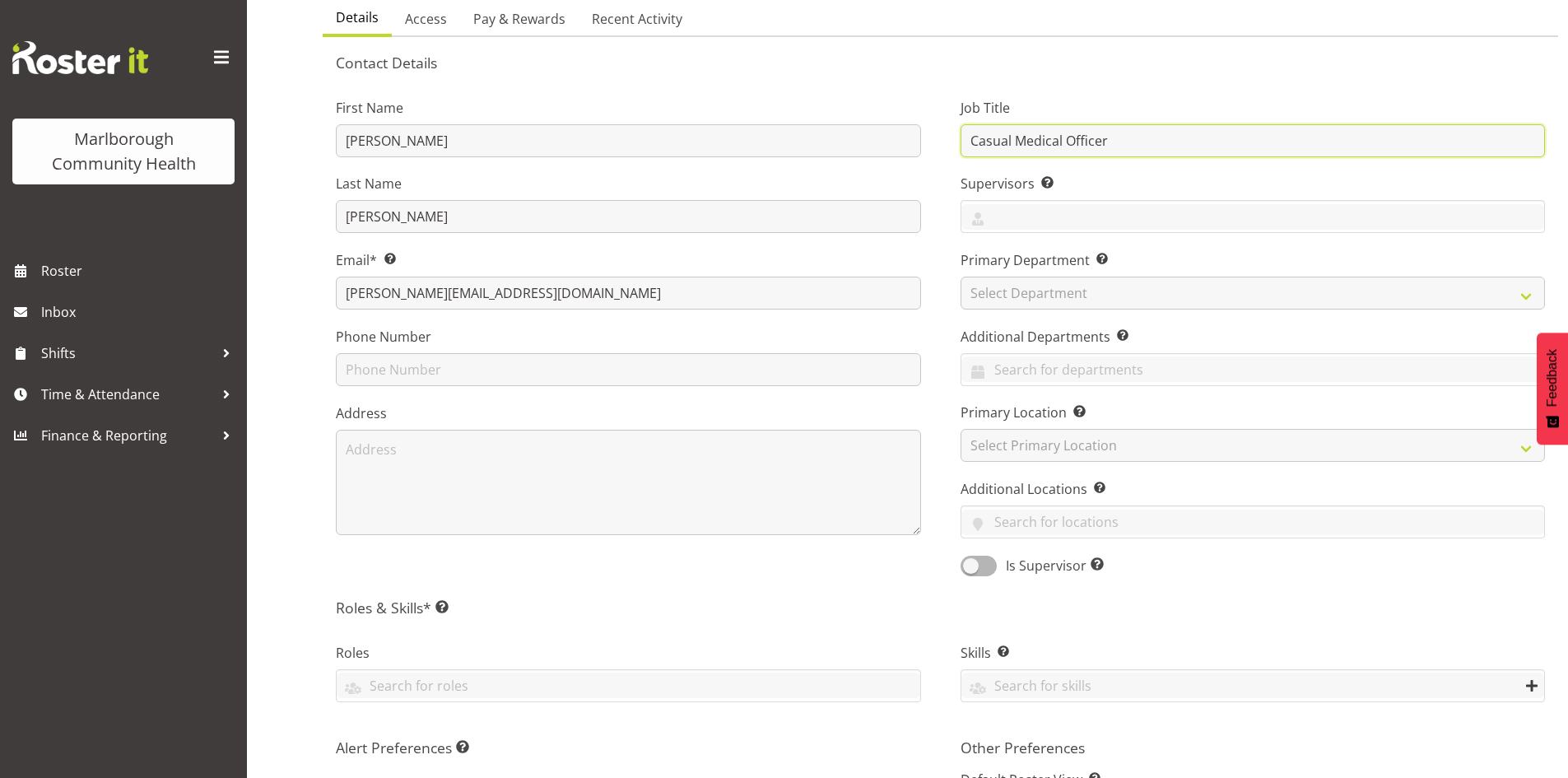
scroll to position [165, 0]
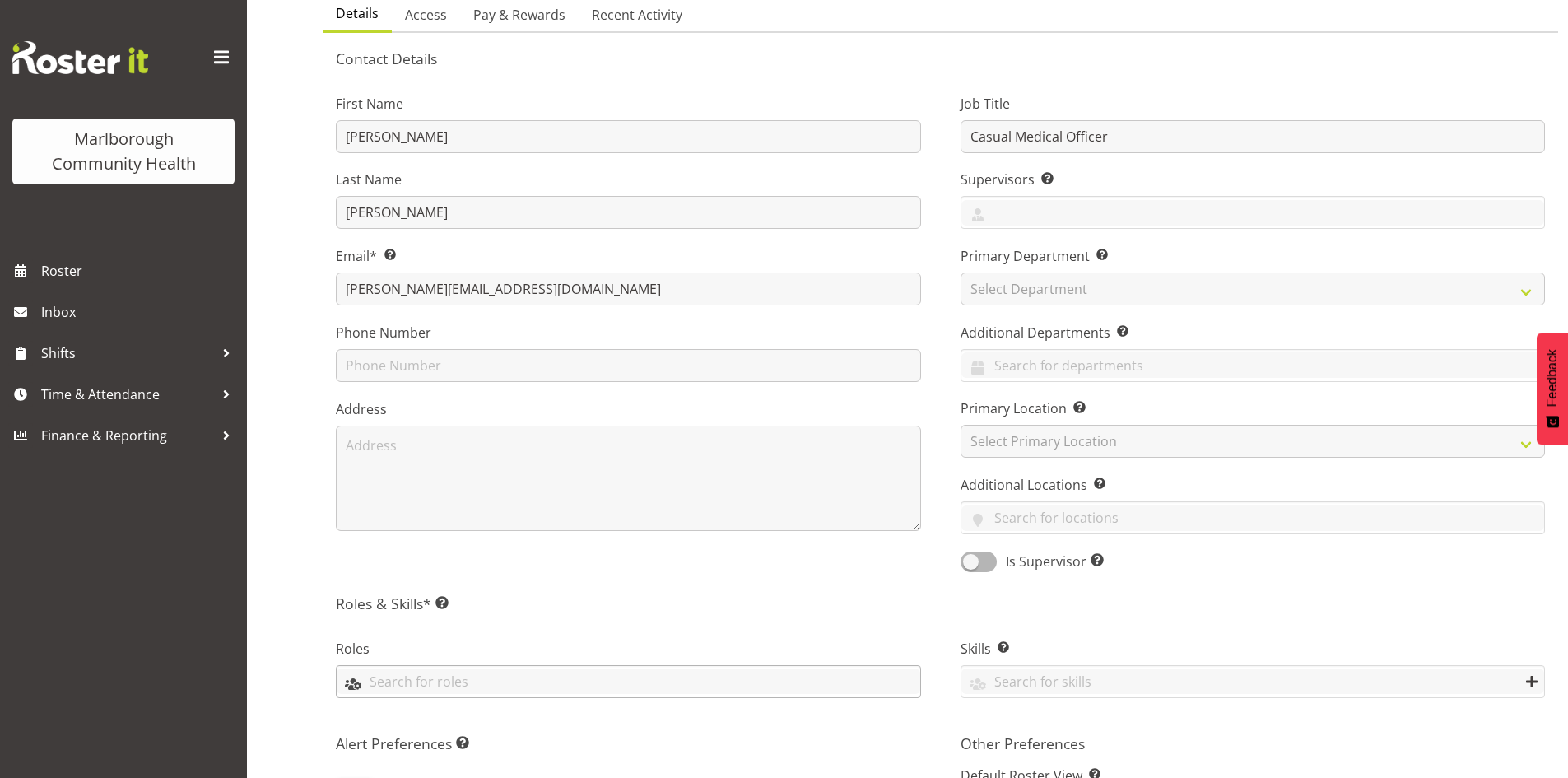
click at [398, 670] on input "text" at bounding box center [628, 681] width 583 height 25
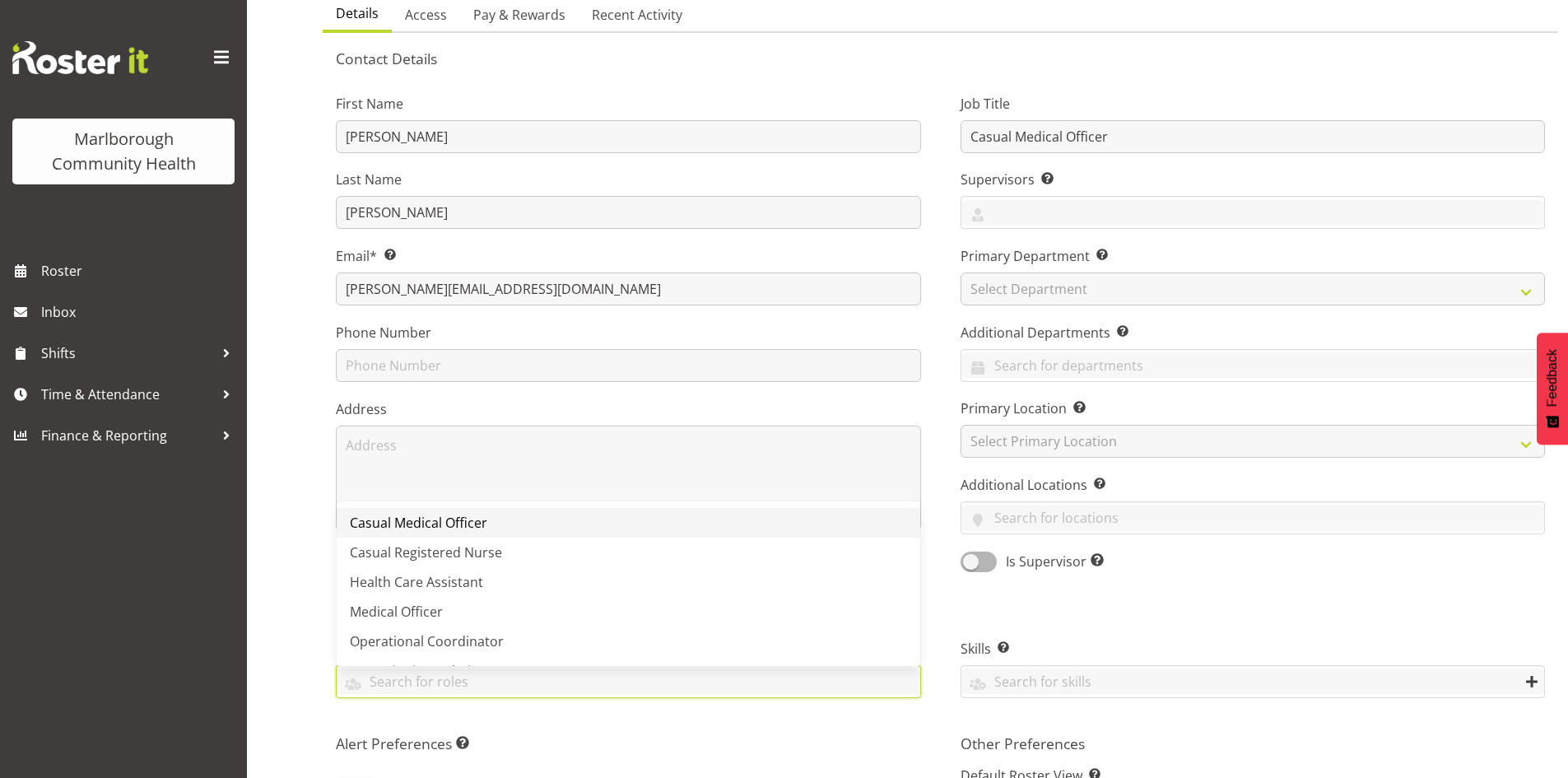
click at [469, 530] on span "Casual Medical Officer" at bounding box center [418, 523] width 137 height 19
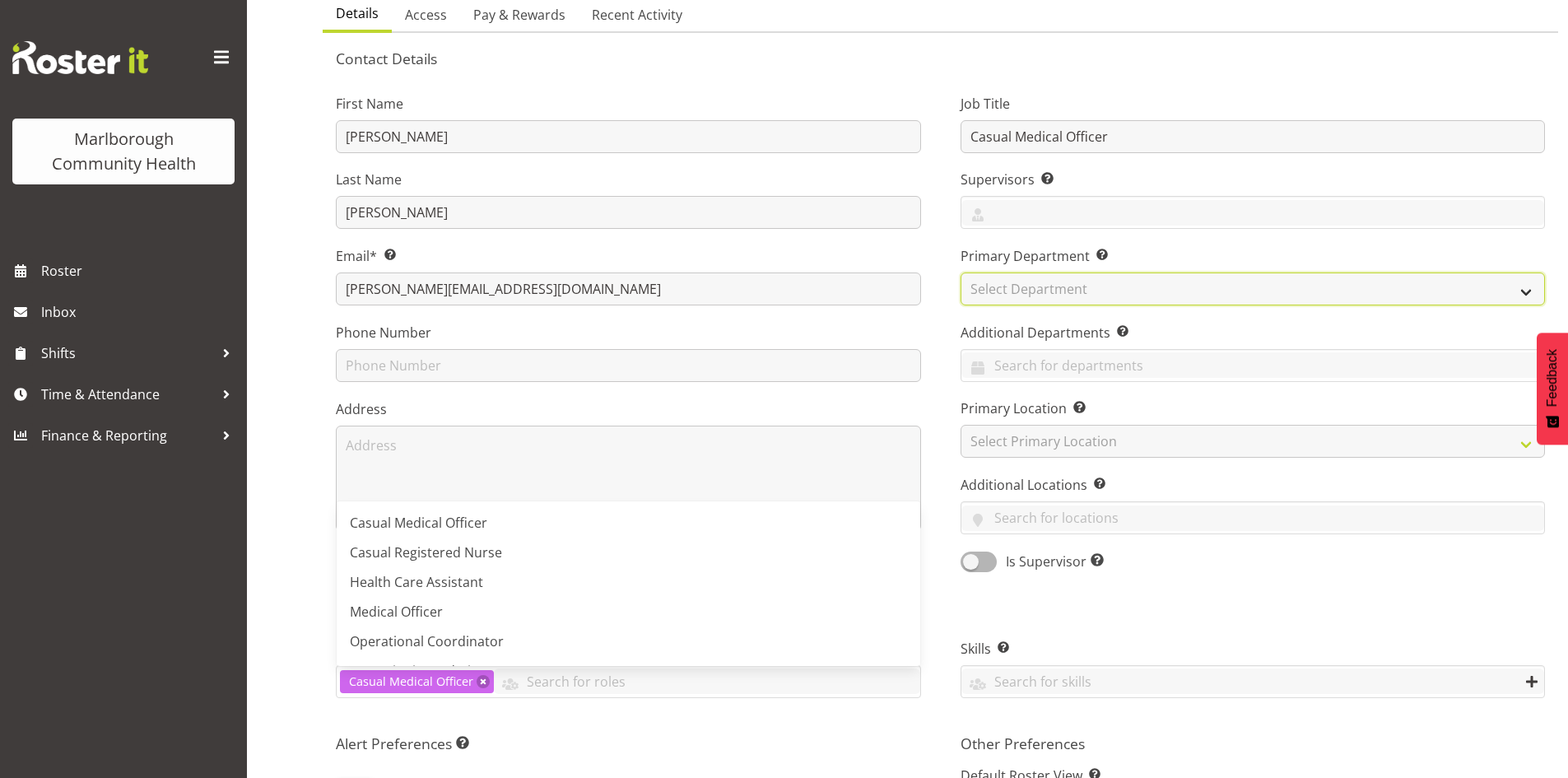
click at [1003, 281] on select "Select Department Marlborough Urgent Care Renal Dialysis Unit" at bounding box center [1253, 289] width 585 height 33
select select "925"
click at [960, 272] on select "Select Department Marlborough Urgent Care Renal Dialysis Unit" at bounding box center [1253, 289] width 585 height 33
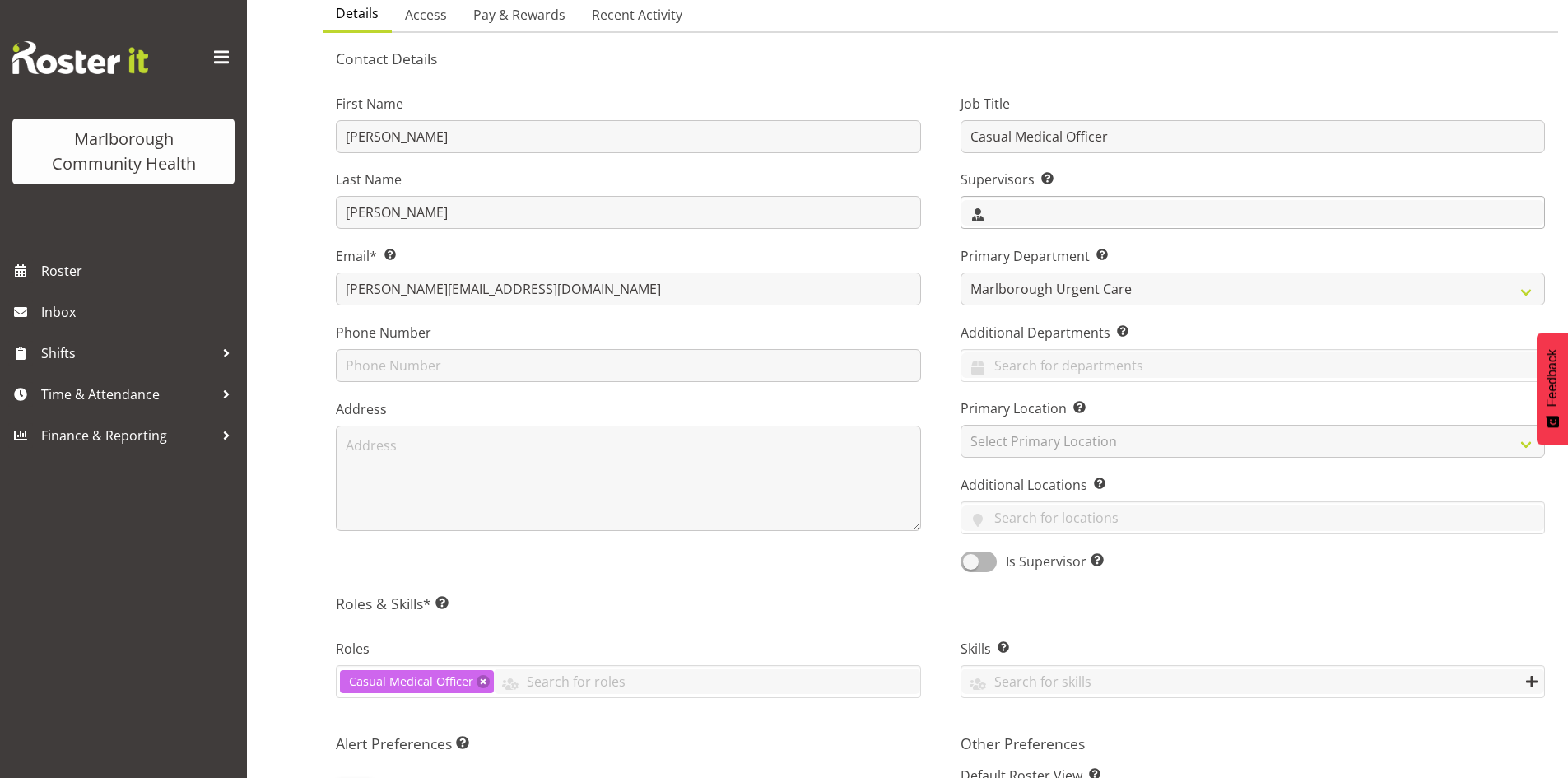
click at [1003, 214] on input "text" at bounding box center [1253, 213] width 583 height 25
click at [1009, 286] on span "Shivana Ram" at bounding box center [1025, 282] width 102 height 19
click at [985, 316] on div "Job Title Casual Medical Officer Supervisors Select the employee’s supervisors,…" at bounding box center [1253, 328] width 625 height 514
click at [1066, 353] on input "text" at bounding box center [1253, 365] width 583 height 25
click at [1068, 399] on span "Marlborough Urgent Care" at bounding box center [1054, 406] width 161 height 19
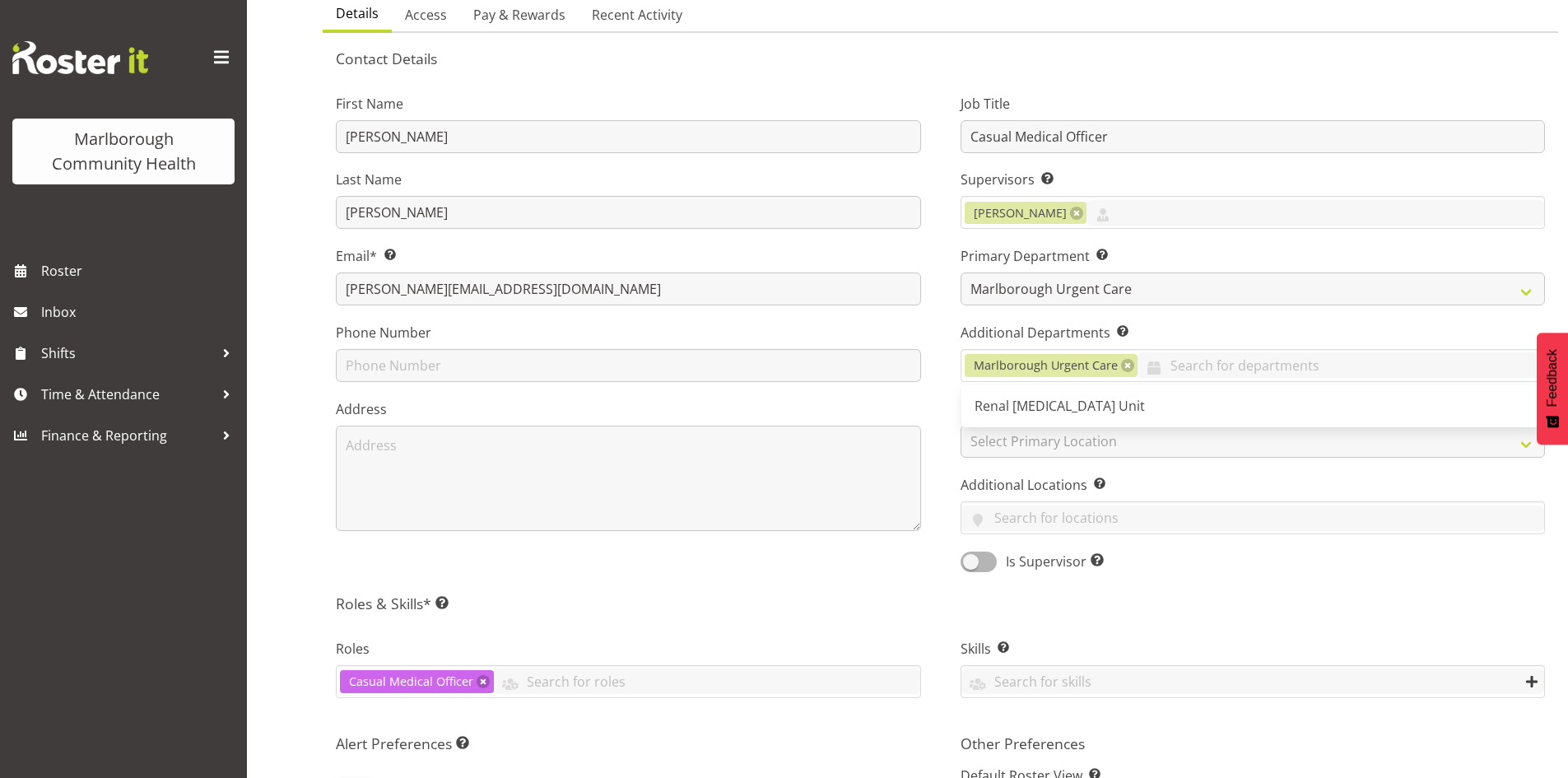
click at [1136, 472] on div "Job Title Casual Medical Officer Supervisors Select the employee’s supervisors,…" at bounding box center [1253, 328] width 625 height 514
click at [1122, 370] on link at bounding box center [1128, 366] width 14 height 14
click at [908, 571] on div "First Name Emily Last Name Marfell Email* This is a required field. emily@civic…" at bounding box center [628, 328] width 625 height 514
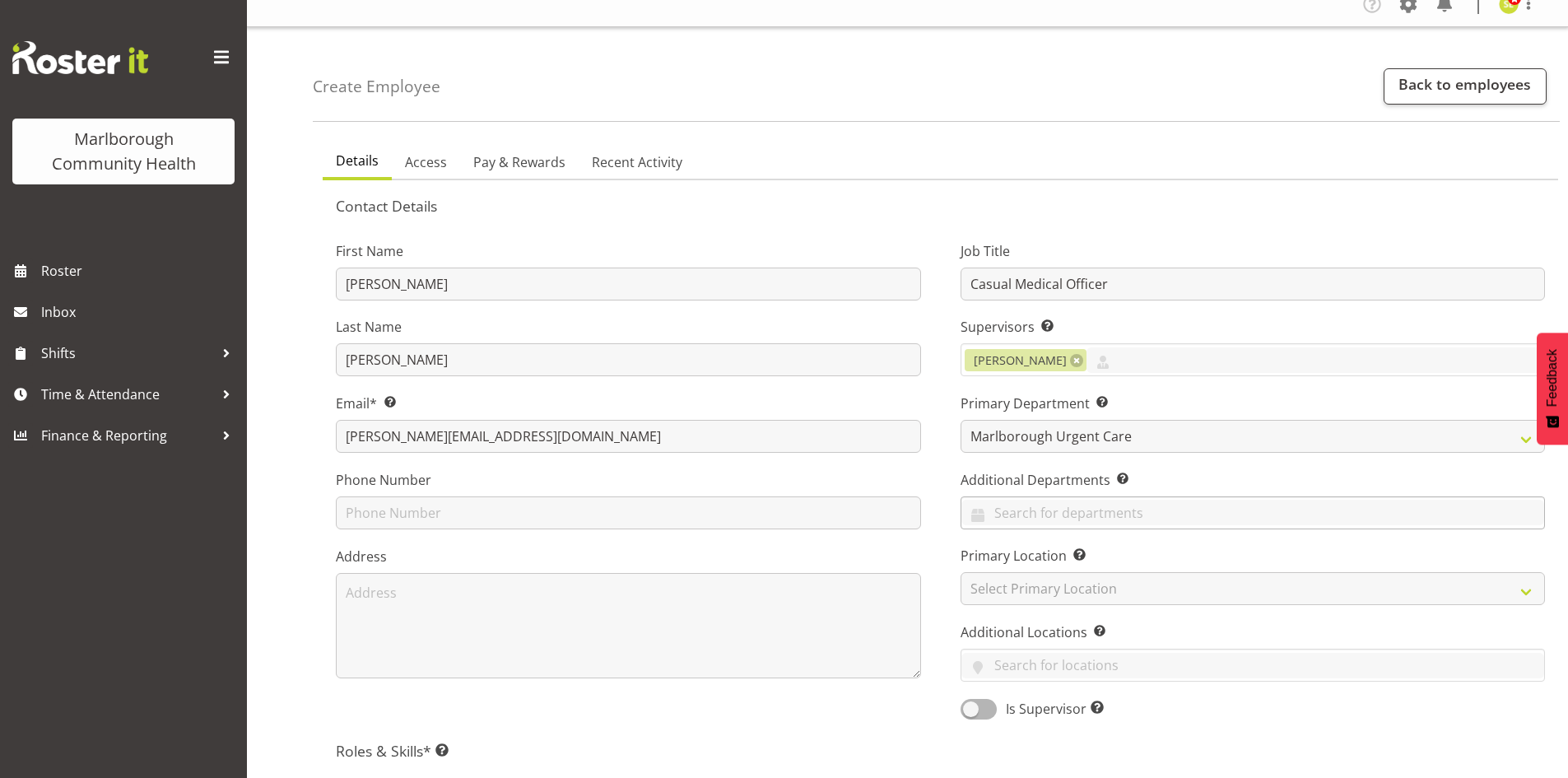
scroll to position [0, 0]
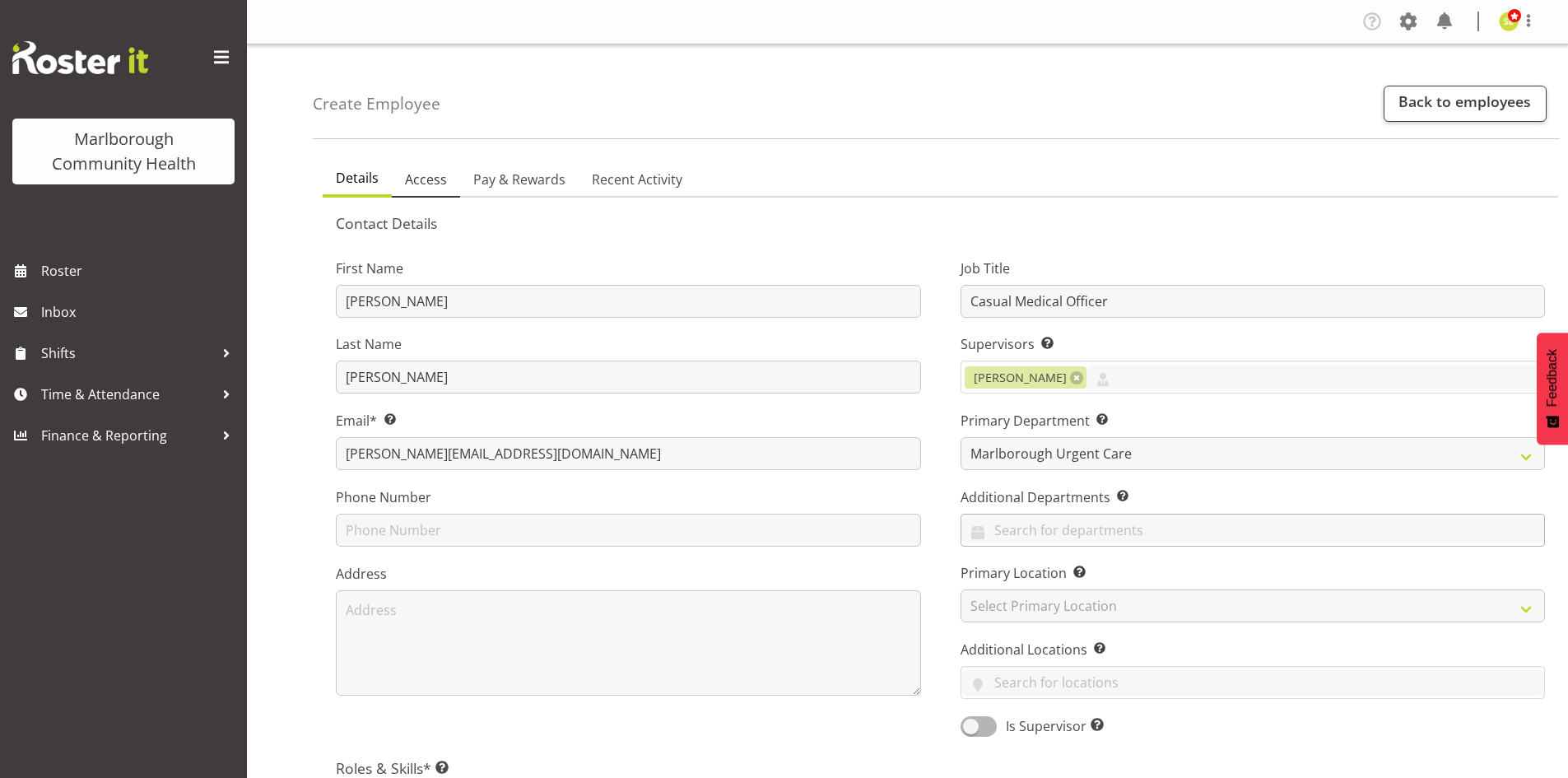
click at [435, 183] on span "Access" at bounding box center [425, 179] width 42 height 19
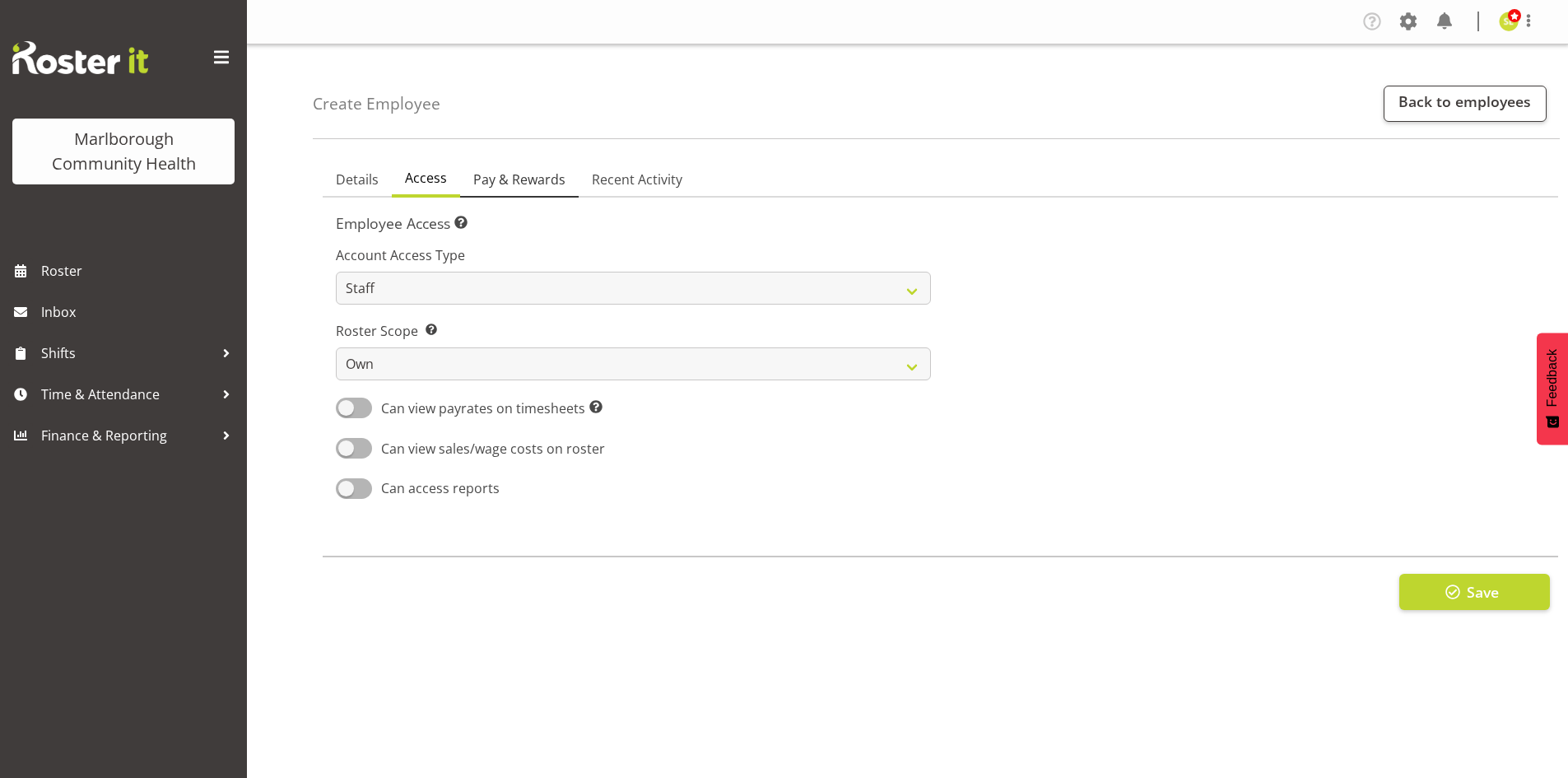
click at [495, 178] on span "Pay & Rewards" at bounding box center [519, 179] width 93 height 19
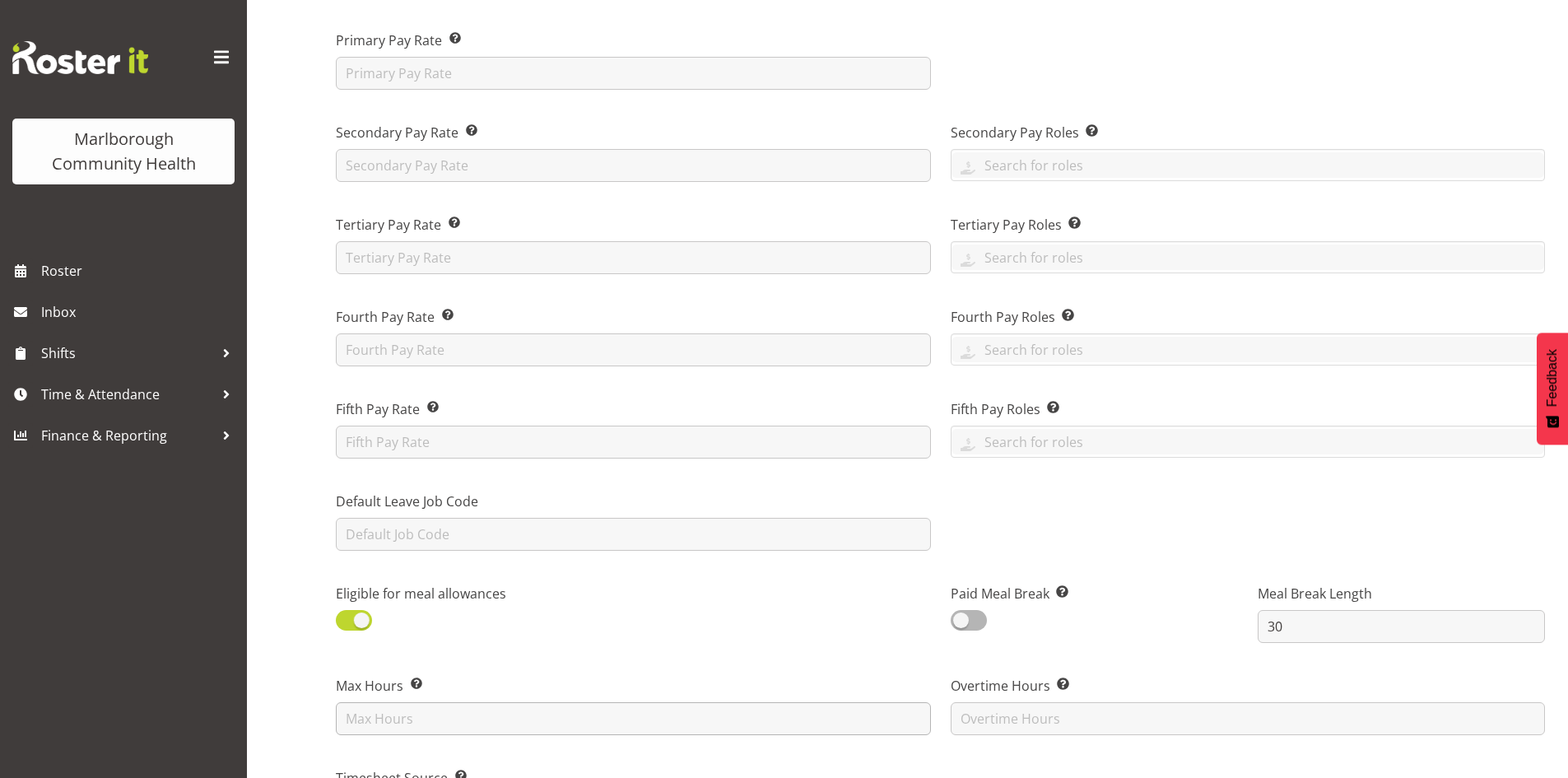
scroll to position [330, 0]
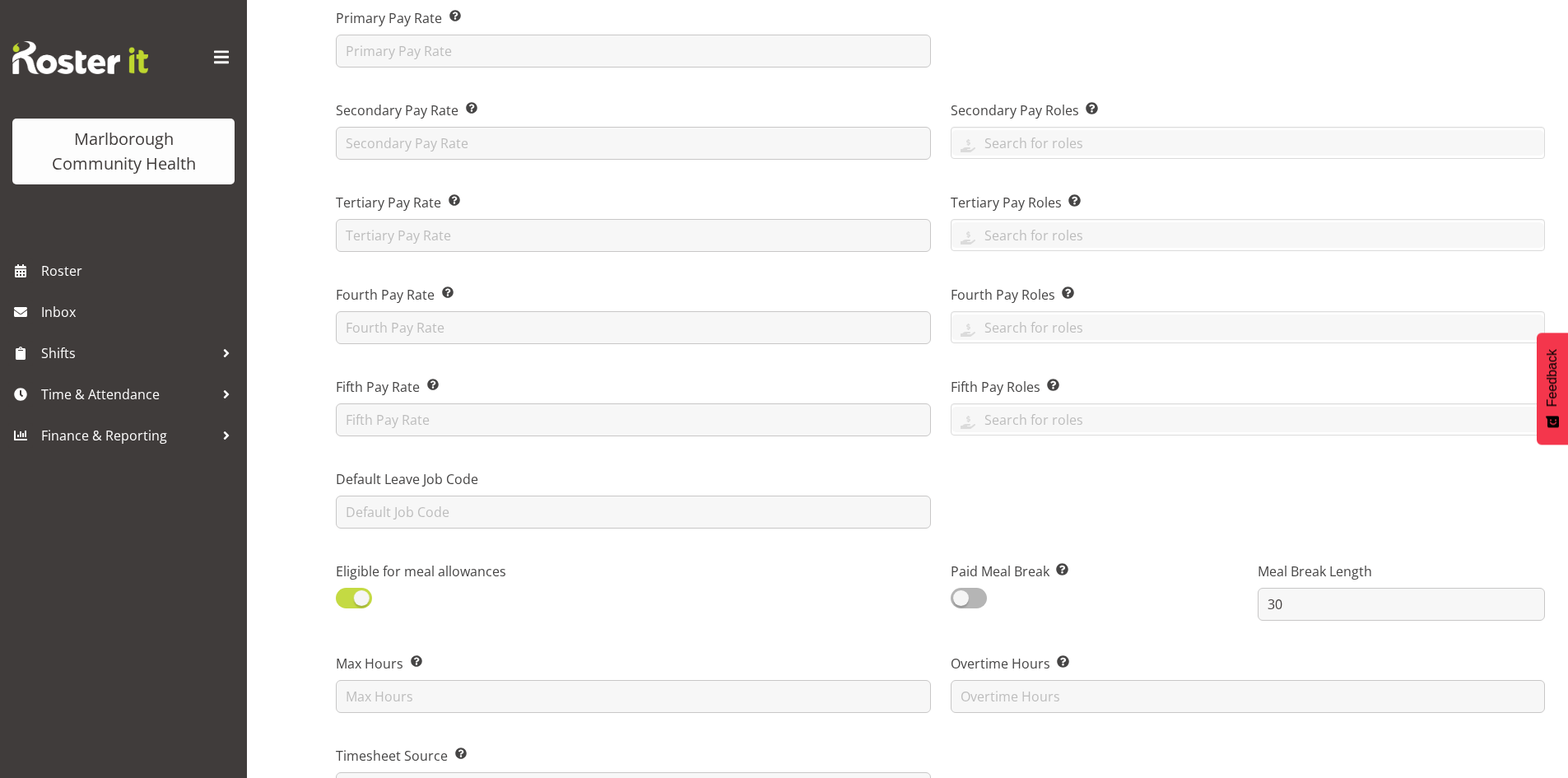
click at [367, 603] on span at bounding box center [353, 598] width 36 height 20
click at [346, 603] on input "checkbox" at bounding box center [340, 598] width 11 height 11
checkbox input "false"
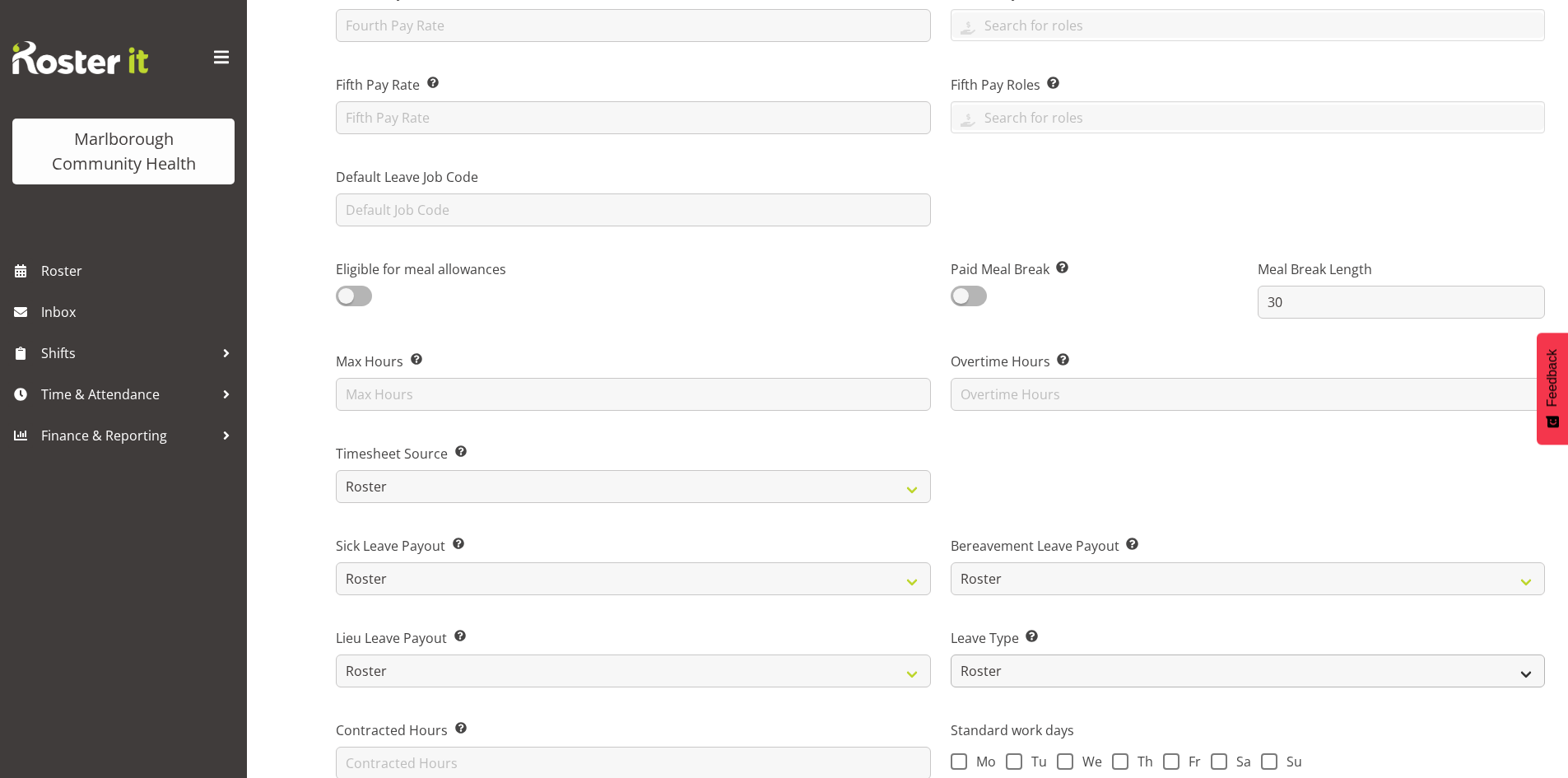
scroll to position [658, 0]
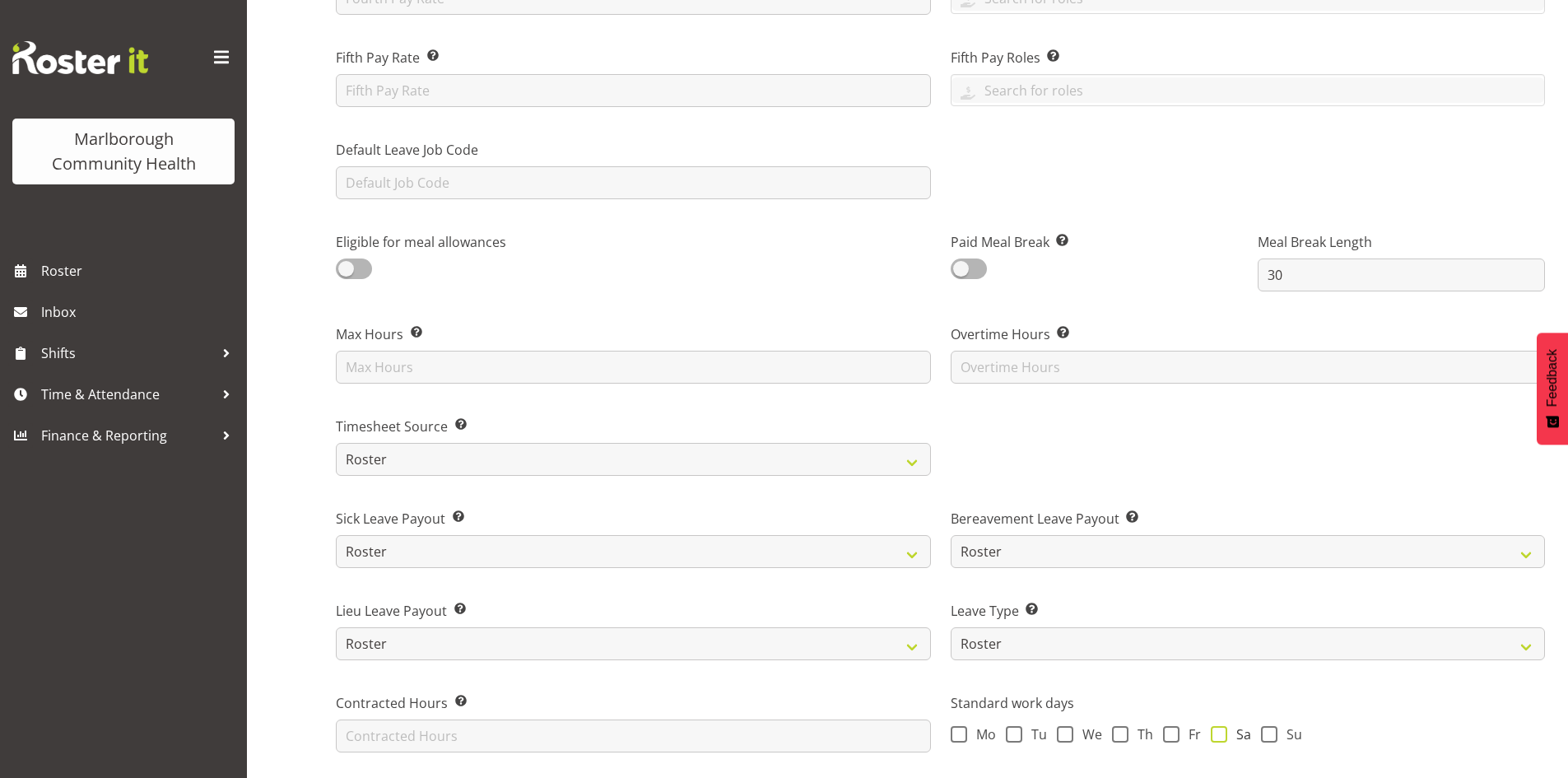
click at [1234, 731] on span "Sa" at bounding box center [1238, 733] width 23 height 17
click at [1222, 731] on input "Sa" at bounding box center [1216, 733] width 11 height 11
checkbox input "true"
click at [1254, 728] on div "Mo Tu We Th Fr Sa Su" at bounding box center [1248, 736] width 595 height 21
click at [1265, 729] on span at bounding box center [1269, 733] width 17 height 17
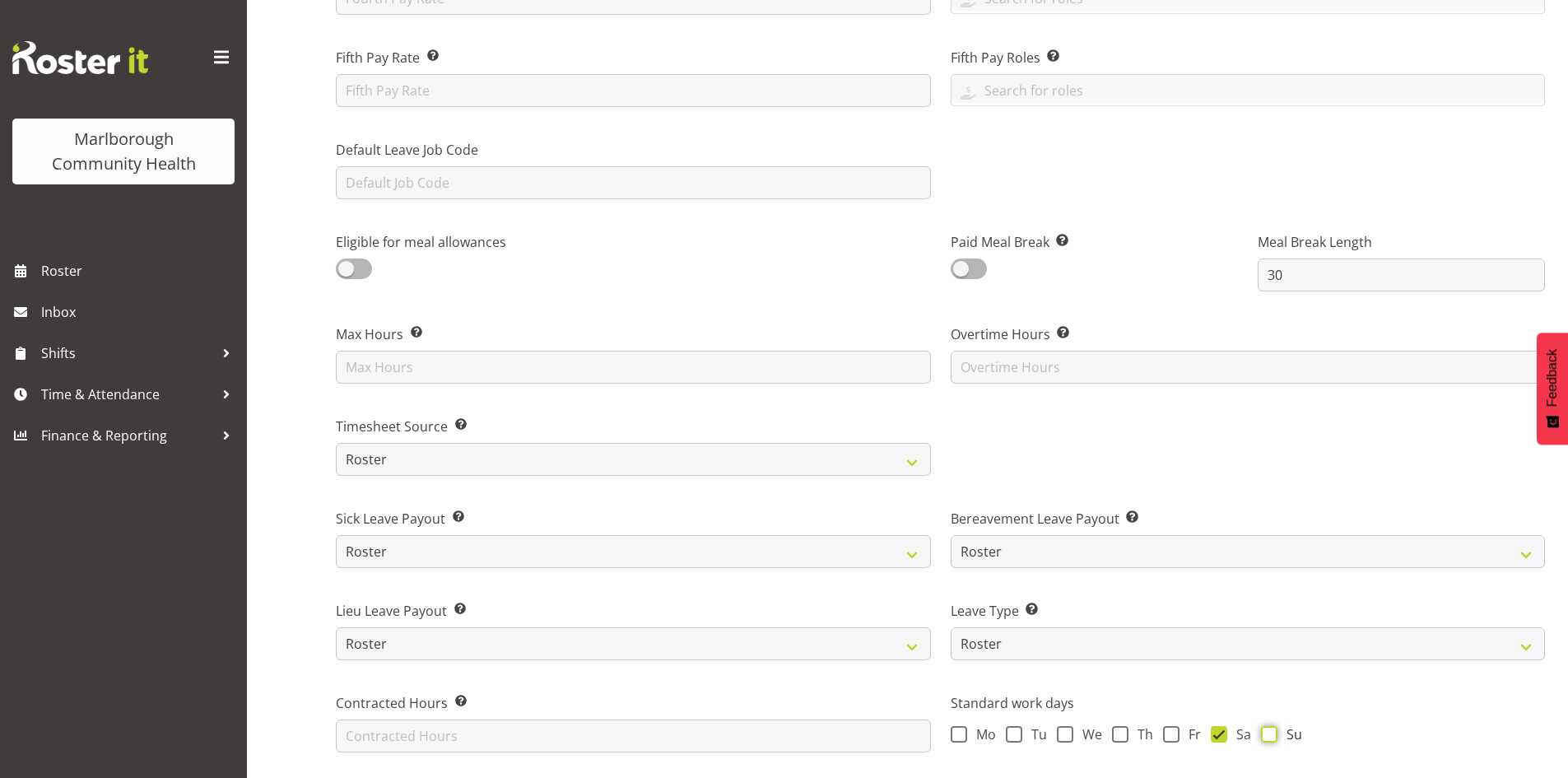
click at [1265, 729] on input "Su" at bounding box center [1266, 733] width 11 height 11
checkbox input "true"
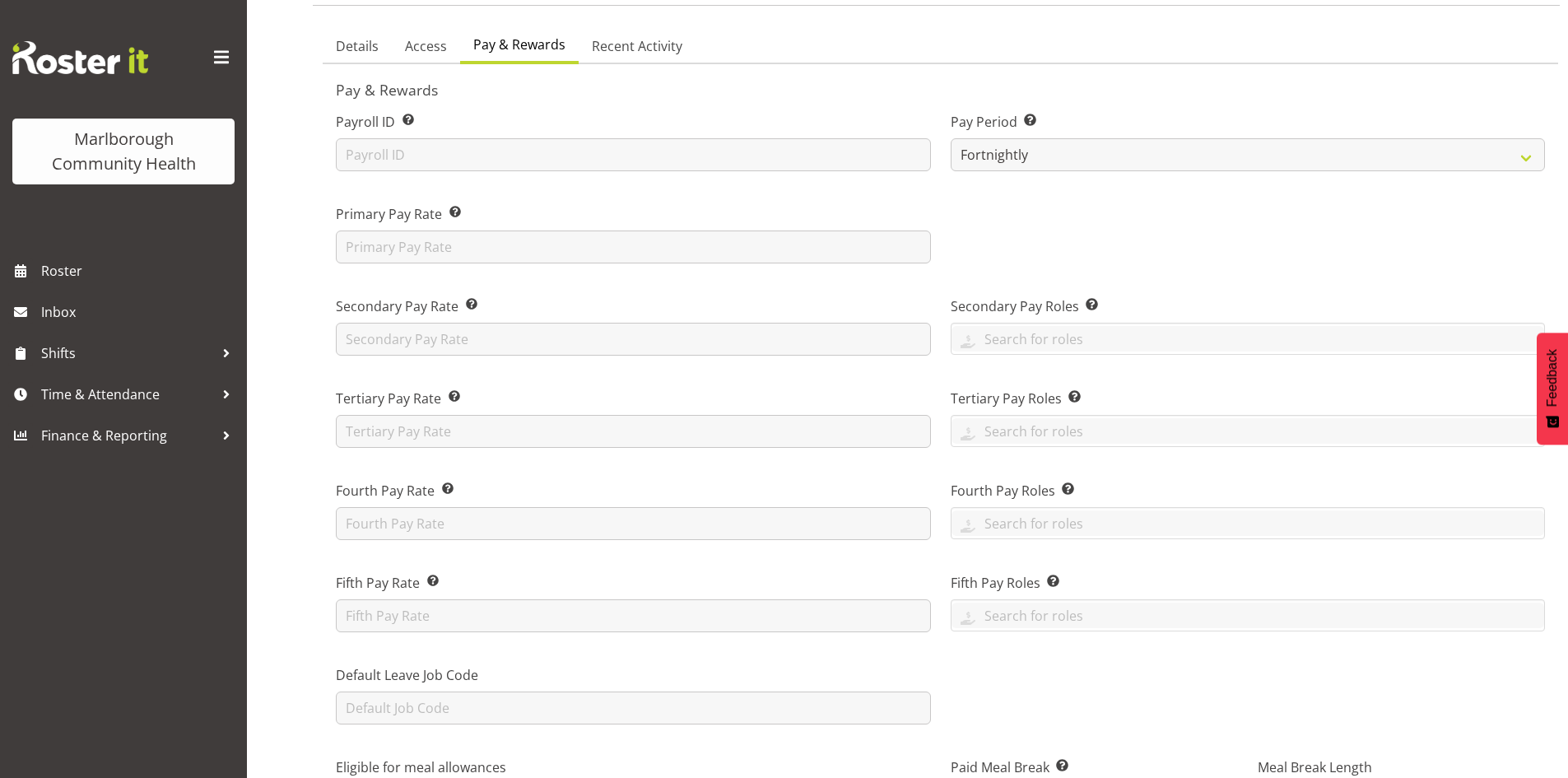
scroll to position [0, 0]
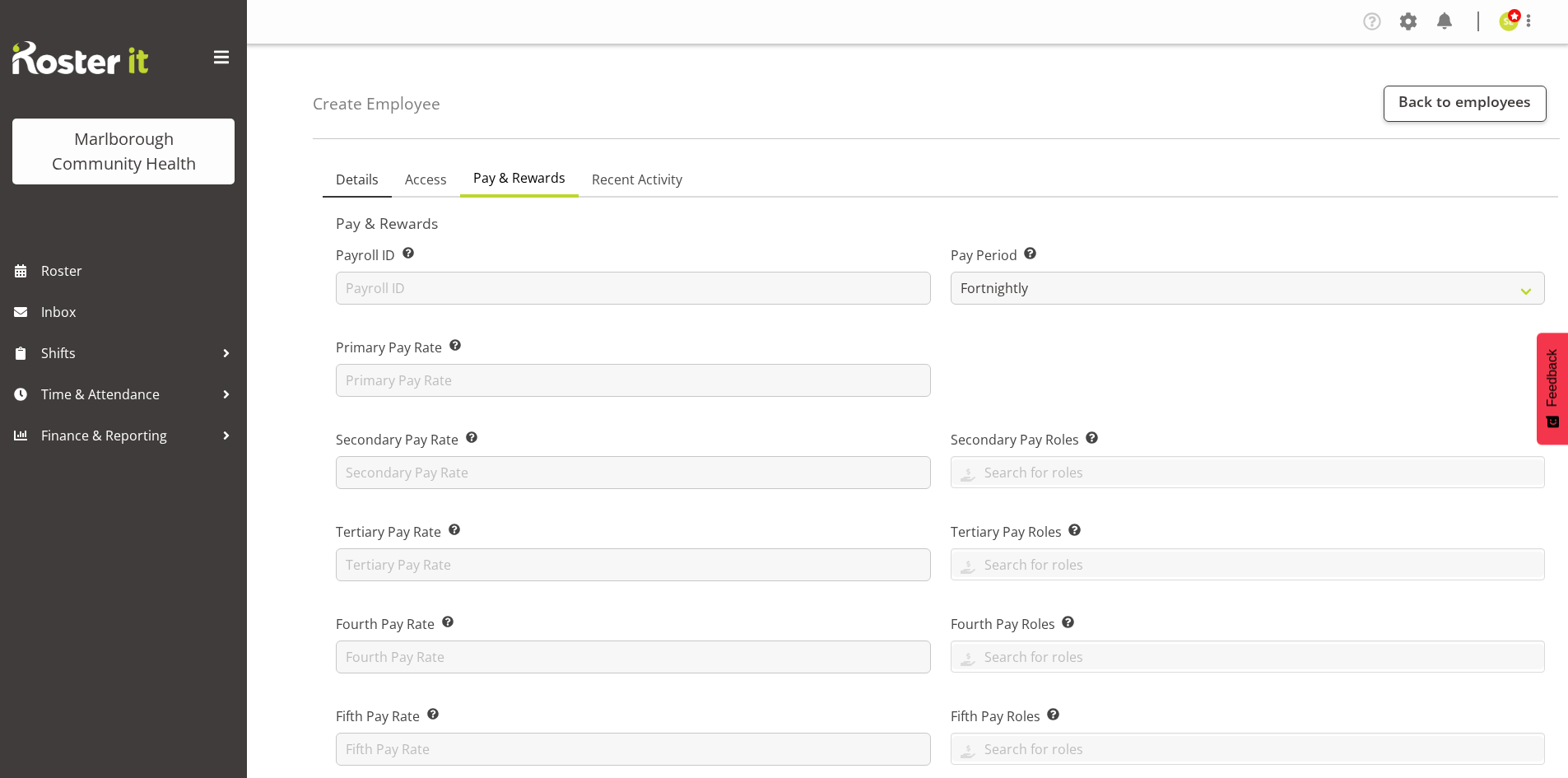
click at [370, 183] on span "Details" at bounding box center [357, 179] width 43 height 19
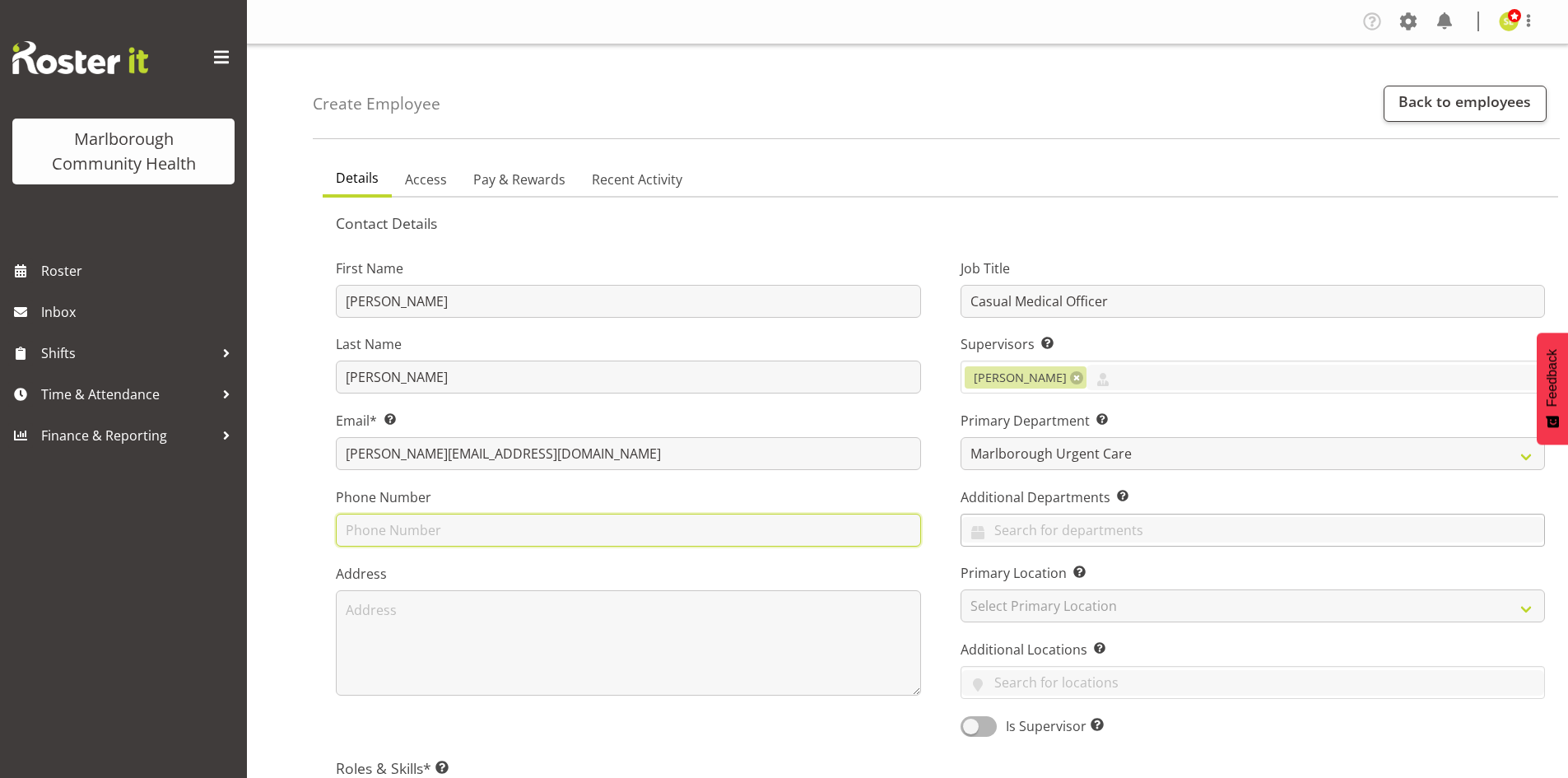
click at [410, 537] on input "text" at bounding box center [628, 530] width 585 height 33
type input "021907505"
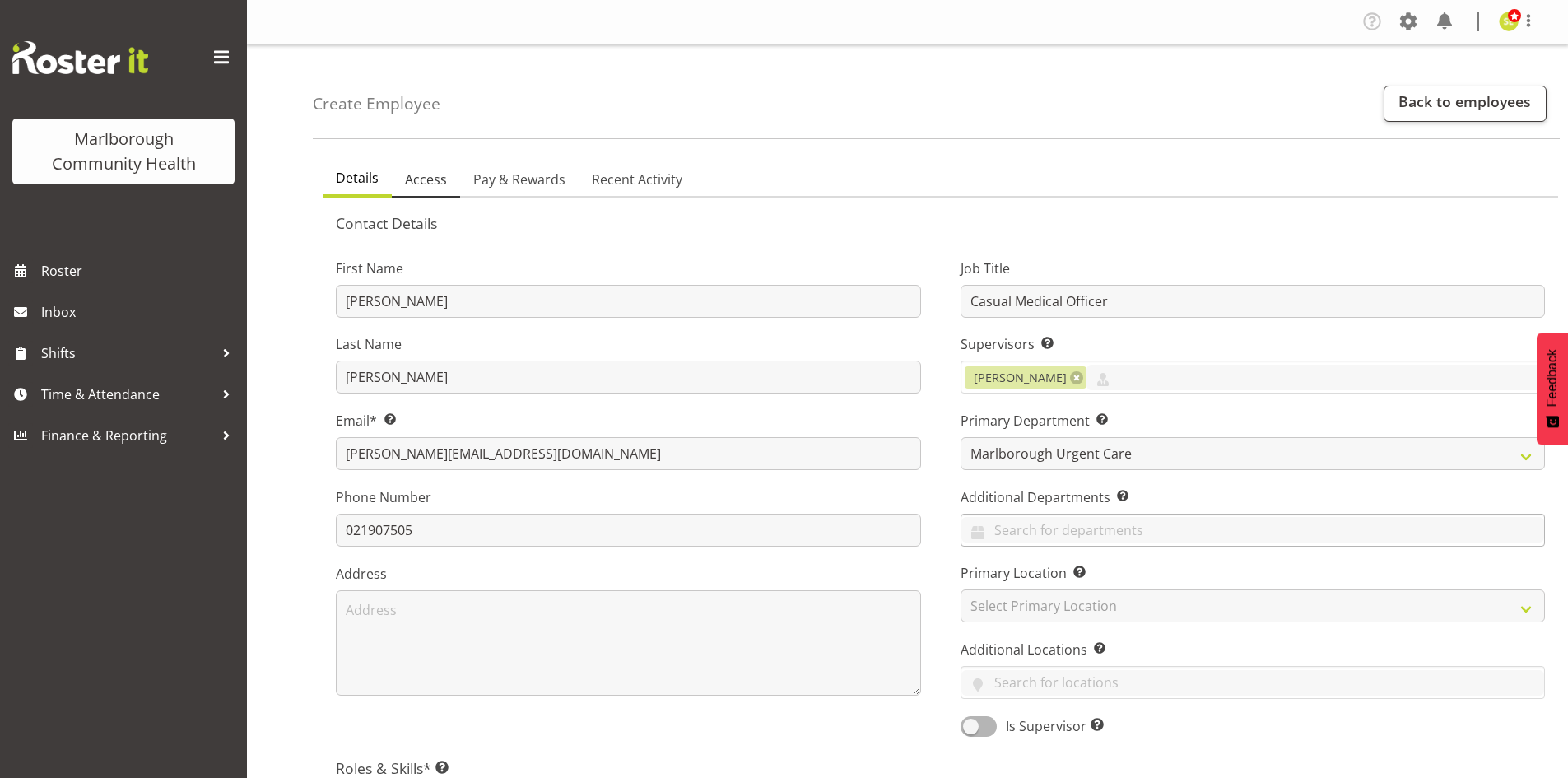
click at [446, 187] on link "Access" at bounding box center [426, 179] width 68 height 34
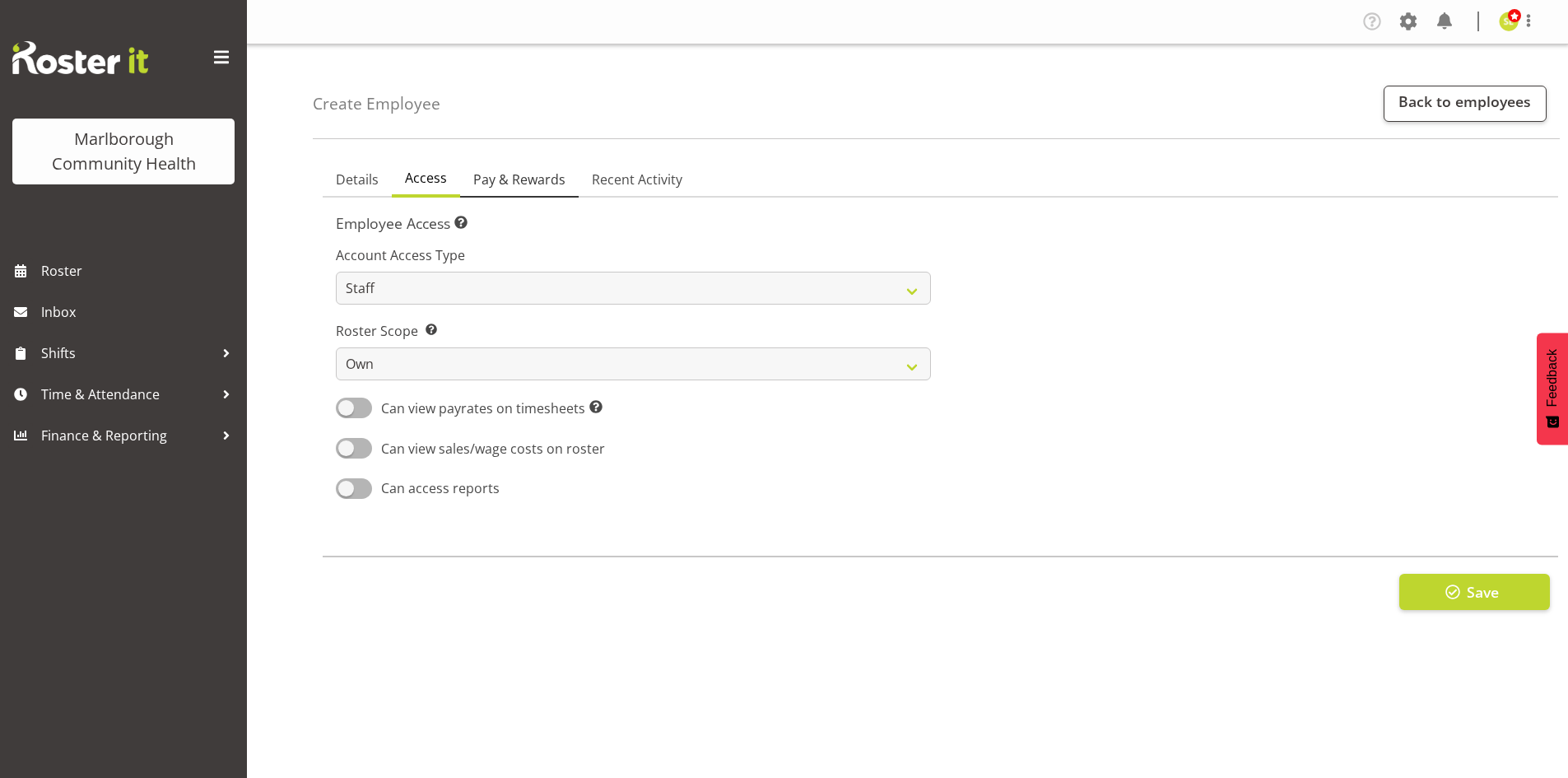
click at [509, 182] on span "Pay & Rewards" at bounding box center [519, 179] width 93 height 19
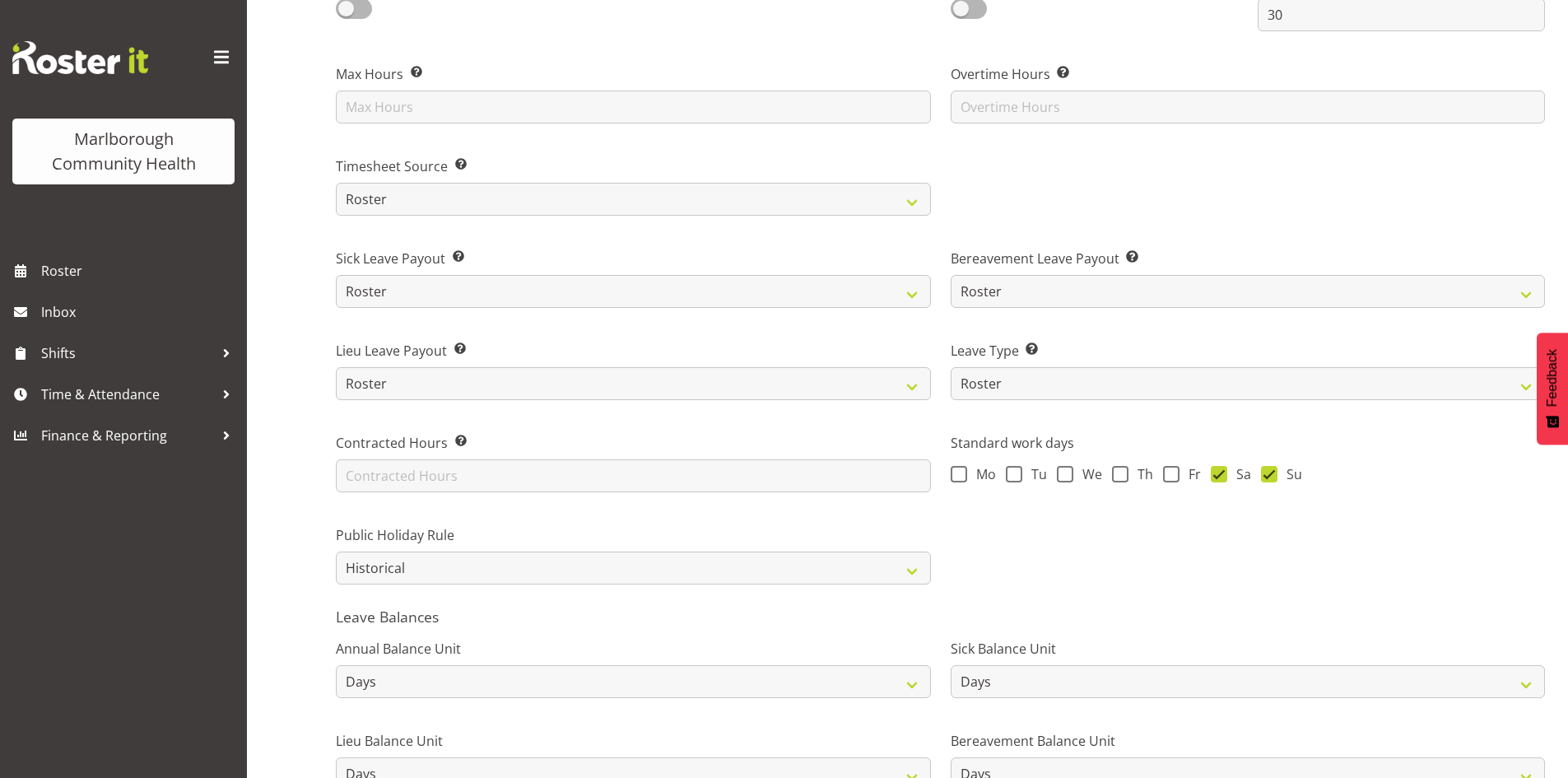
scroll to position [1078, 0]
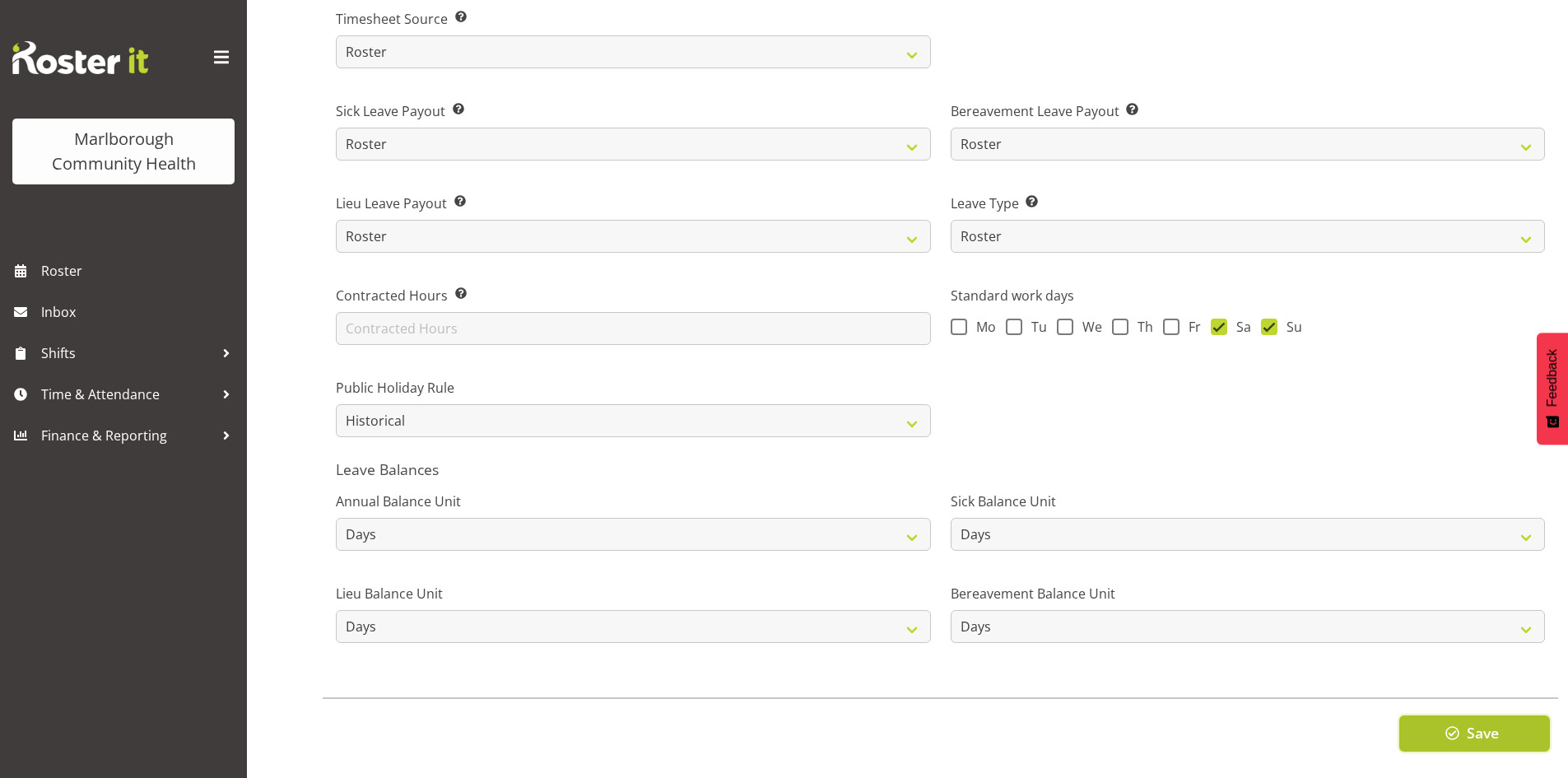
click at [1470, 721] on span "Save" at bounding box center [1482, 732] width 32 height 21
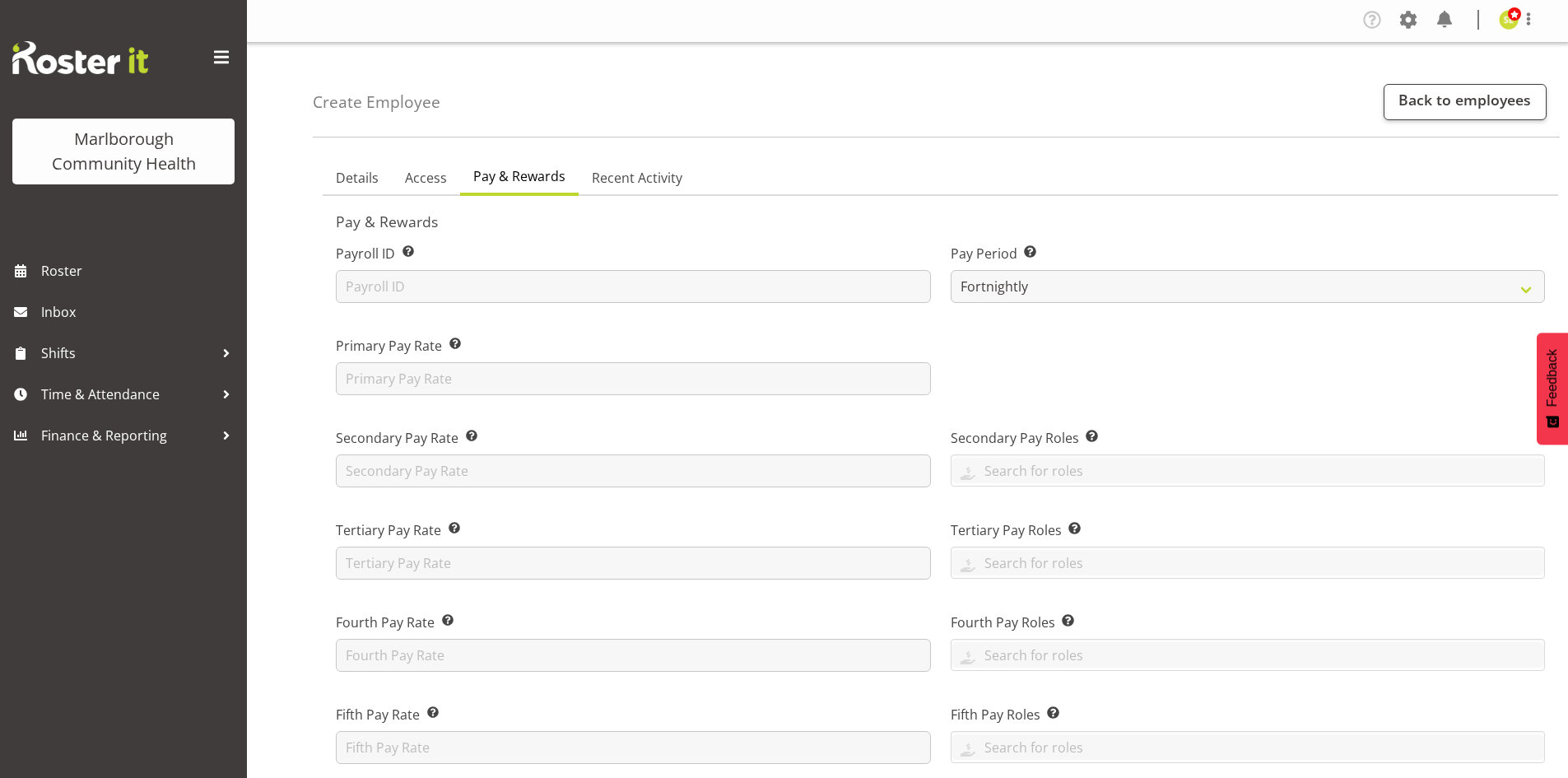
scroll to position [0, 0]
click at [346, 181] on span "Details" at bounding box center [357, 179] width 43 height 19
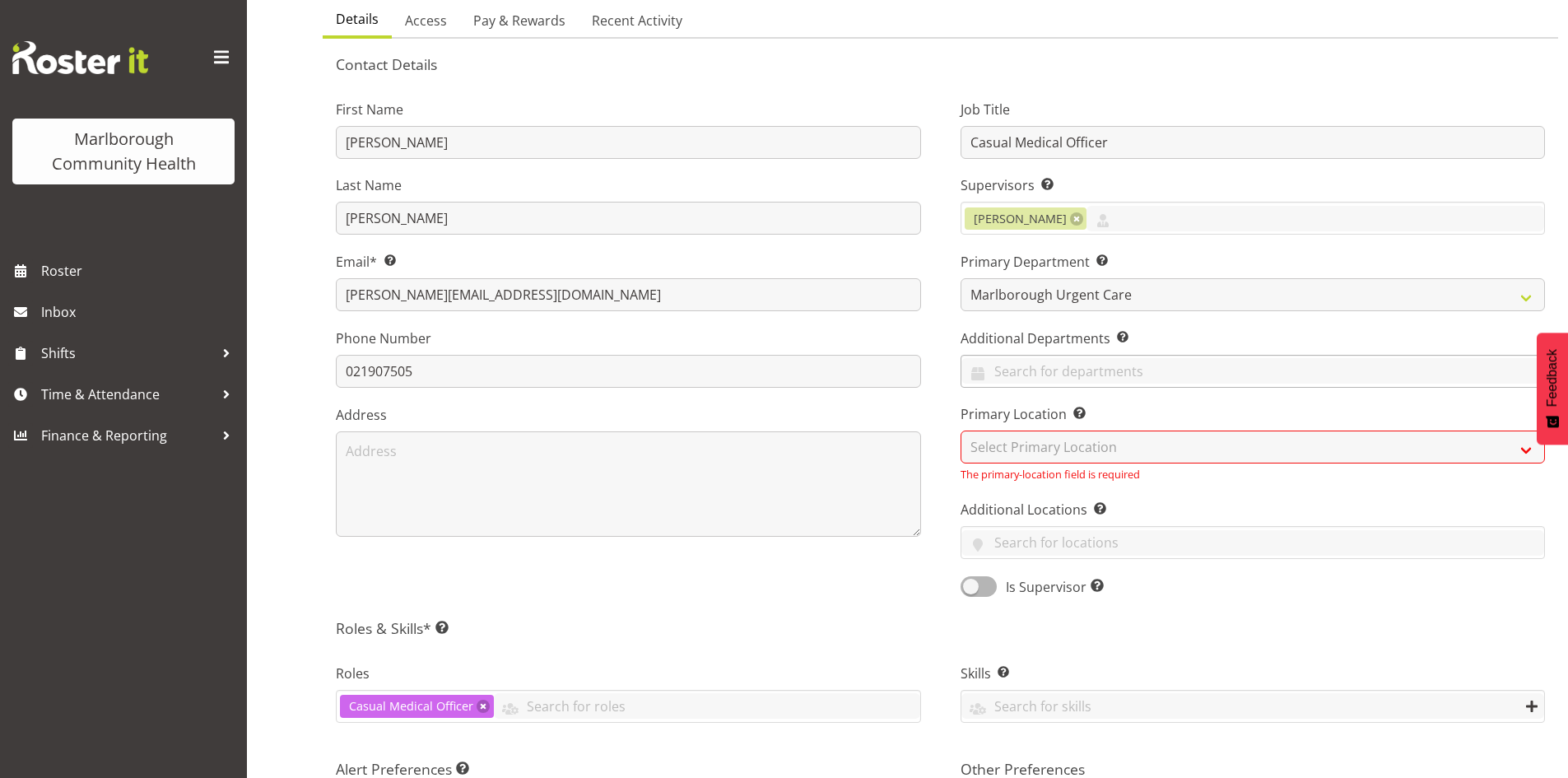
scroll to position [165, 0]
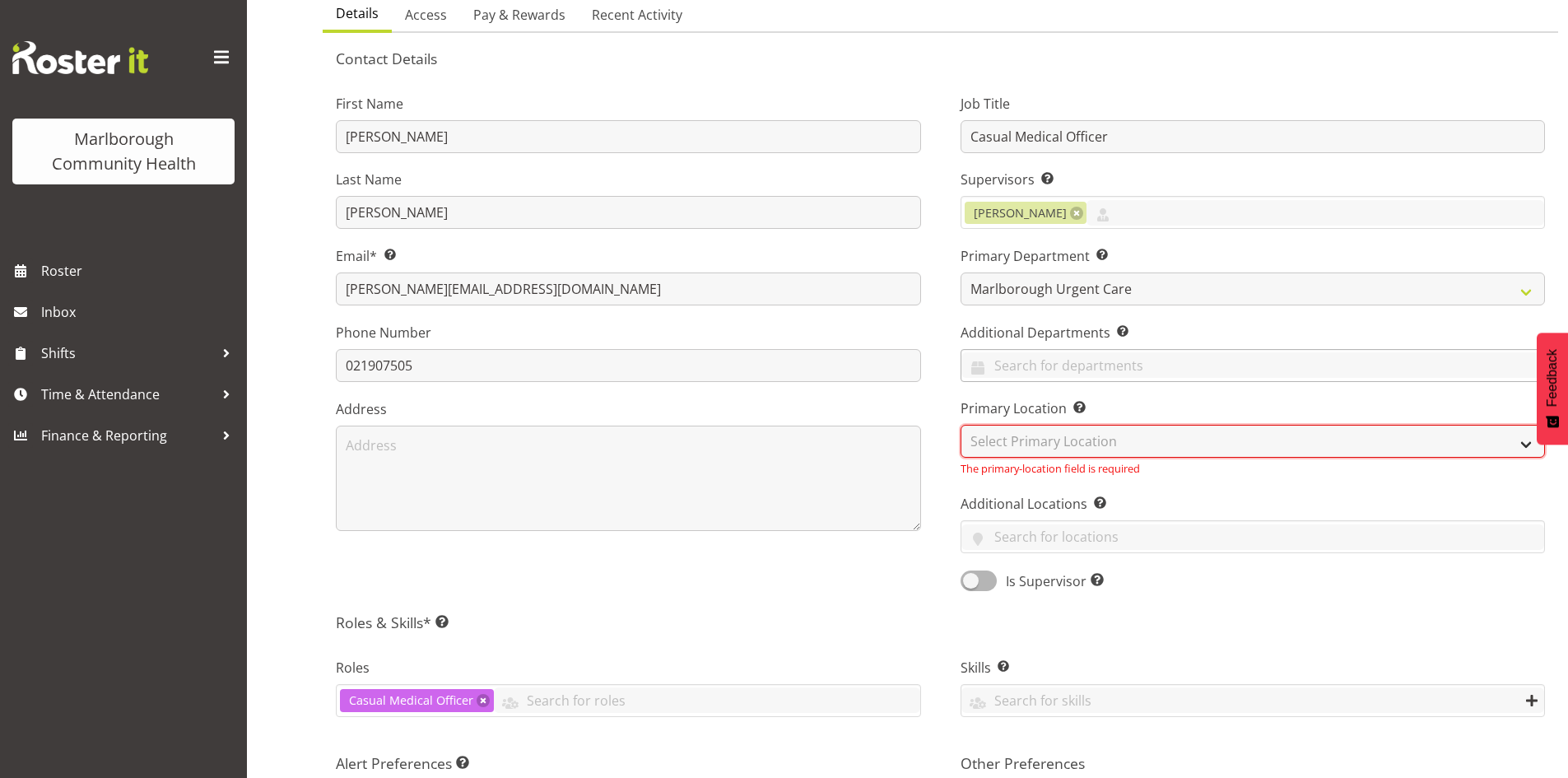
click at [1047, 446] on select "Select Primary Location Blenheim" at bounding box center [1253, 442] width 585 height 33
select select "1282"
click at [960, 425] on select "Select Primary Location Blenheim" at bounding box center [1253, 442] width 585 height 33
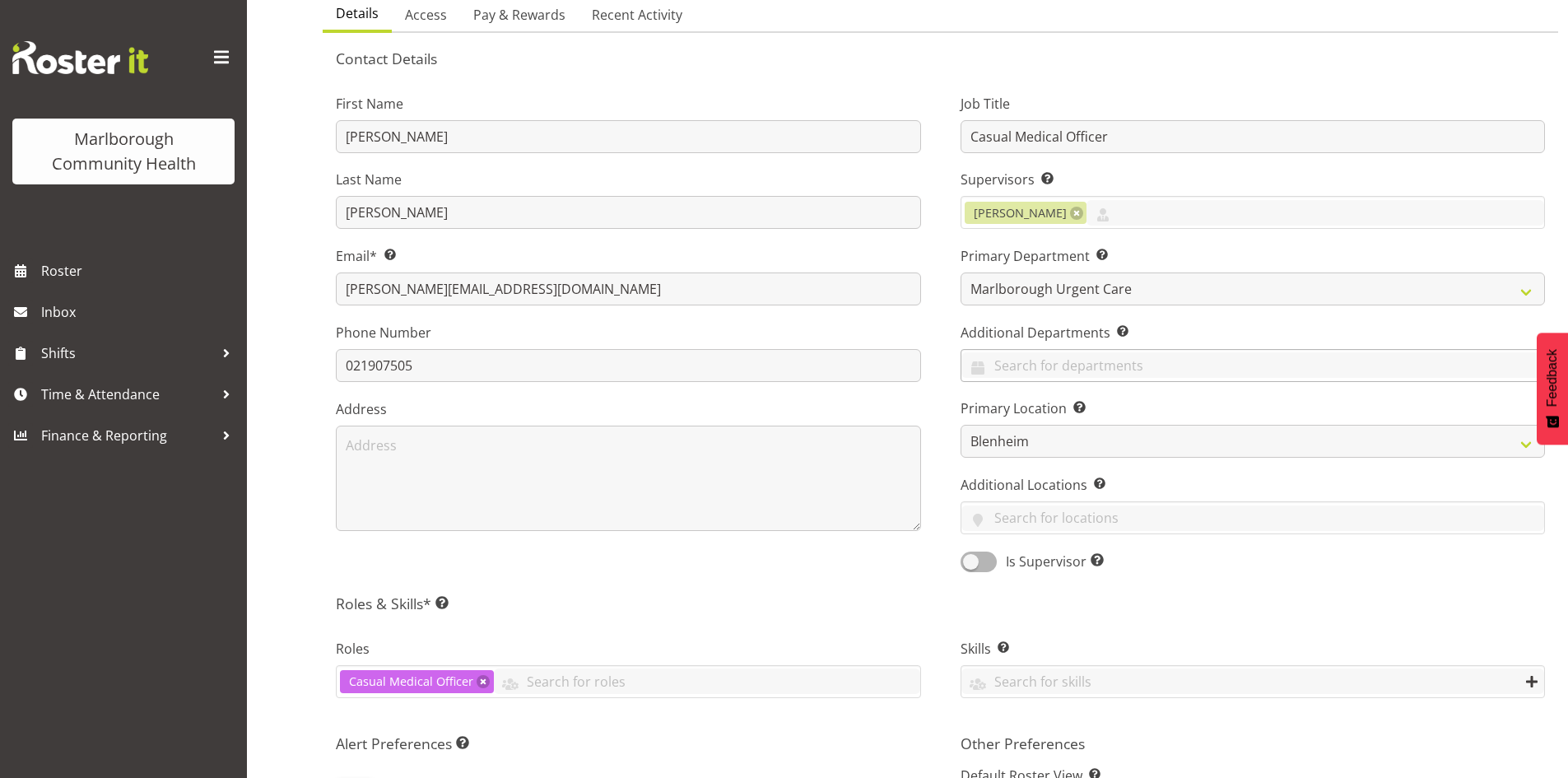
click at [883, 562] on div "First Name Emily Last Name Marfell Email* This is a required field. emily@civic…" at bounding box center [628, 328] width 625 height 514
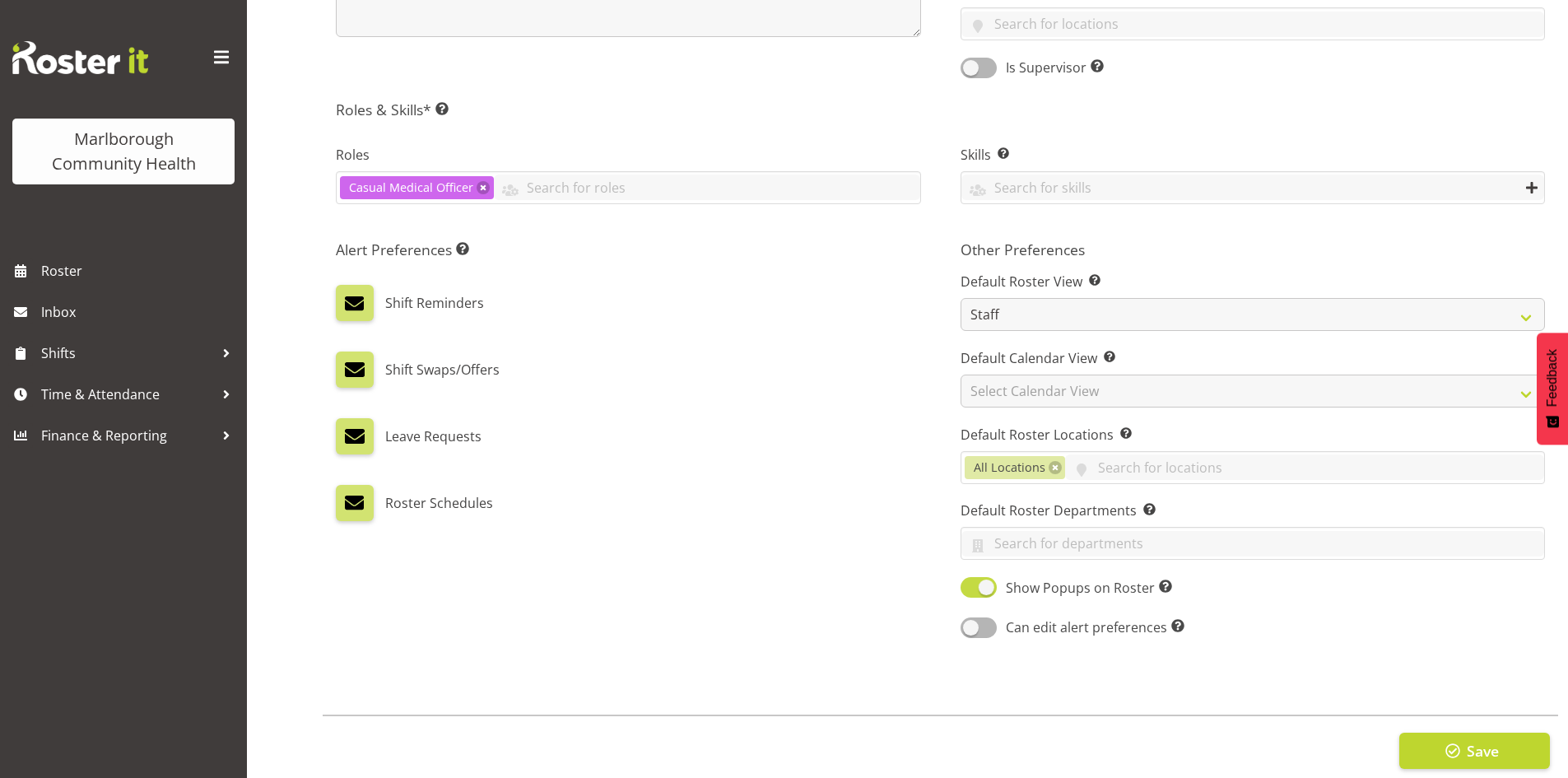
scroll to position [688, 0]
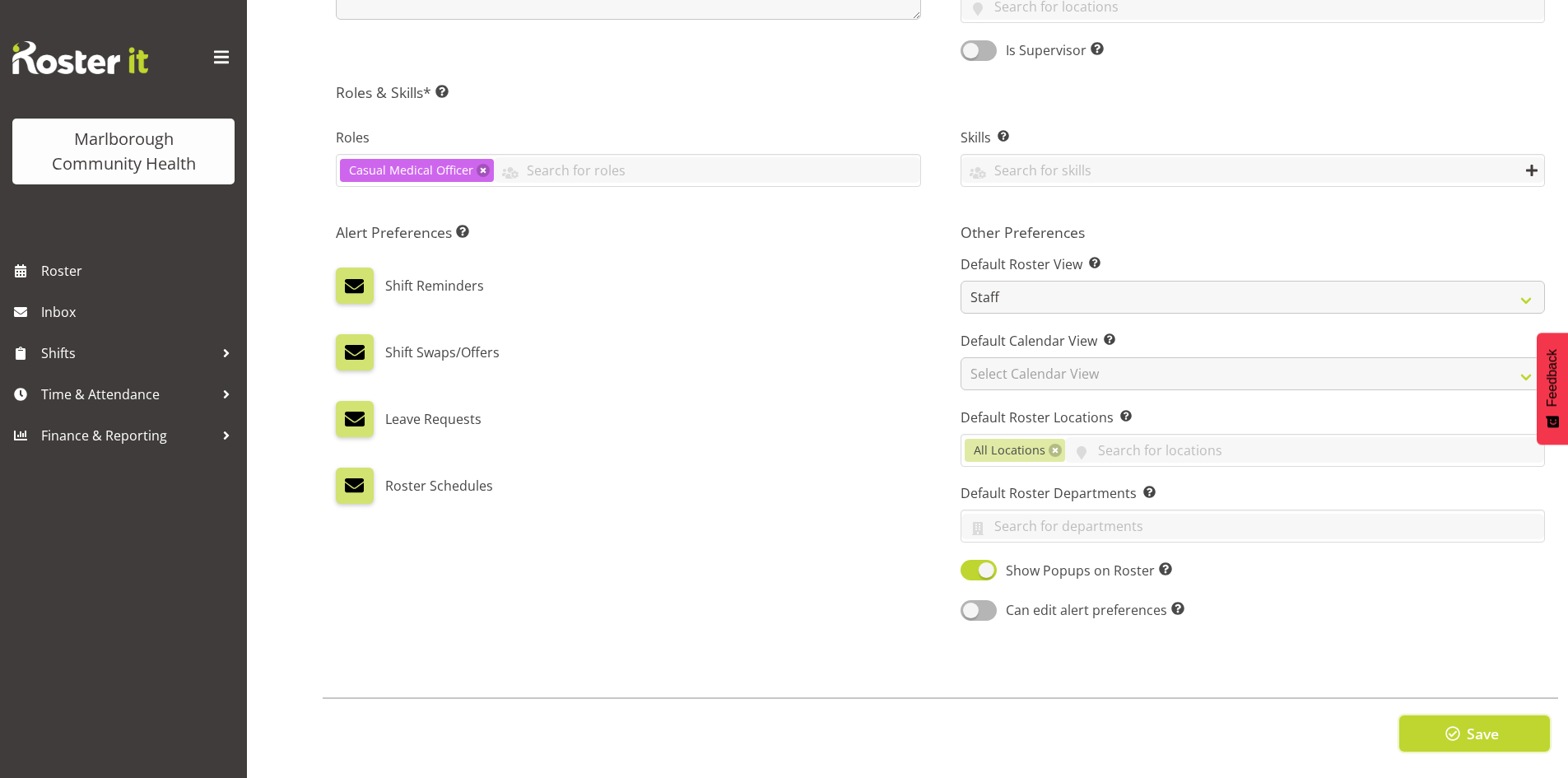
click at [1443, 733] on button "Save" at bounding box center [1474, 732] width 150 height 36
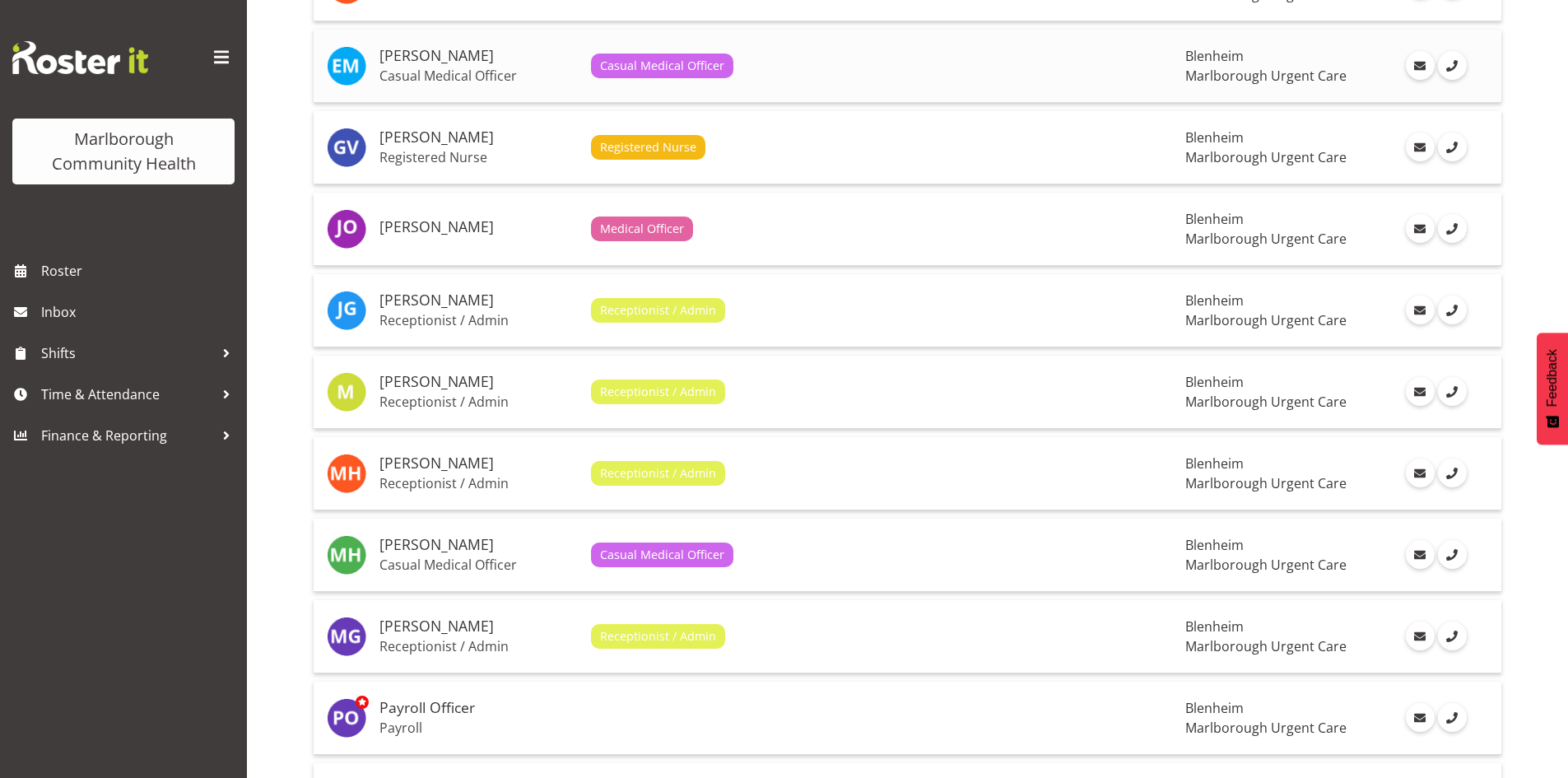
scroll to position [431, 0]
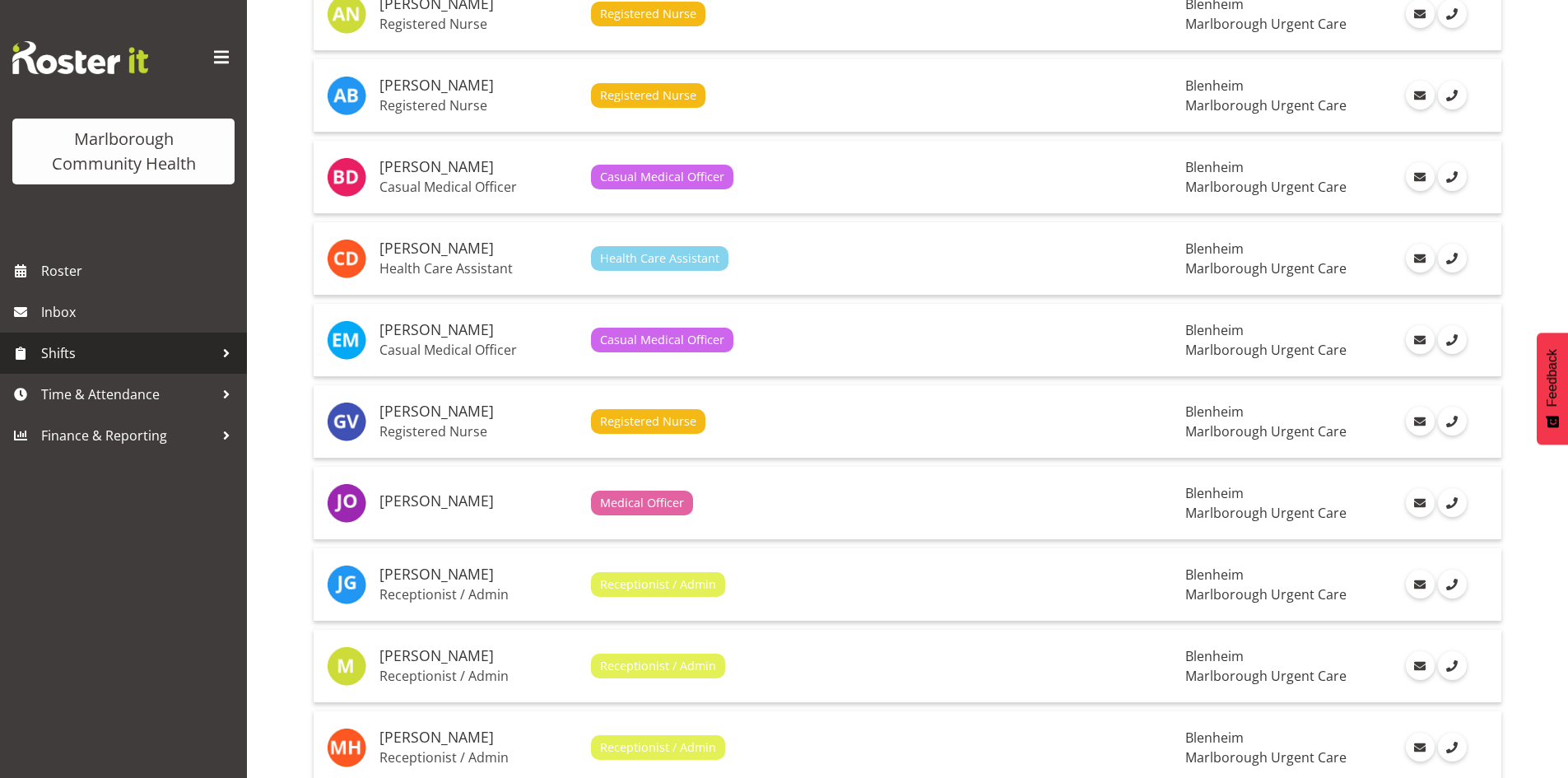
click at [162, 345] on span "Shifts" at bounding box center [127, 352] width 173 height 24
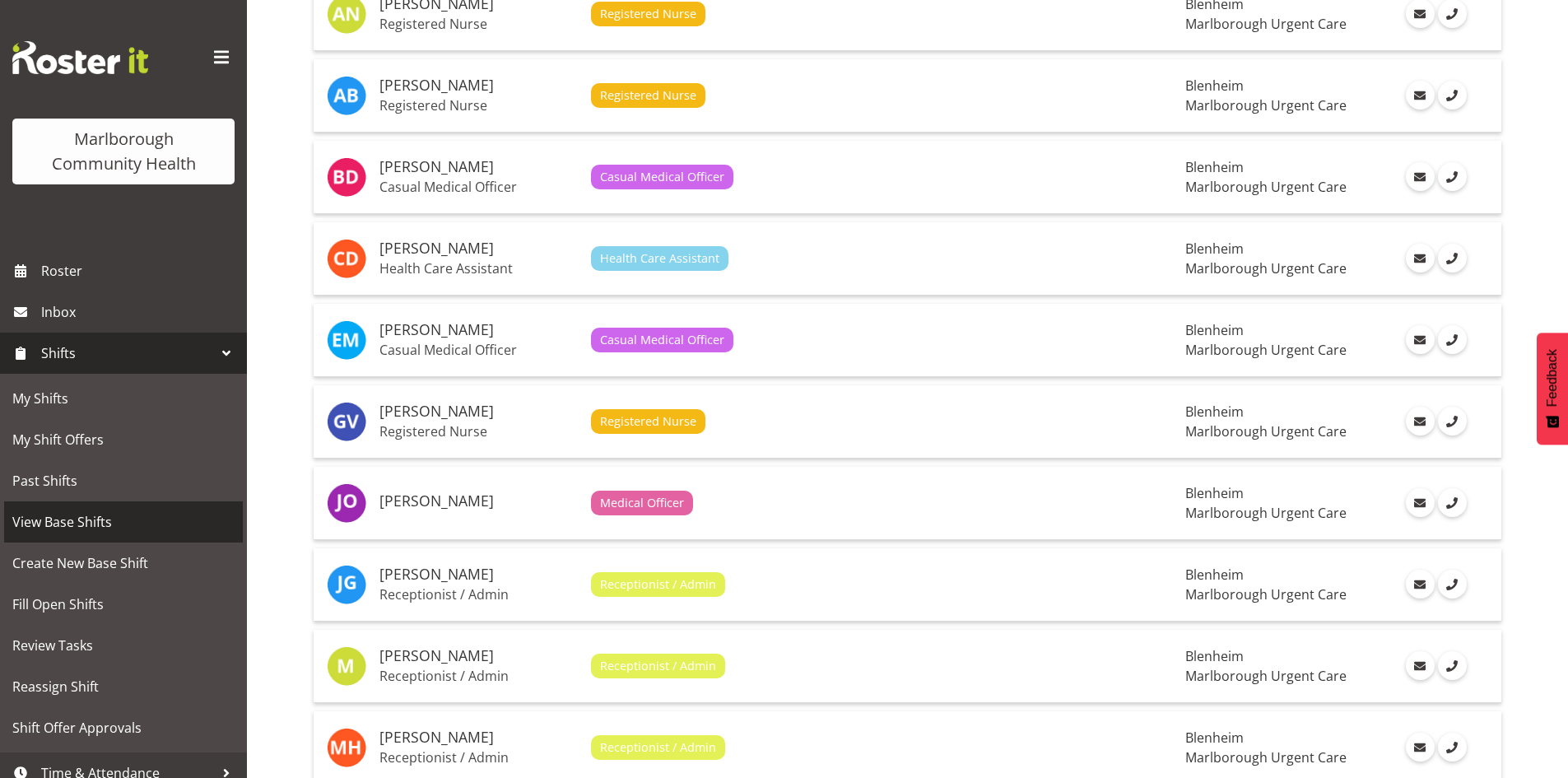
click at [135, 527] on span "View Base Shifts" at bounding box center [124, 521] width 222 height 24
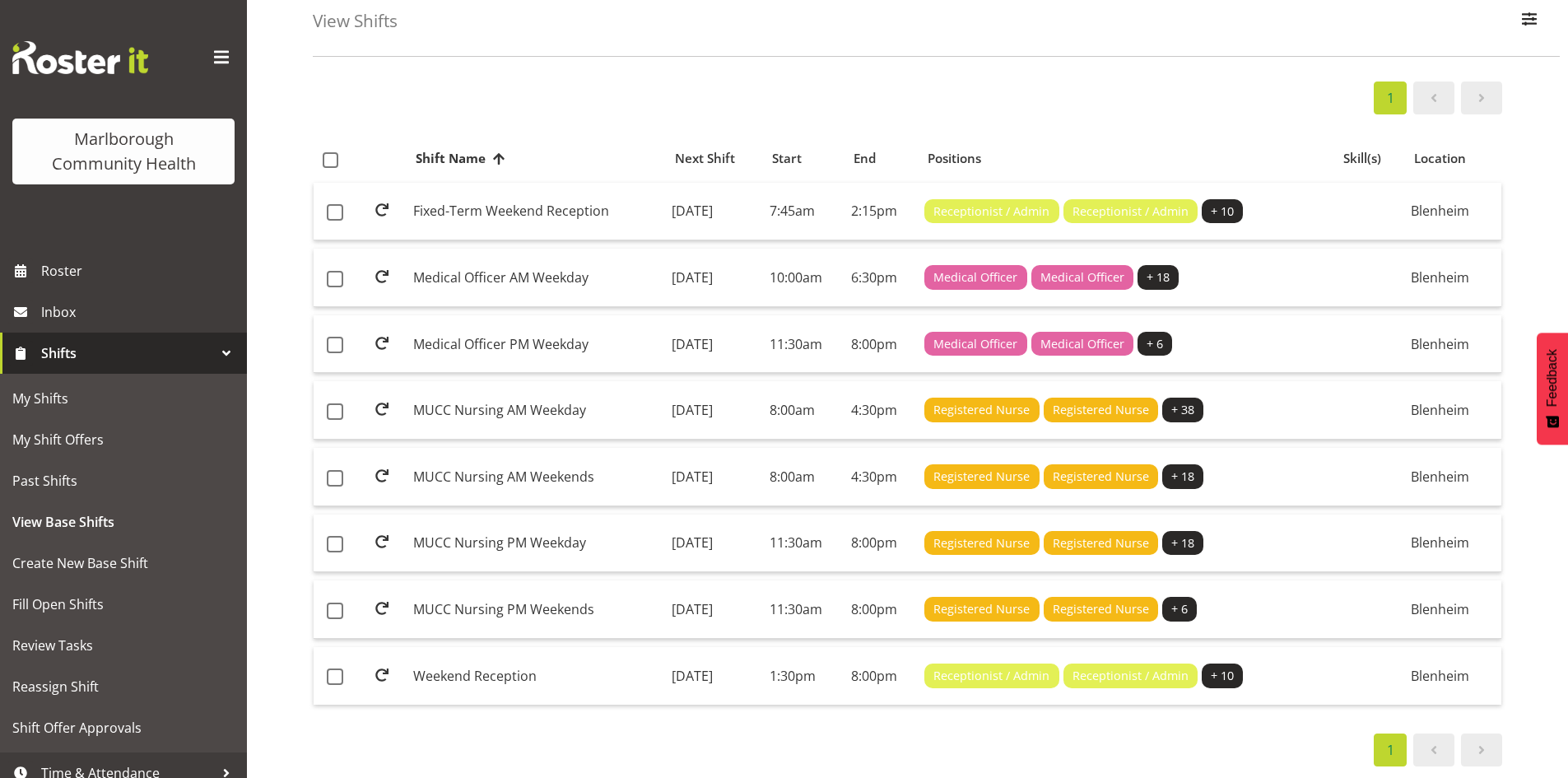
scroll to position [98, 0]
